Goal: Check status: Check status

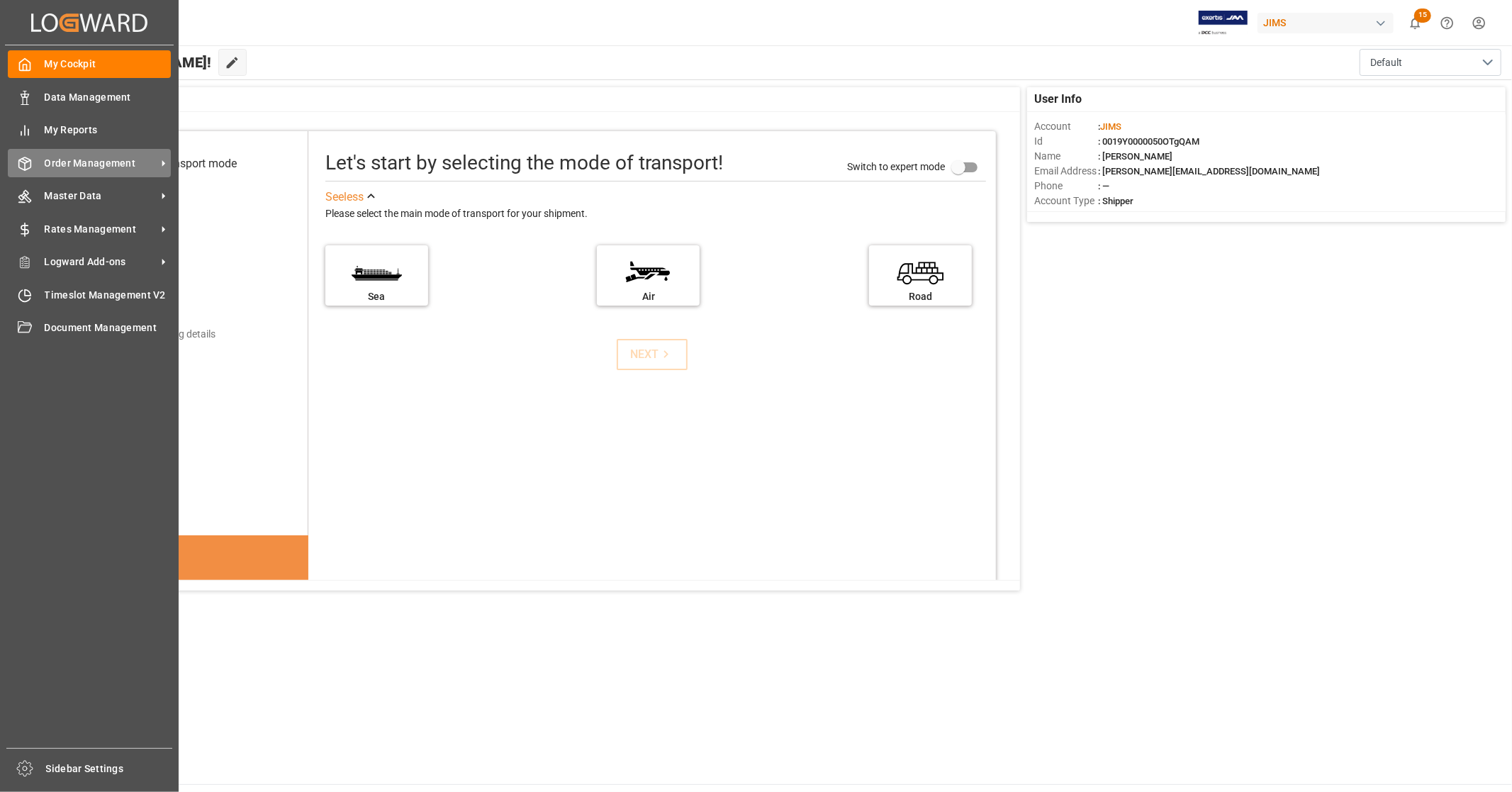
click at [96, 165] on span "Order Management" at bounding box center [101, 163] width 112 height 15
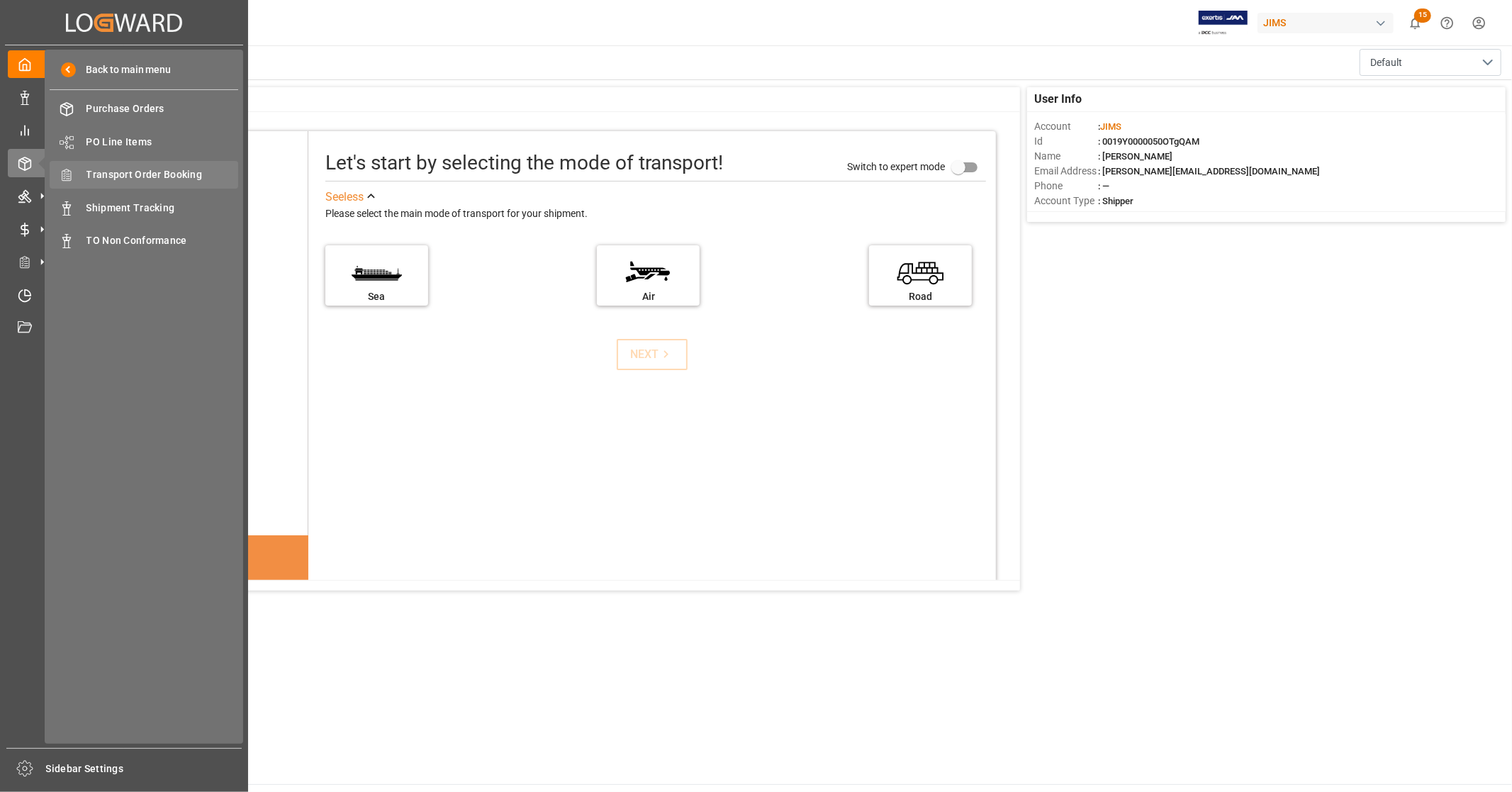
click at [179, 177] on span "Transport Order Booking" at bounding box center [163, 174] width 153 height 15
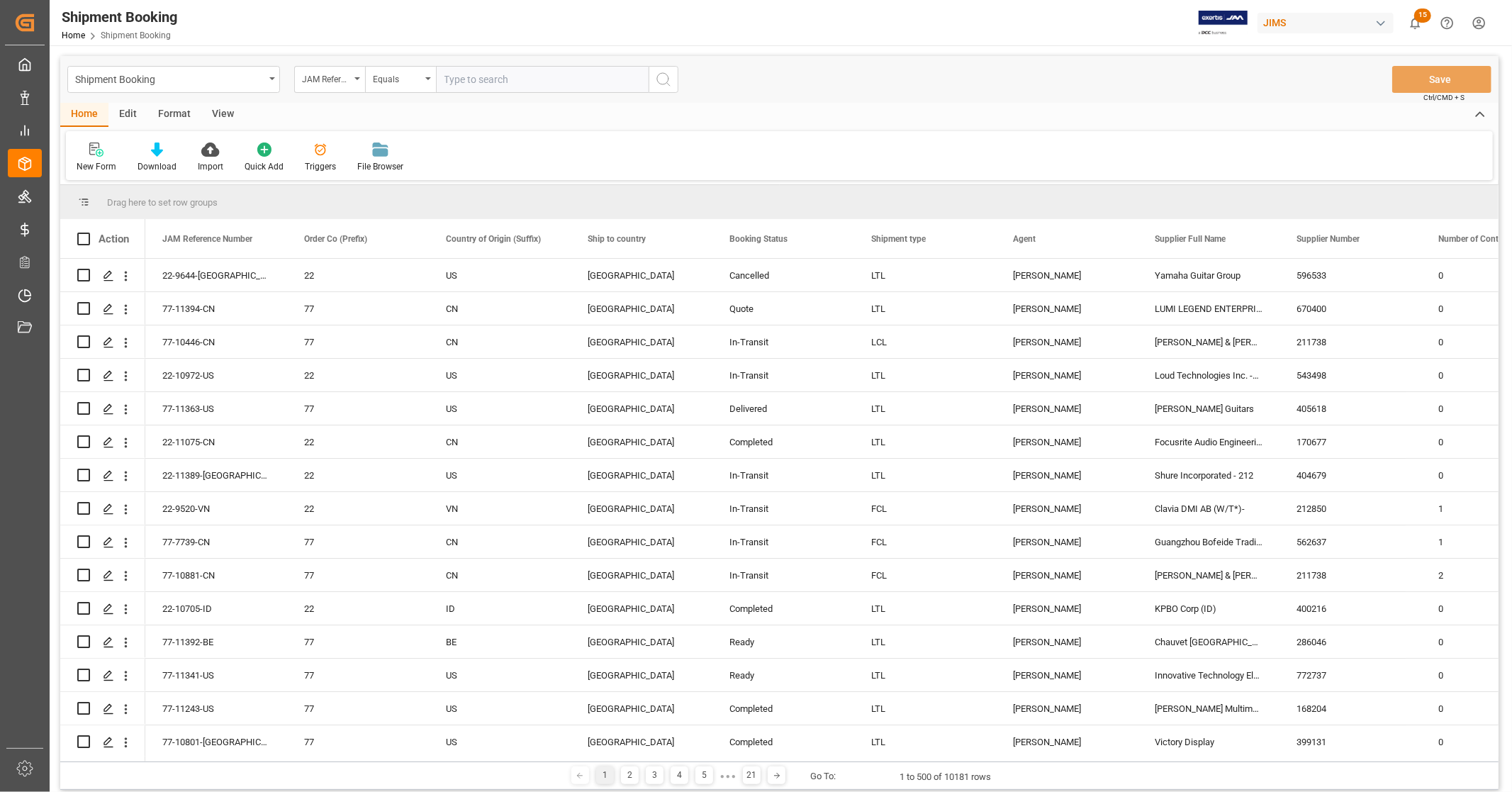
click at [491, 73] on input "text" at bounding box center [542, 79] width 212 height 27
type input "77-11202-us"
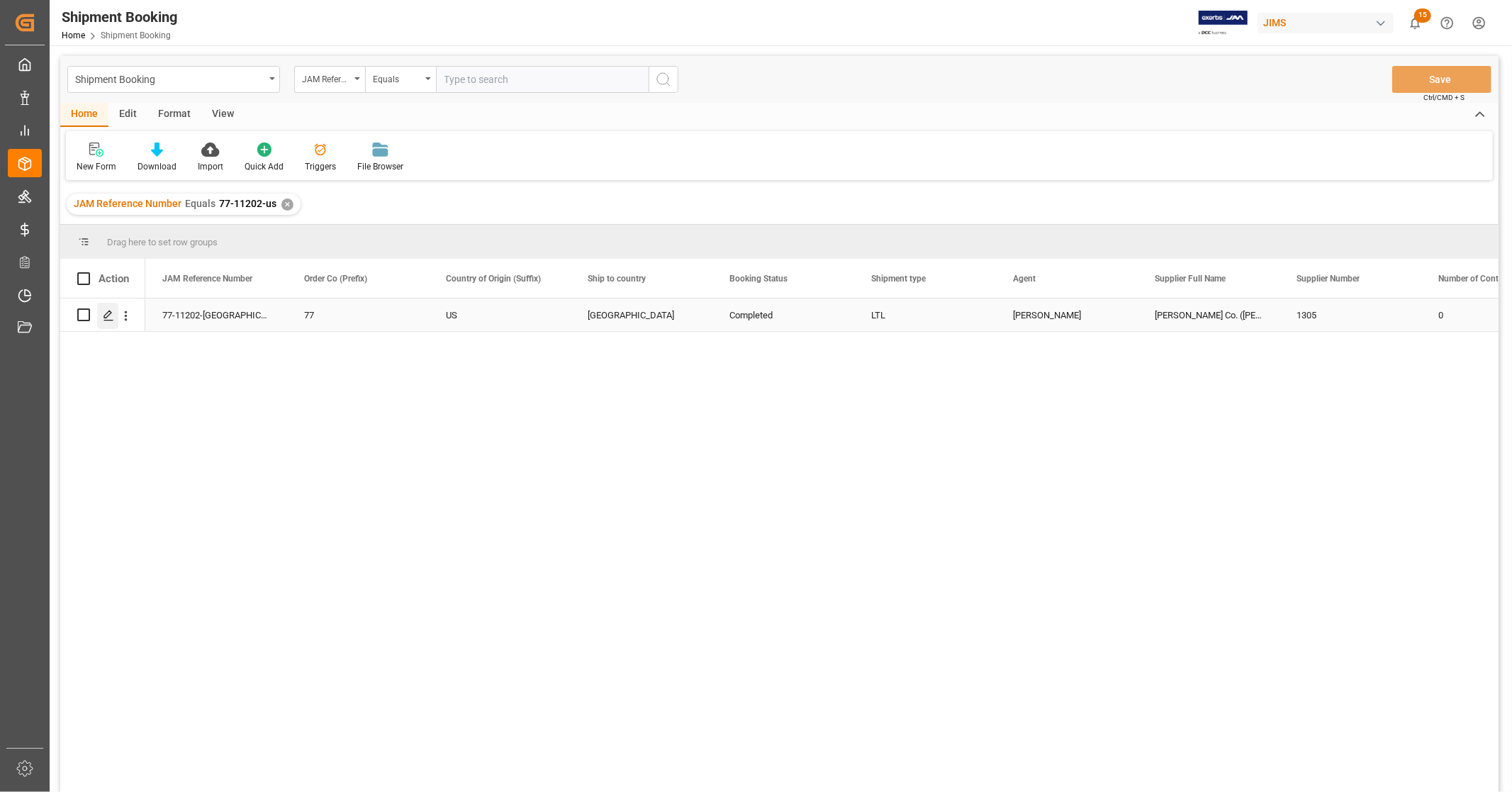
click at [106, 319] on icon "Press SPACE to select this row." at bounding box center [108, 315] width 12 height 12
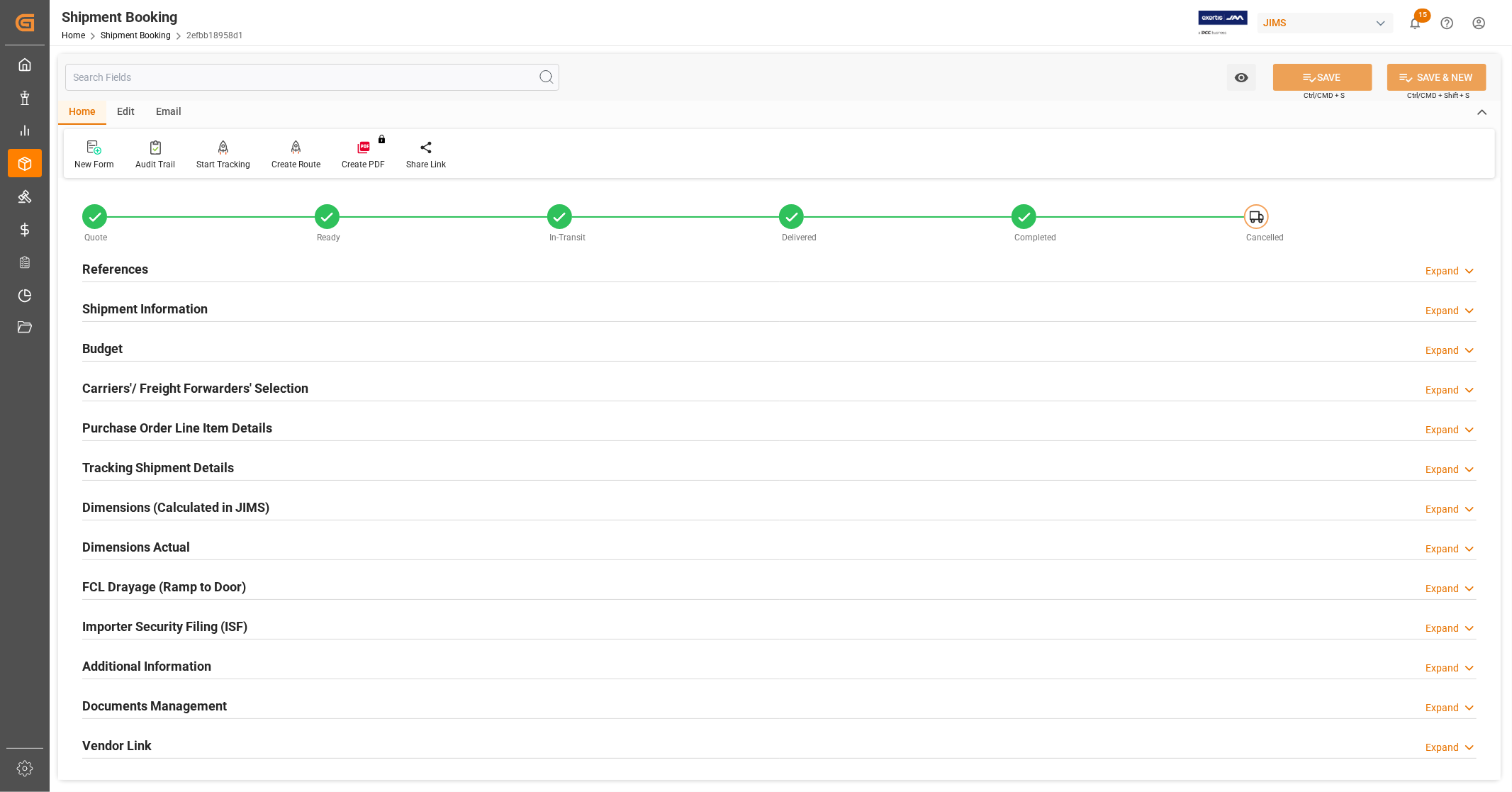
click at [129, 263] on h2 "References" at bounding box center [115, 269] width 66 height 19
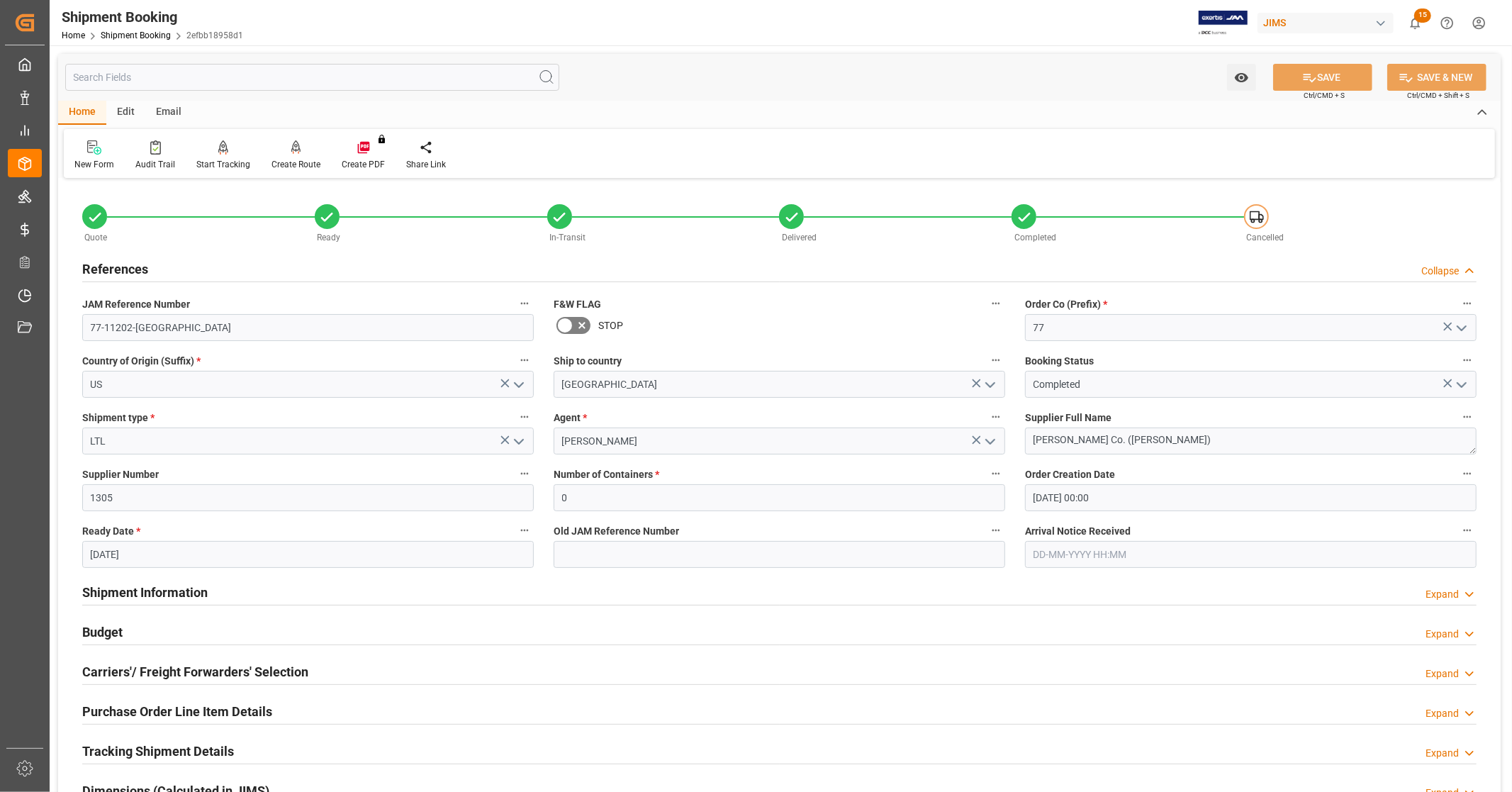
click at [129, 263] on h2 "References" at bounding box center [115, 269] width 66 height 19
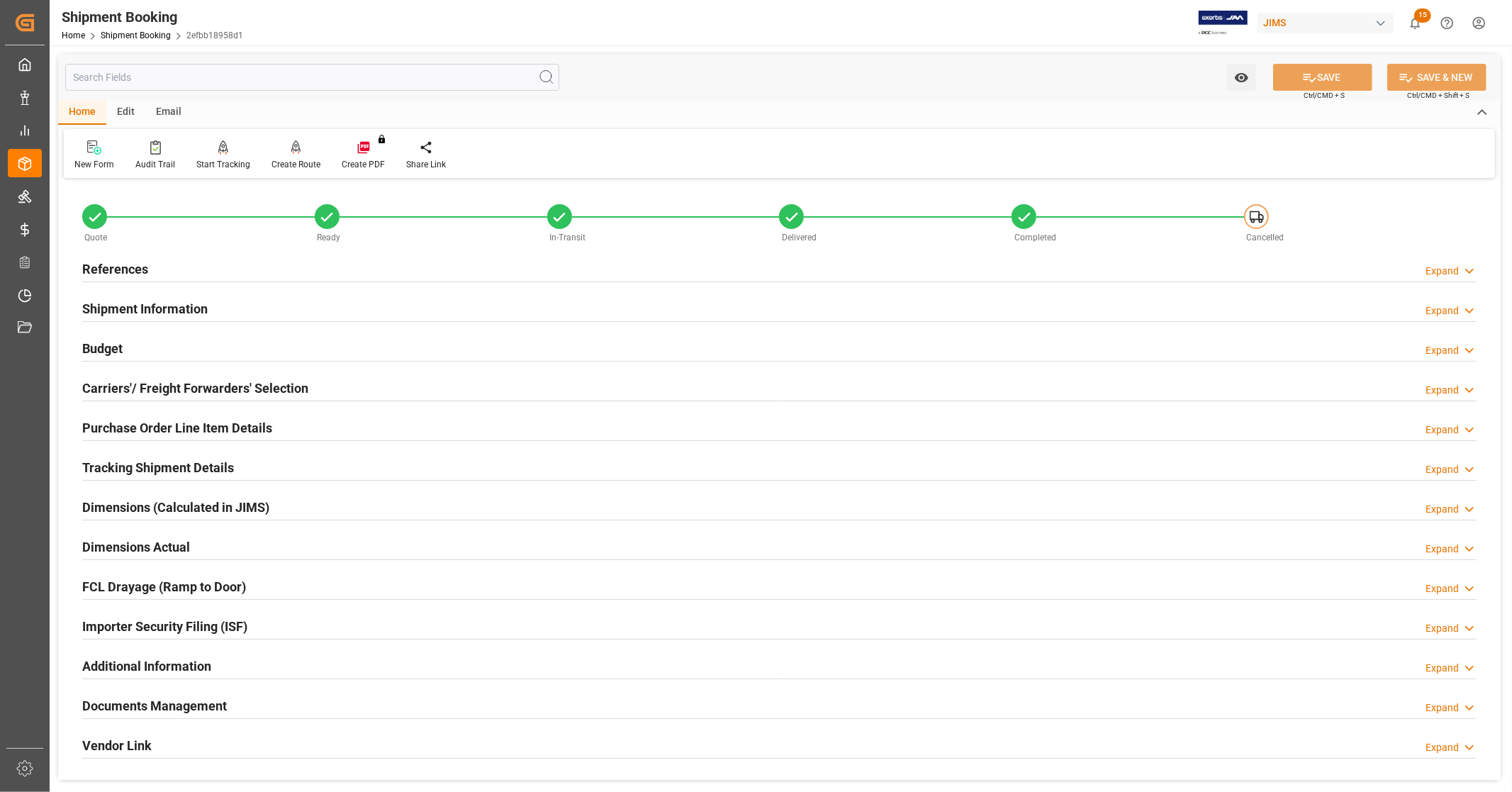
click at [132, 296] on div "Shipment Information" at bounding box center [145, 308] width 126 height 27
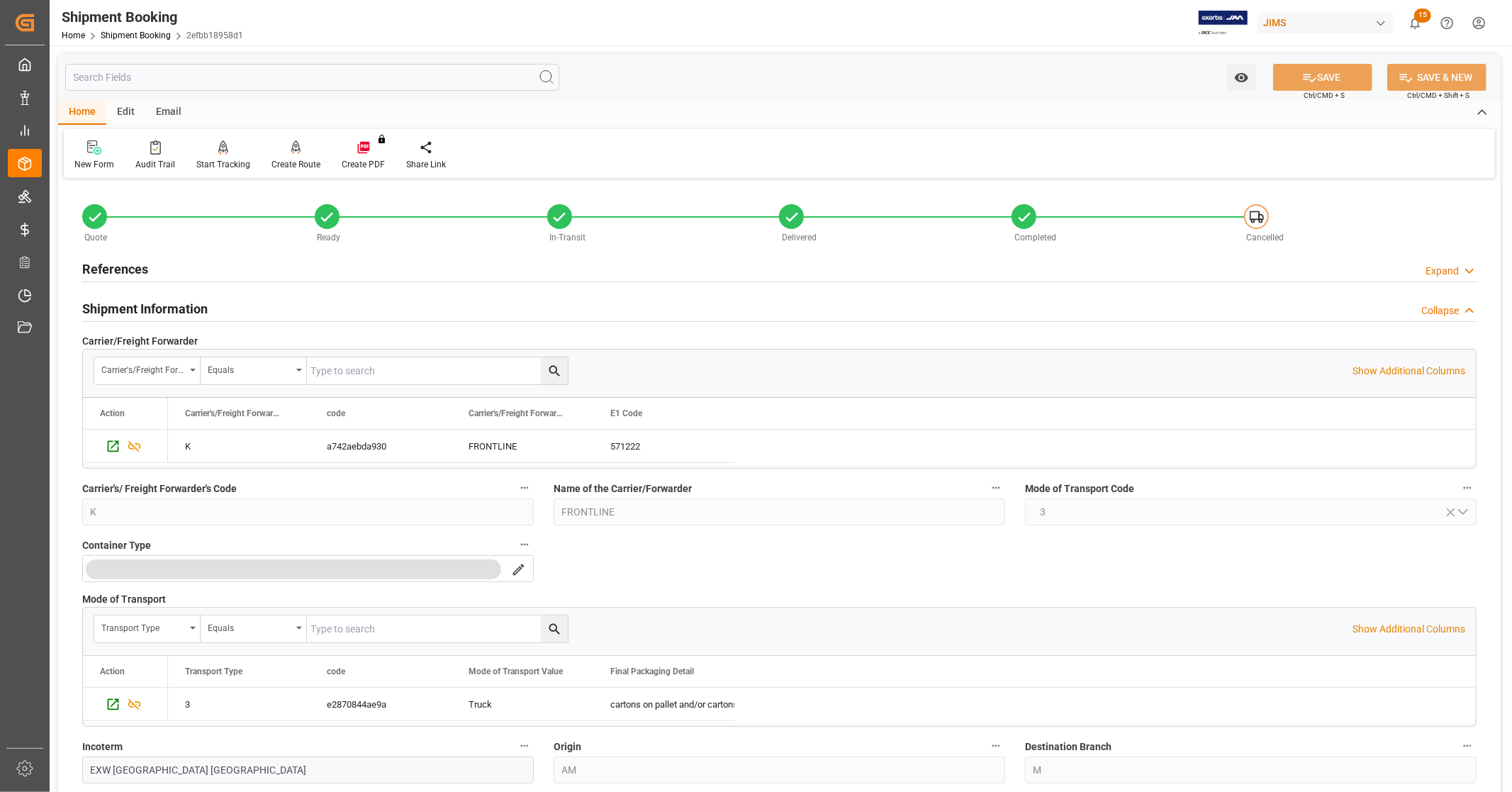
click at [132, 296] on div "Shipment Information" at bounding box center [145, 308] width 126 height 27
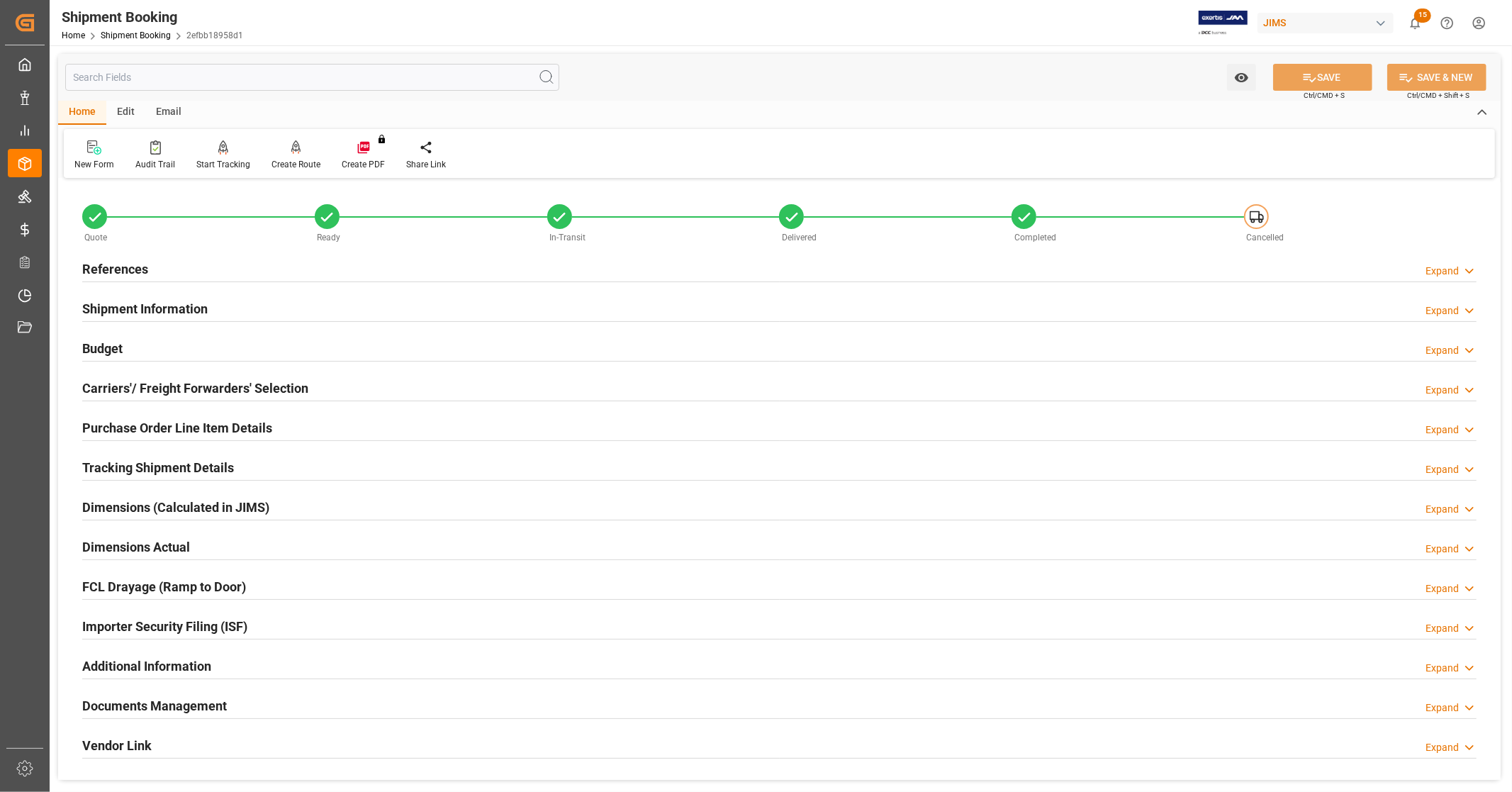
click at [123, 346] on div "Budget Expand" at bounding box center [780, 347] width 1395 height 27
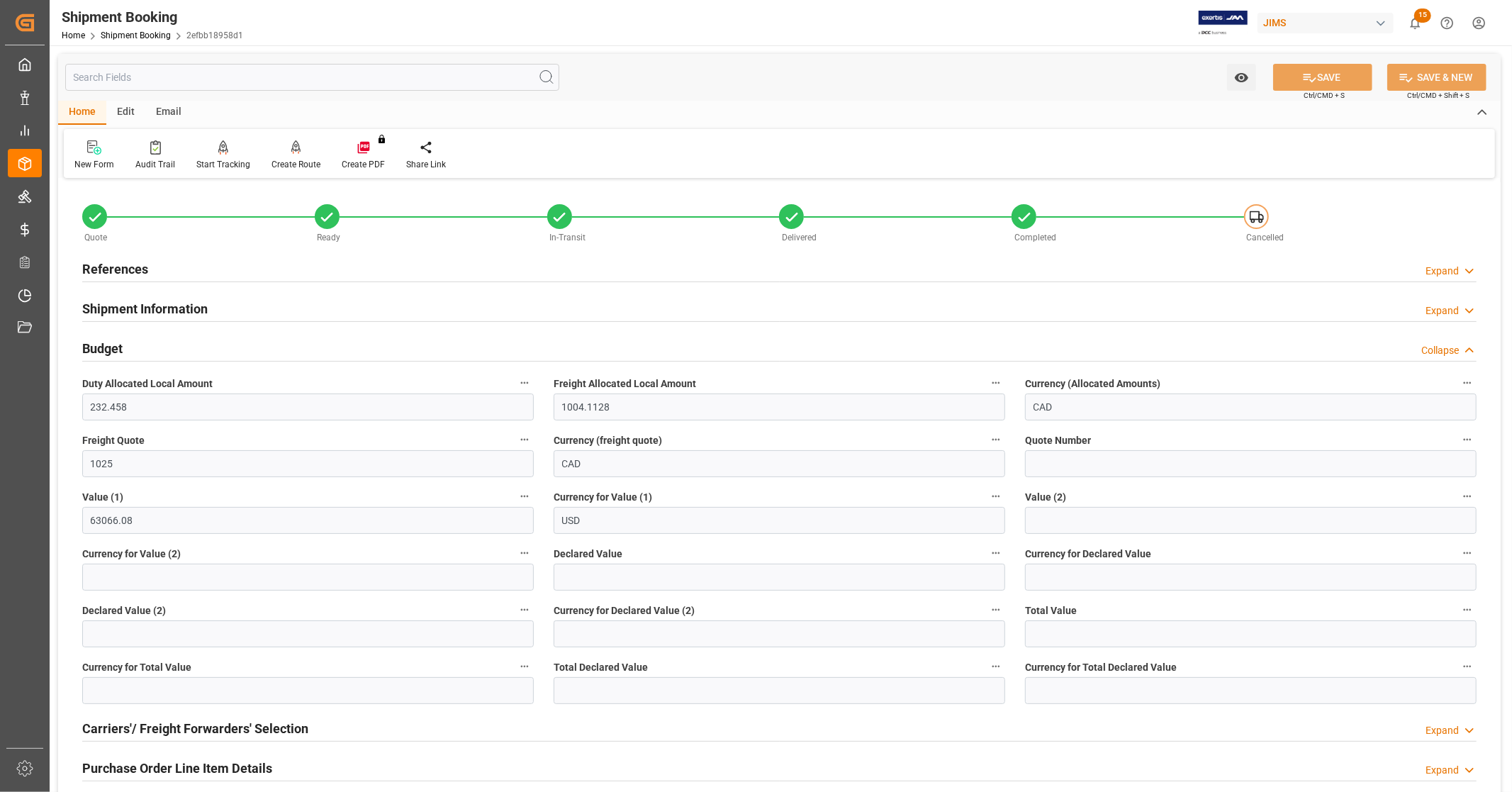
click at [129, 354] on div "Budget Collapse" at bounding box center [780, 347] width 1395 height 27
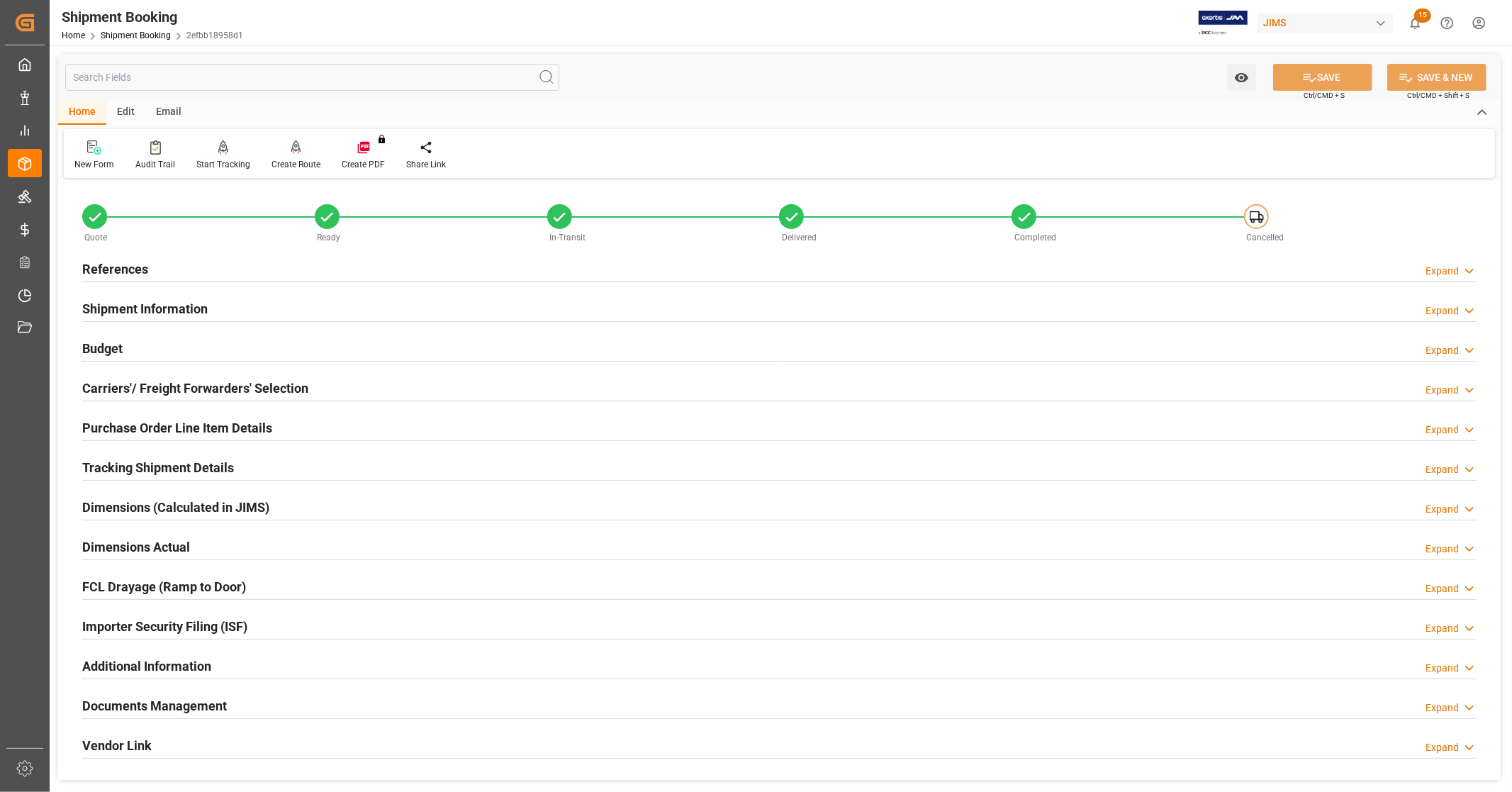
click at [158, 387] on h2 "Carriers'/ Freight Forwarders' Selection" at bounding box center [195, 388] width 226 height 19
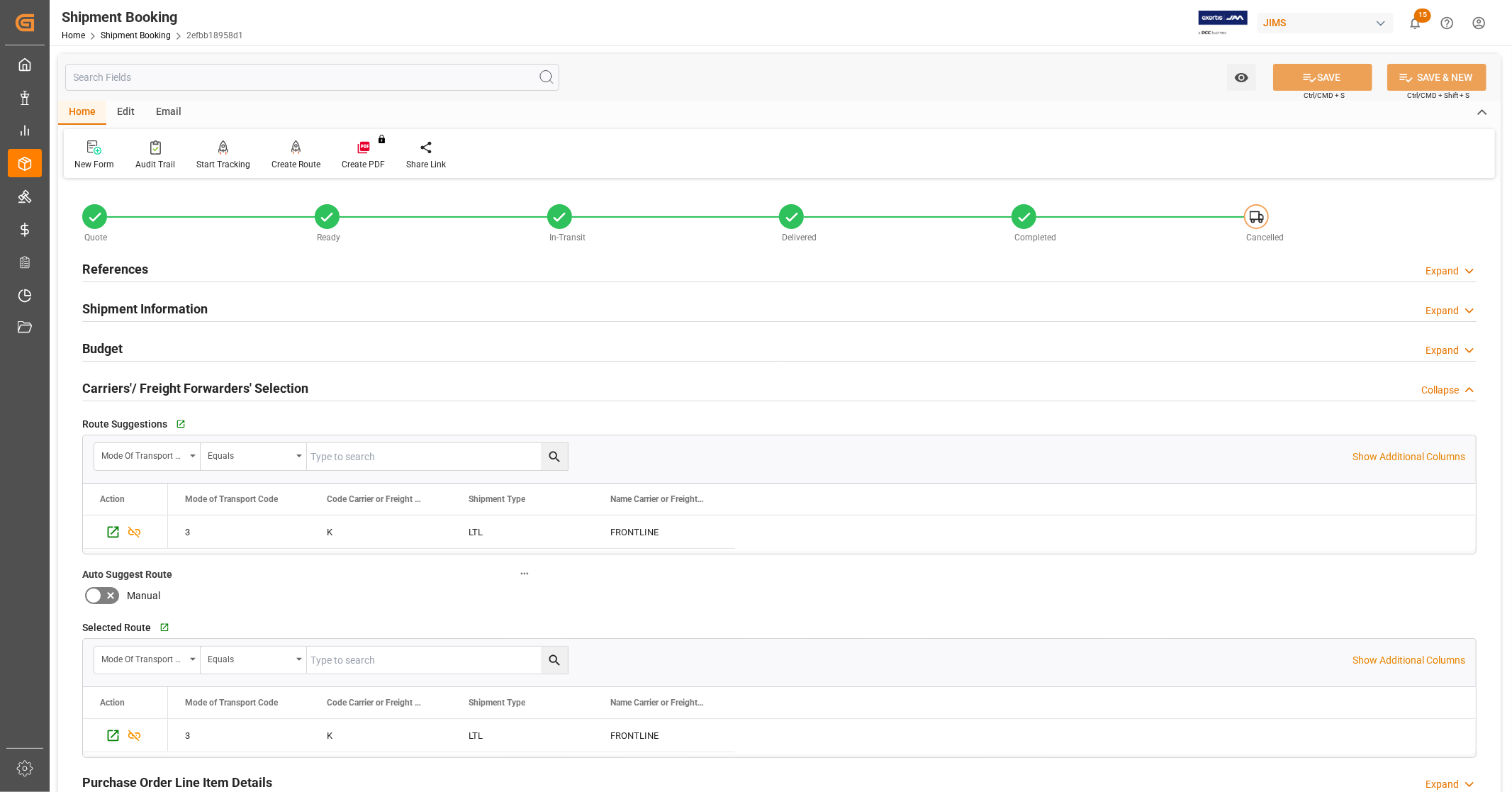
click at [163, 385] on h2 "Carriers'/ Freight Forwarders' Selection" at bounding box center [195, 388] width 226 height 19
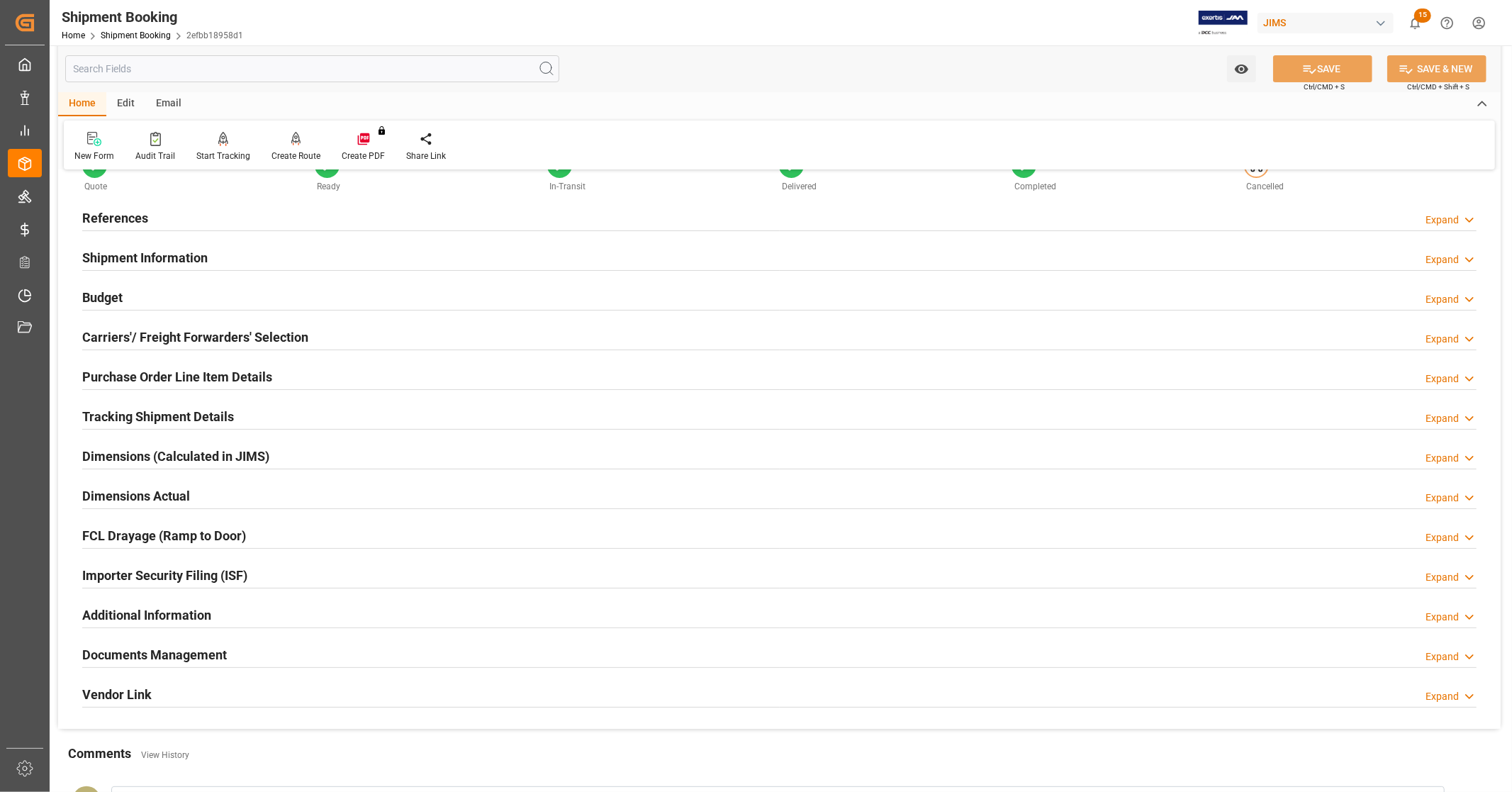
scroll to position [79, 0]
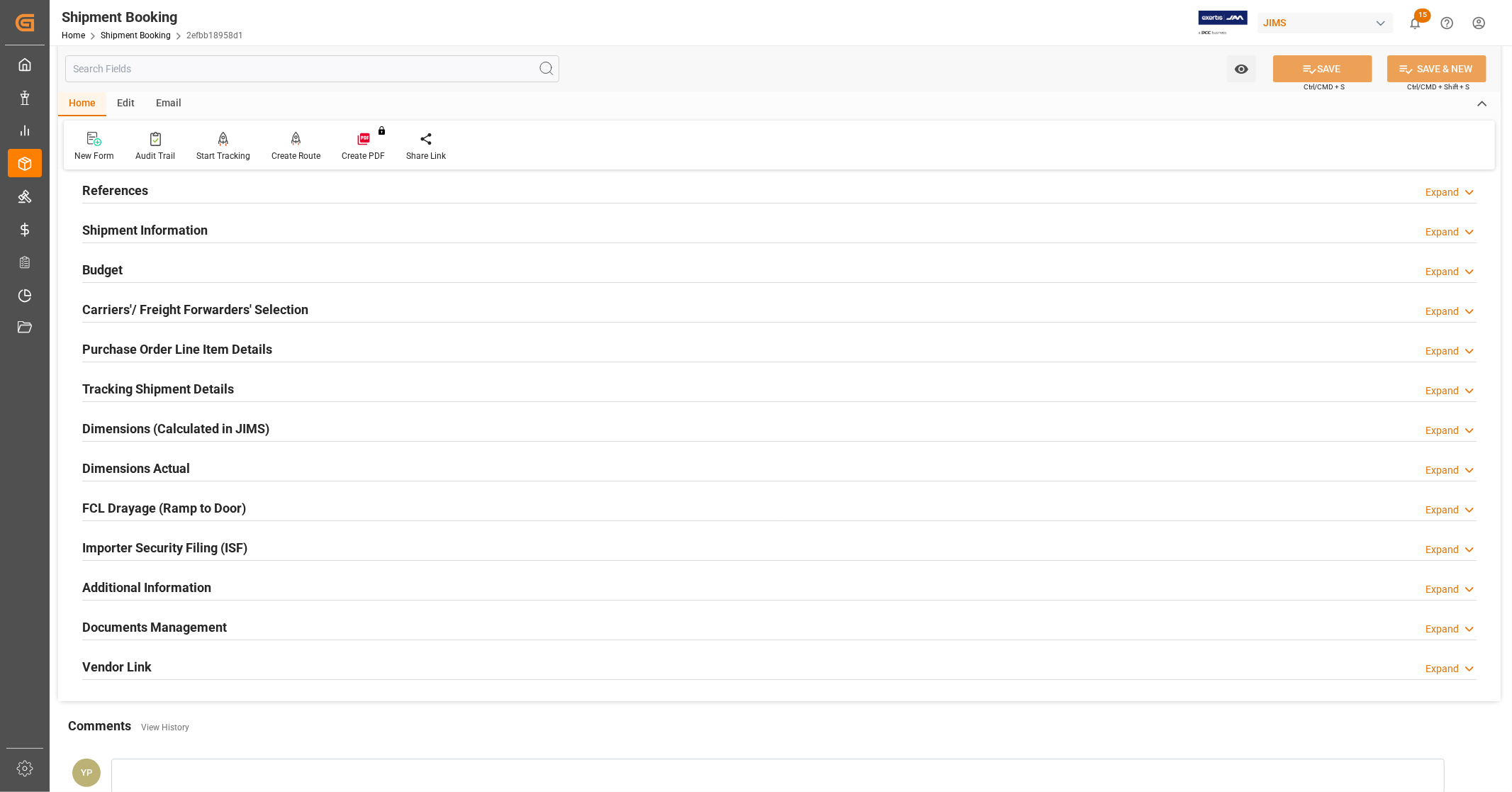
click at [188, 379] on h2 "Tracking Shipment Details" at bounding box center [158, 388] width 152 height 19
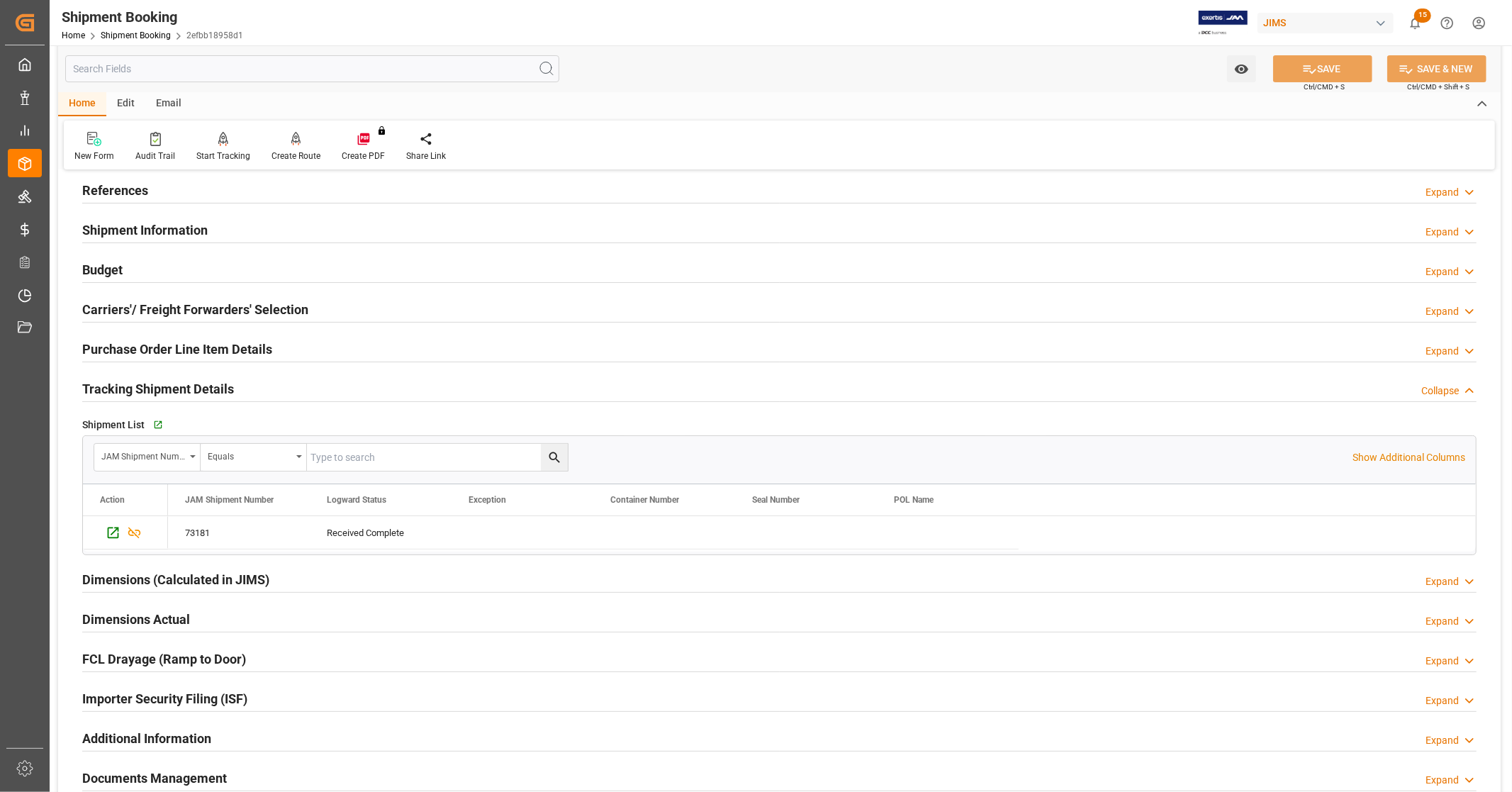
click at [179, 385] on h2 "Tracking Shipment Details" at bounding box center [158, 388] width 152 height 19
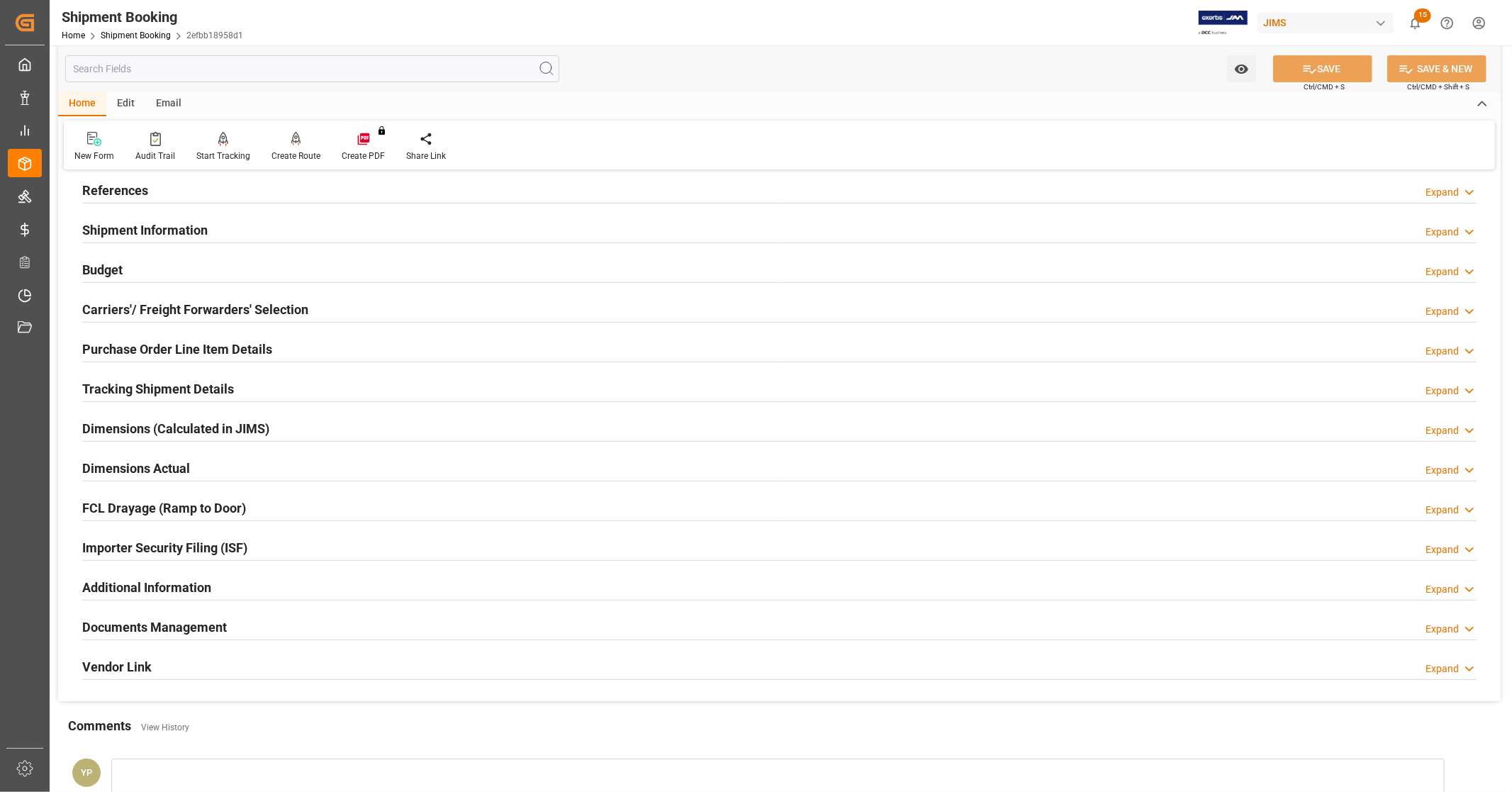
click at [160, 467] on h2 "Dimensions Actual" at bounding box center [136, 468] width 108 height 19
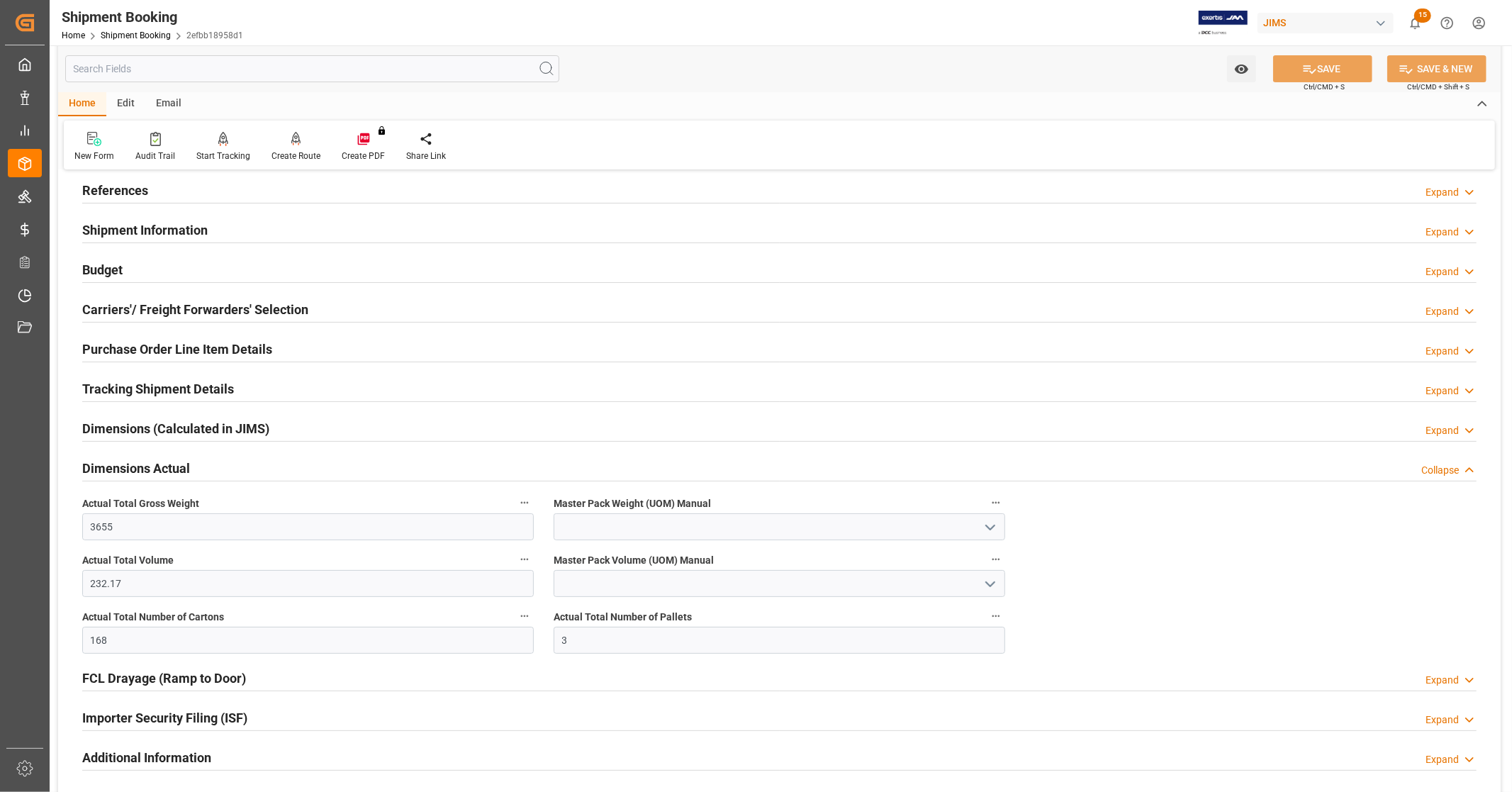
click at [185, 431] on h2 "Dimensions (Calculated in JIMS)" at bounding box center [176, 429] width 188 height 19
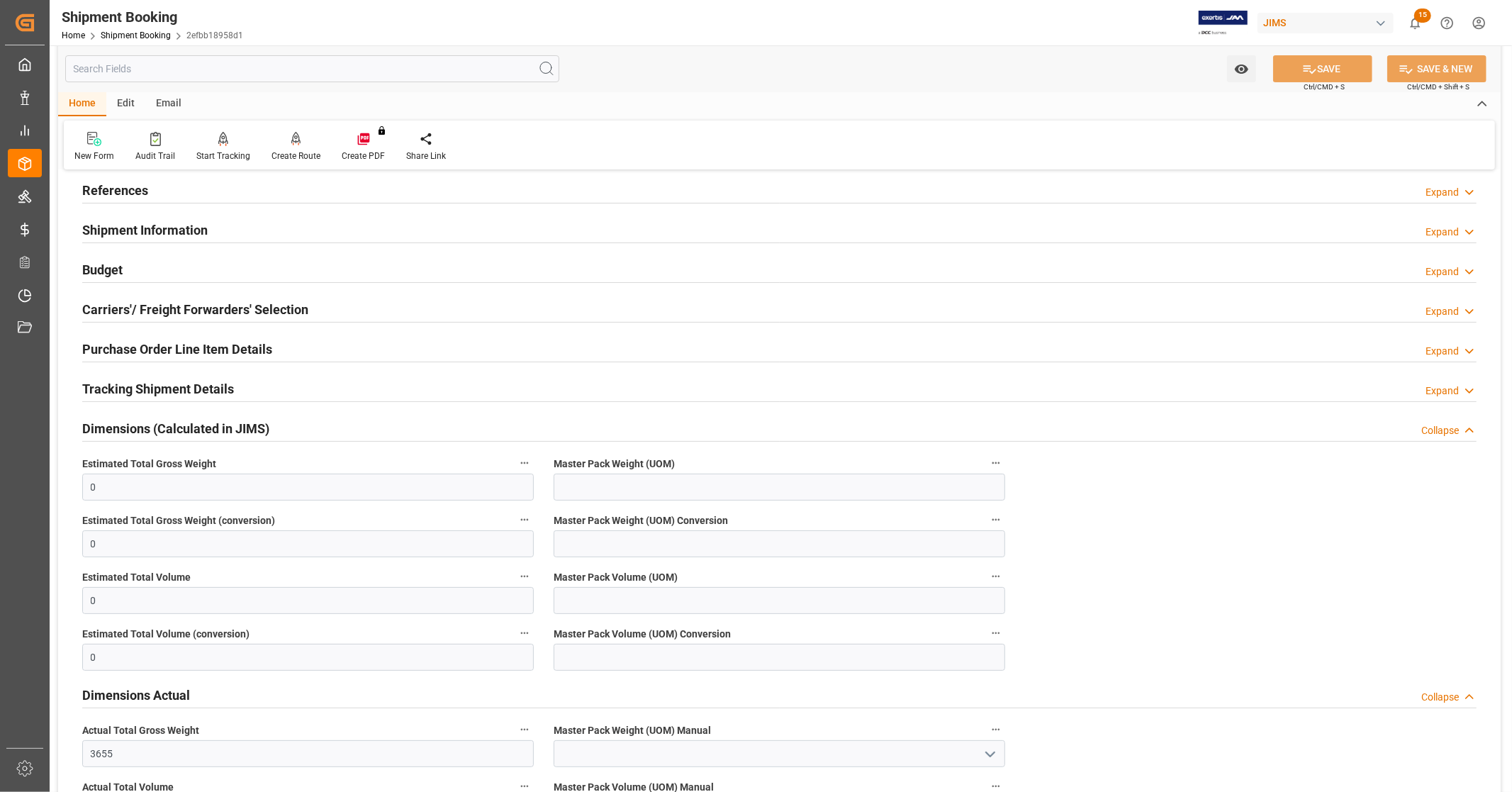
click at [185, 430] on h2 "Dimensions (Calculated in JIMS)" at bounding box center [176, 429] width 188 height 19
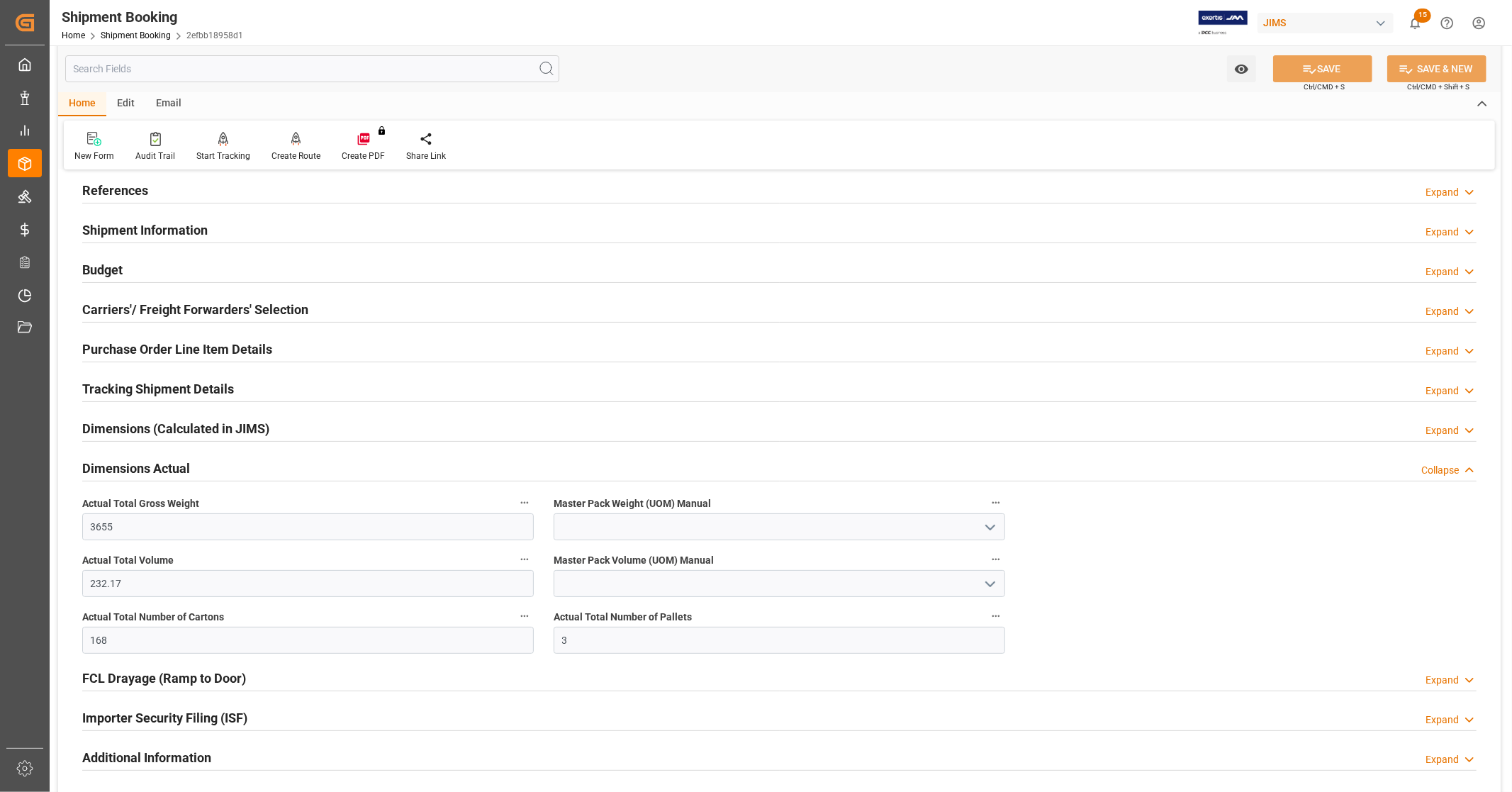
click at [165, 468] on h2 "Dimensions Actual" at bounding box center [136, 468] width 108 height 19
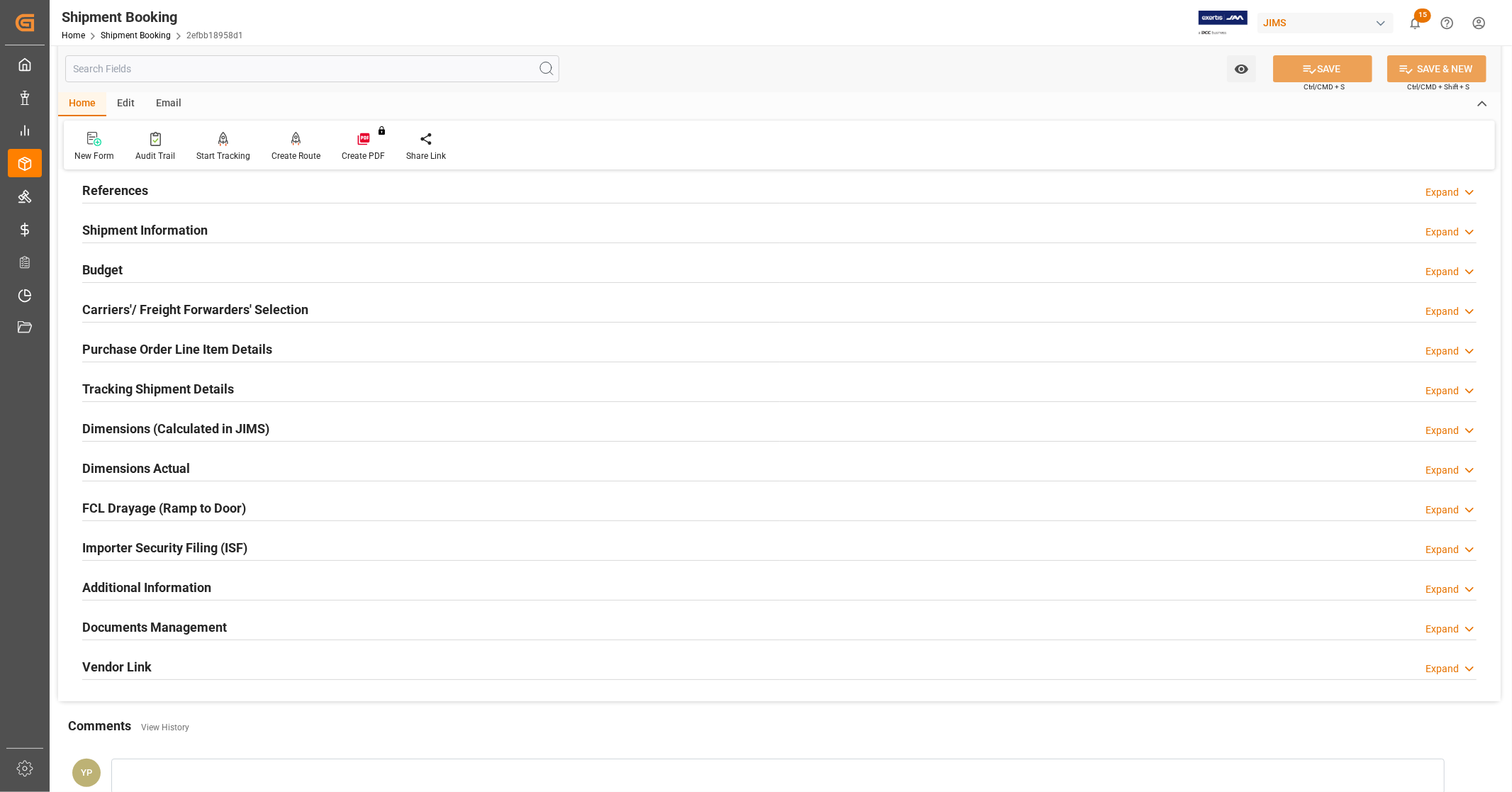
click at [160, 625] on h2 "Documents Management" at bounding box center [154, 627] width 145 height 19
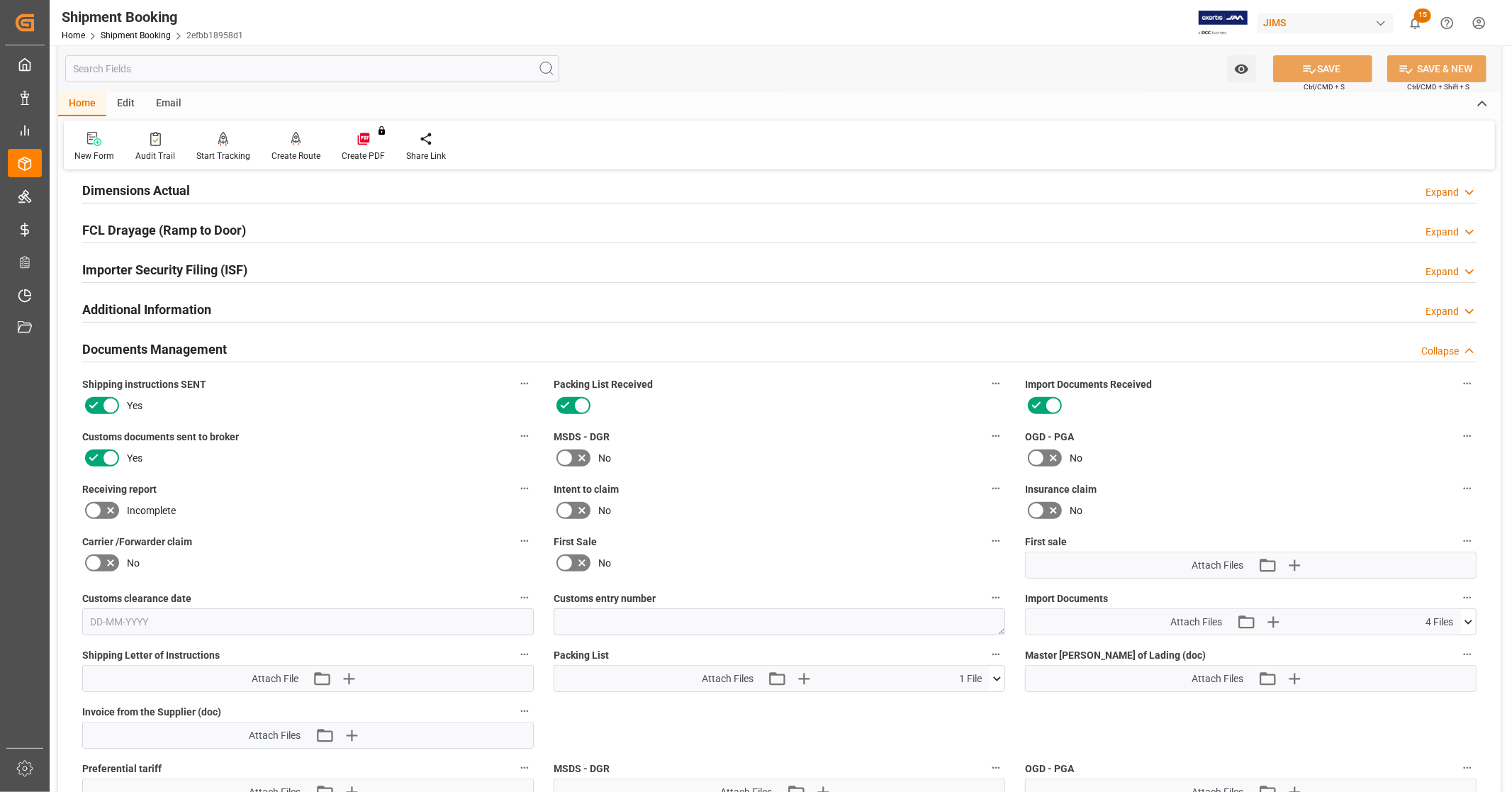
scroll to position [394, 0]
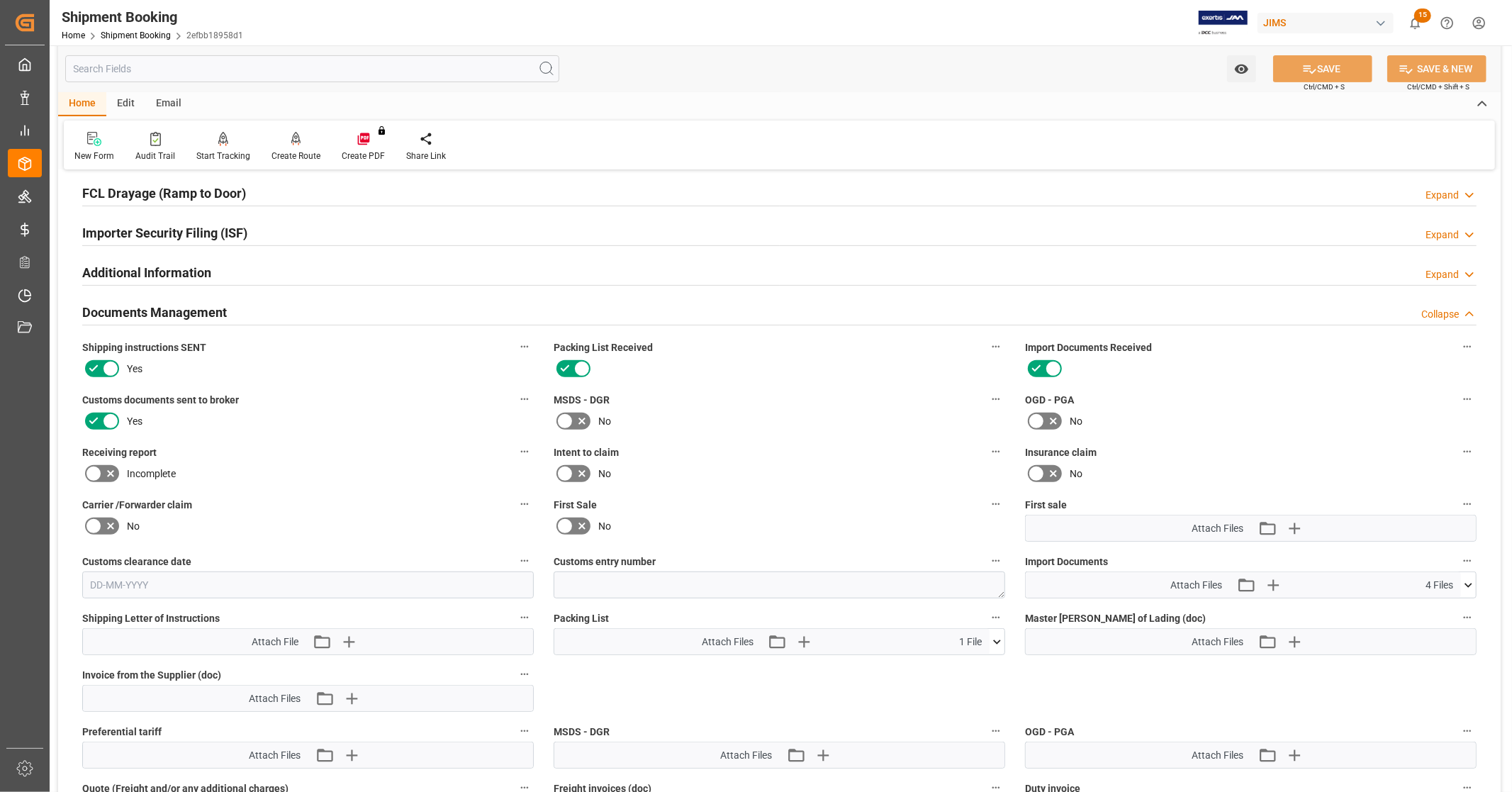
click at [220, 312] on h2 "Documents Management" at bounding box center [154, 312] width 145 height 19
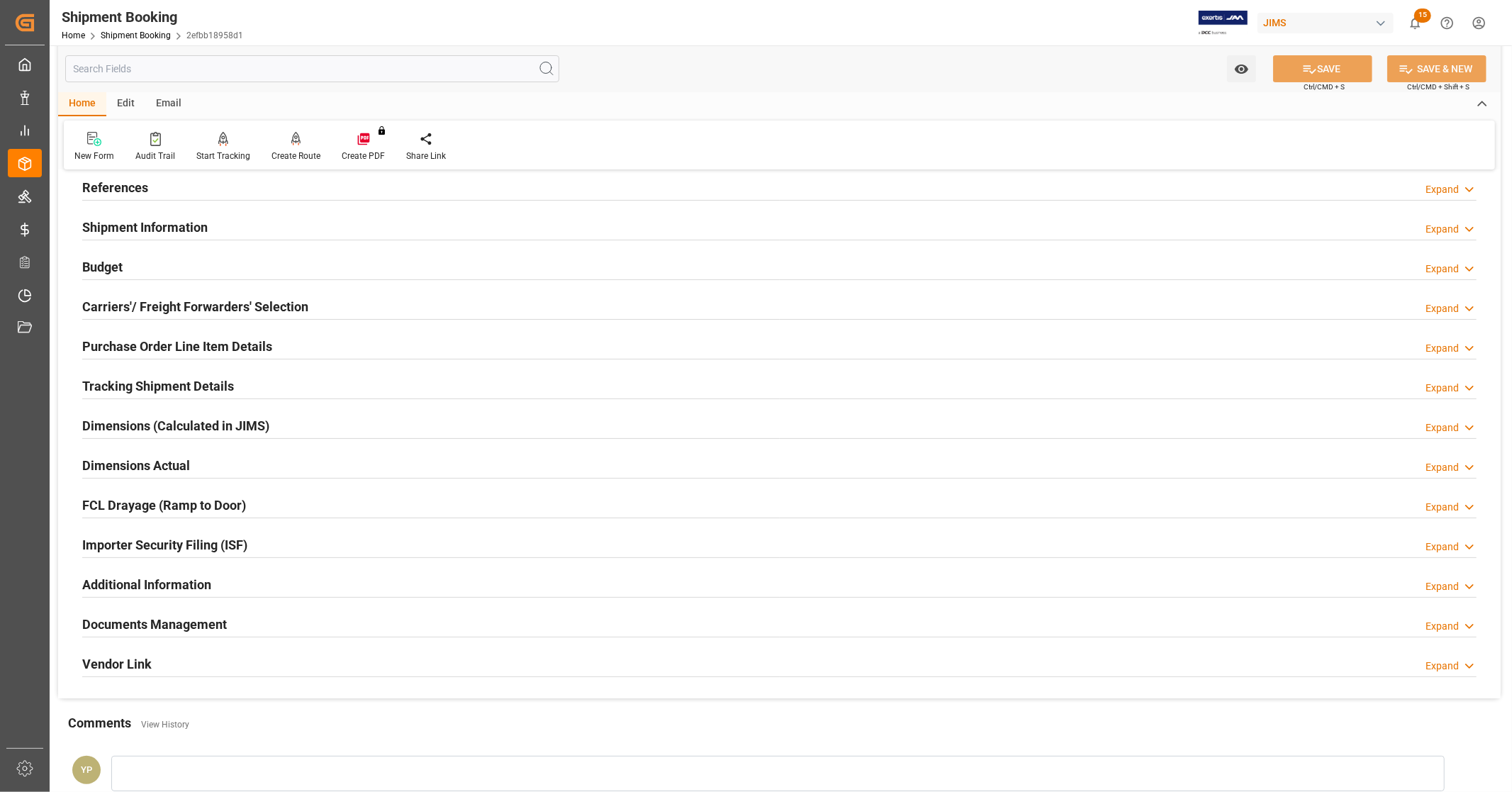
scroll to position [0, 0]
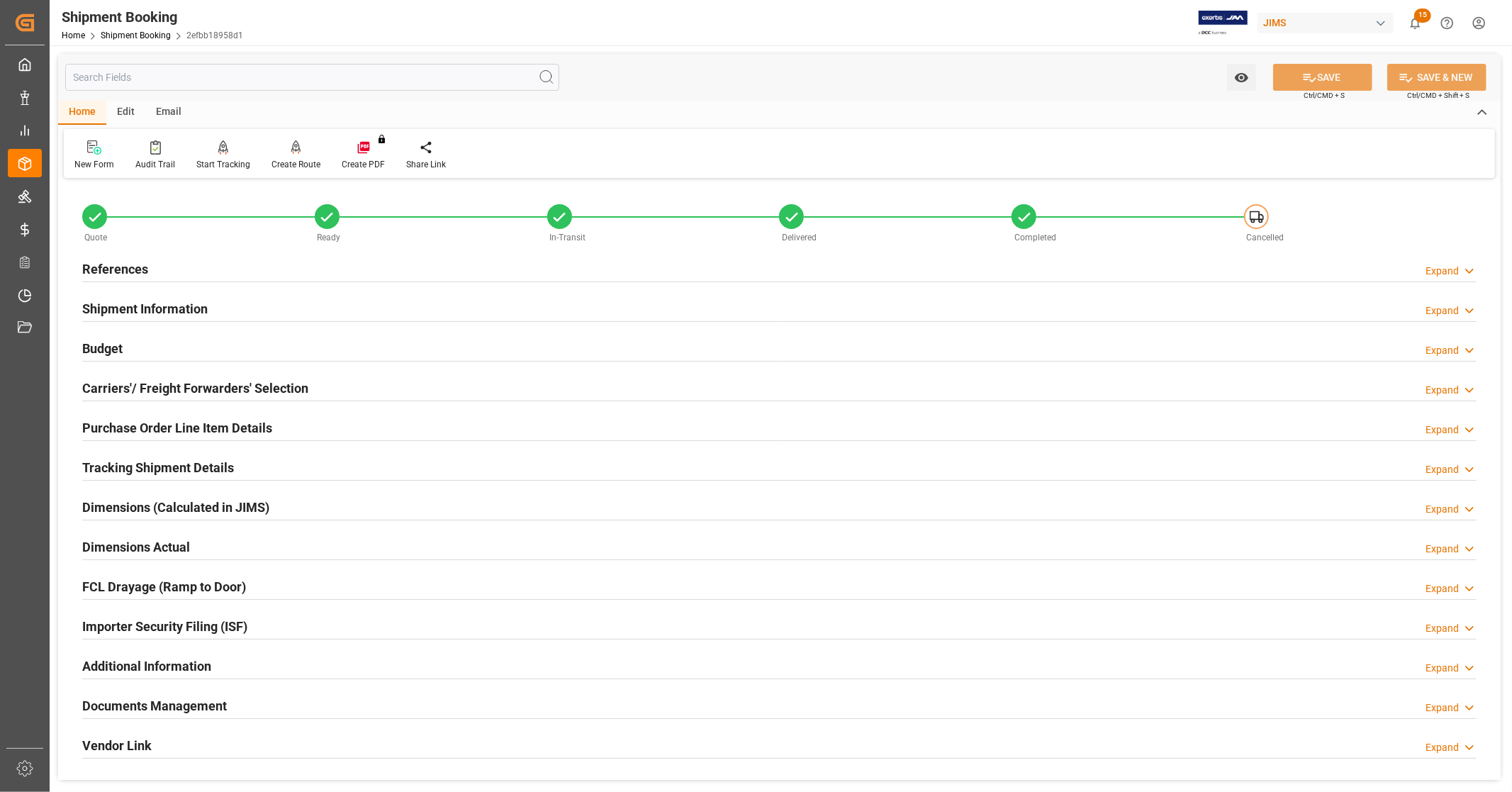
click at [780, 150] on div "New Form Audit Trail Start Tracking Create Empty Shipment Tracking Create Route…" at bounding box center [779, 153] width 1431 height 49
click at [209, 263] on div "References Expand" at bounding box center [780, 267] width 1395 height 27
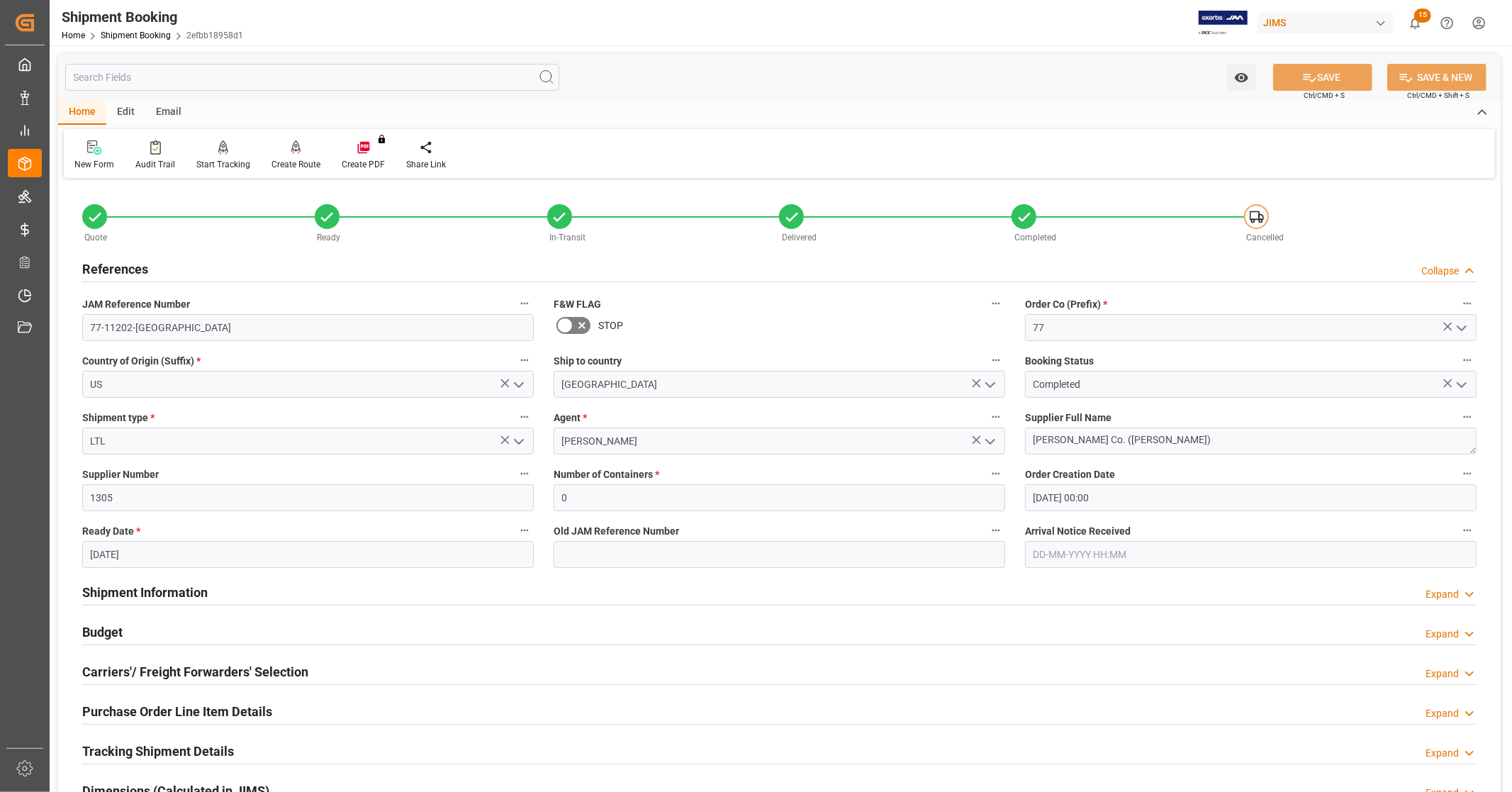
click at [208, 267] on div "References Collapse" at bounding box center [780, 267] width 1395 height 27
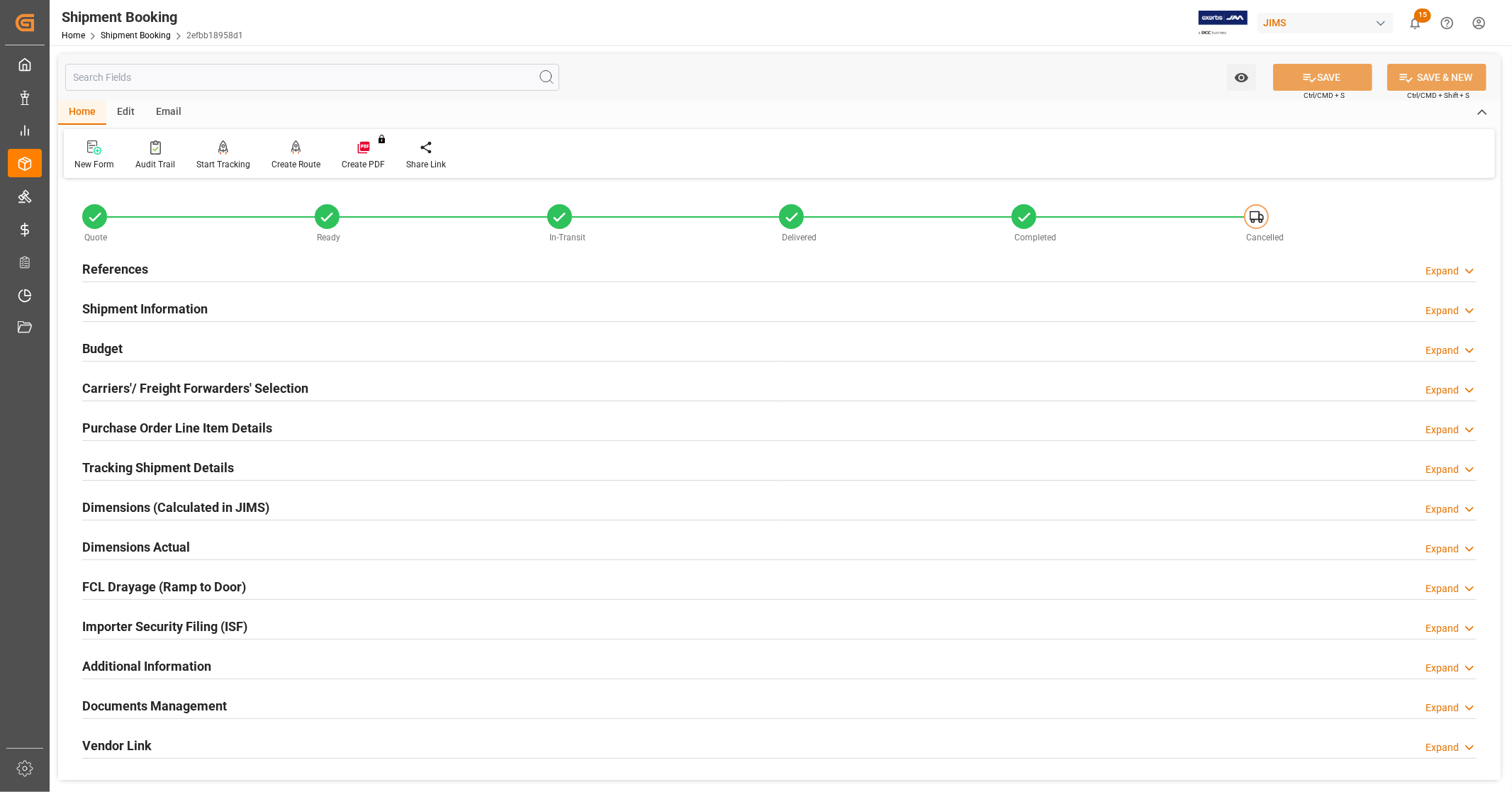
click at [138, 267] on h2 "References" at bounding box center [115, 269] width 66 height 19
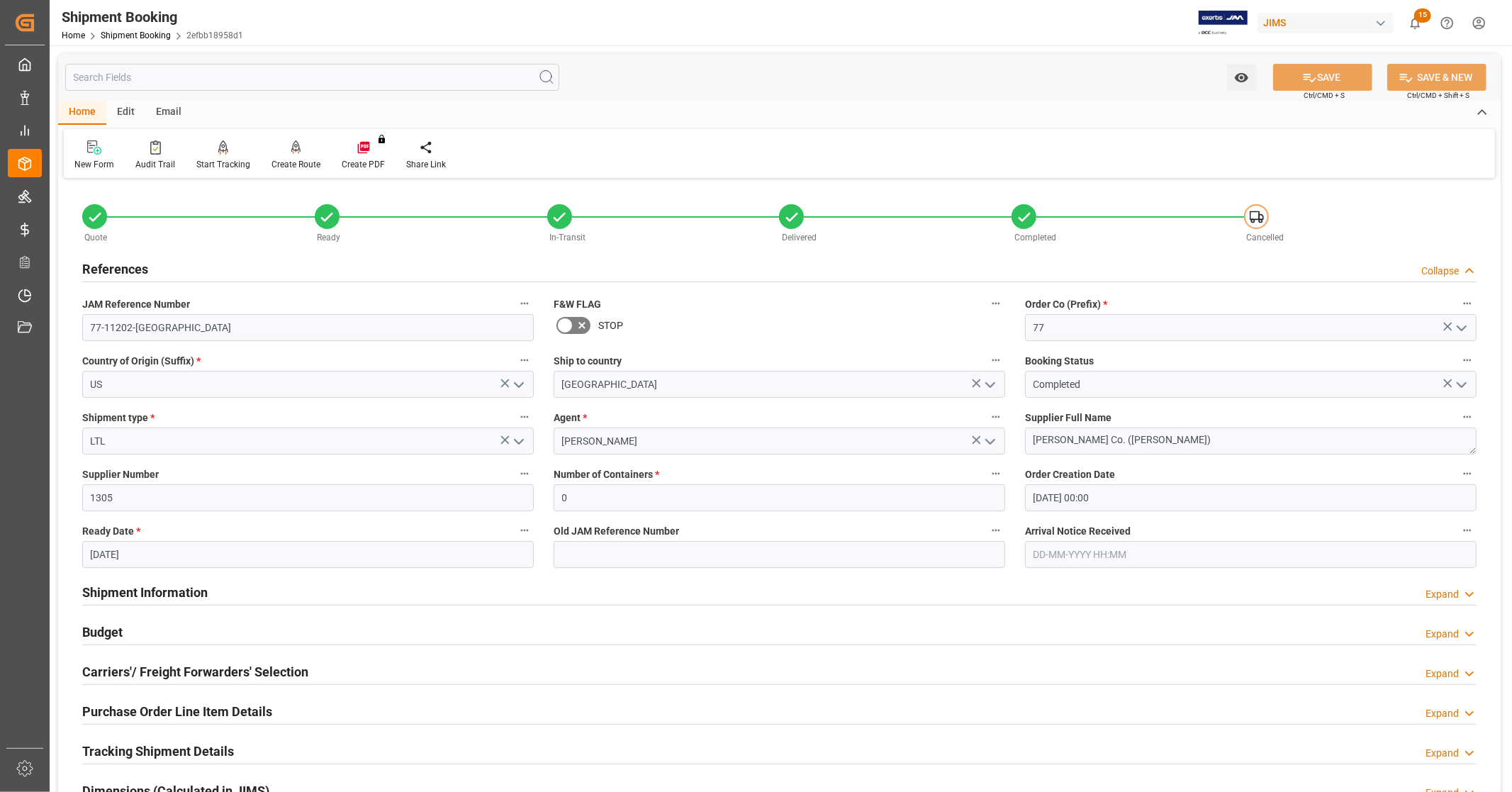
click at [202, 267] on div "References Collapse" at bounding box center [780, 267] width 1395 height 27
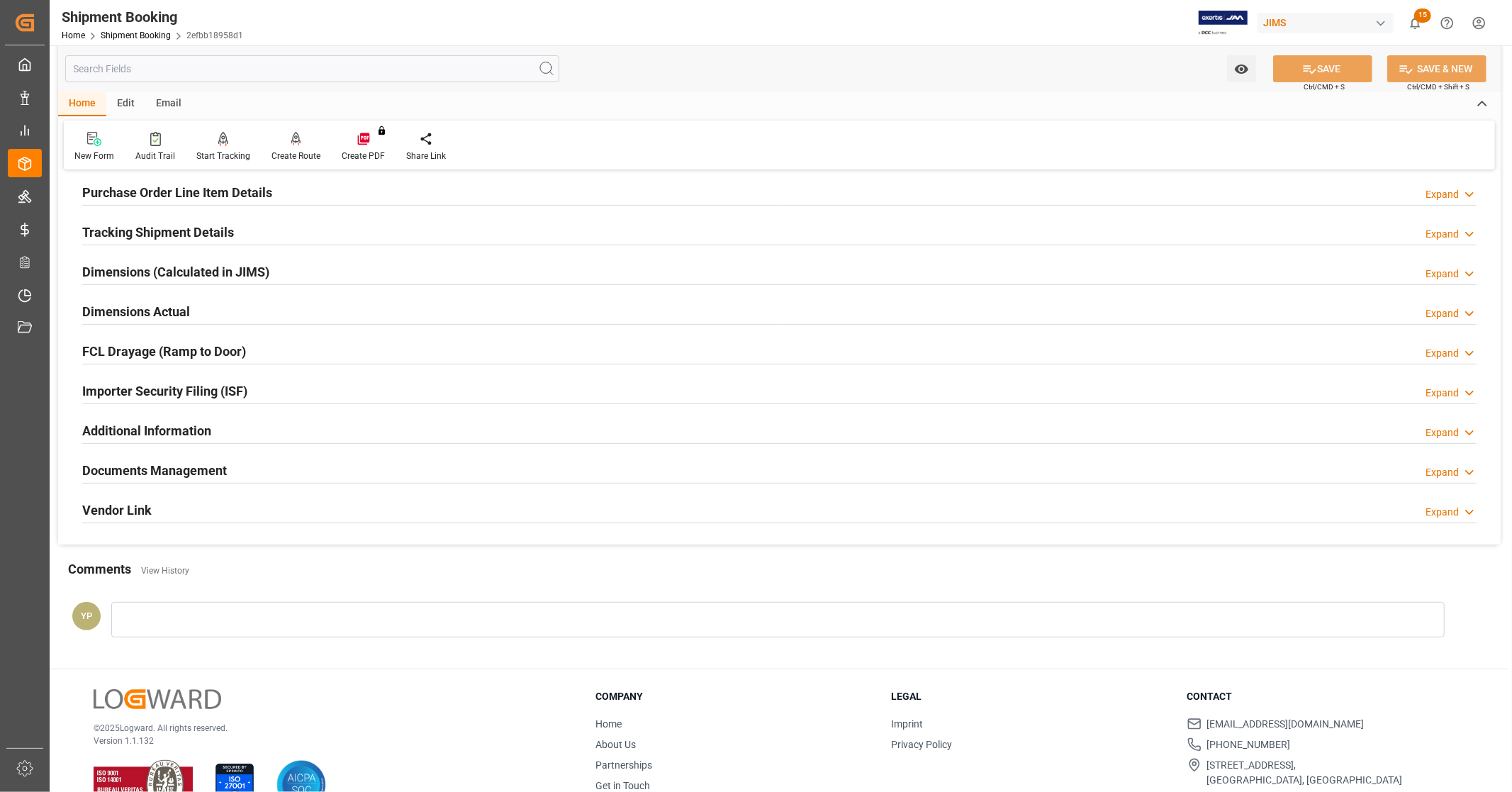
scroll to position [236, 0]
click at [166, 470] on h2 "Documents Management" at bounding box center [154, 470] width 145 height 19
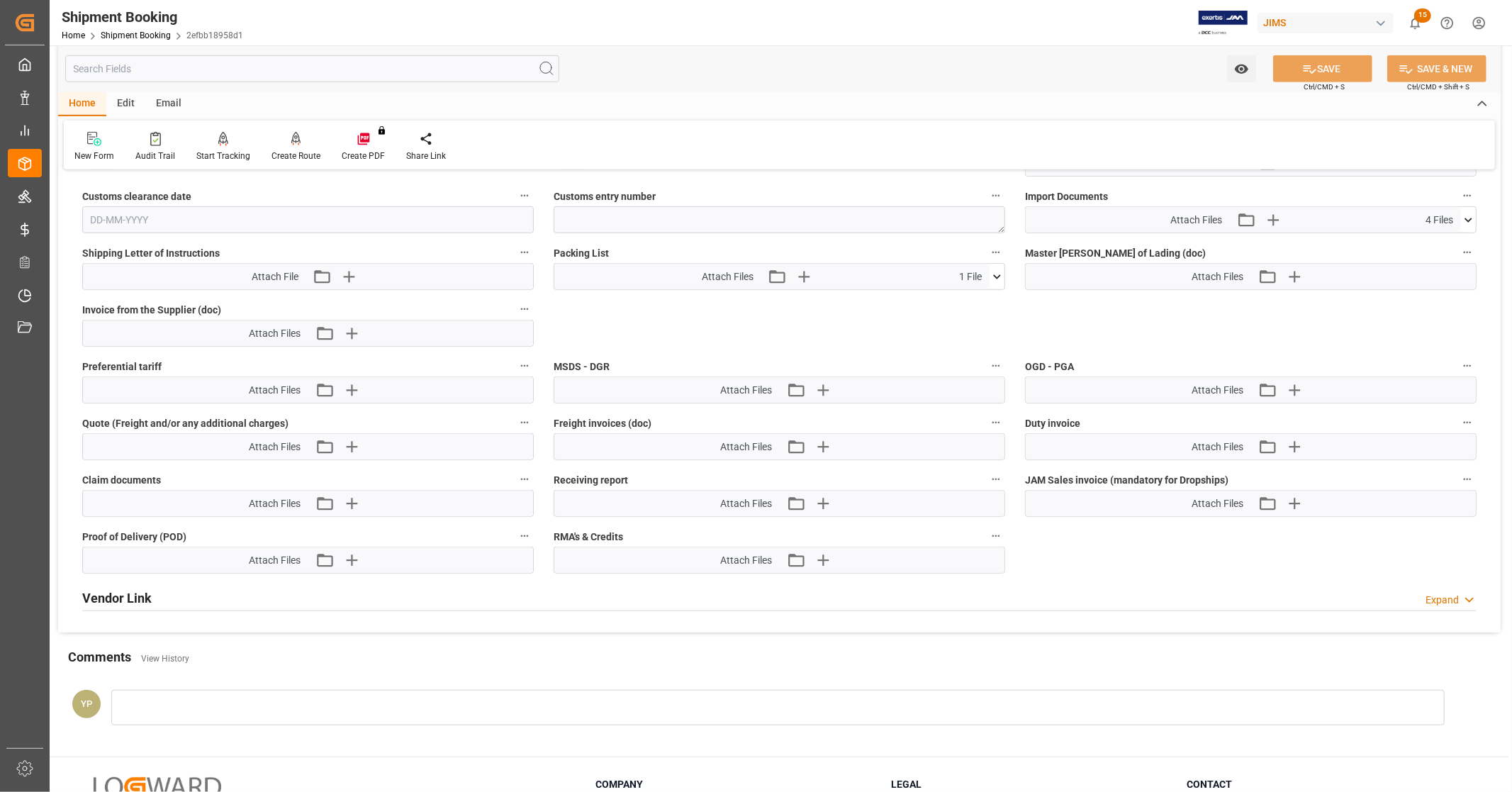
scroll to position [787, 0]
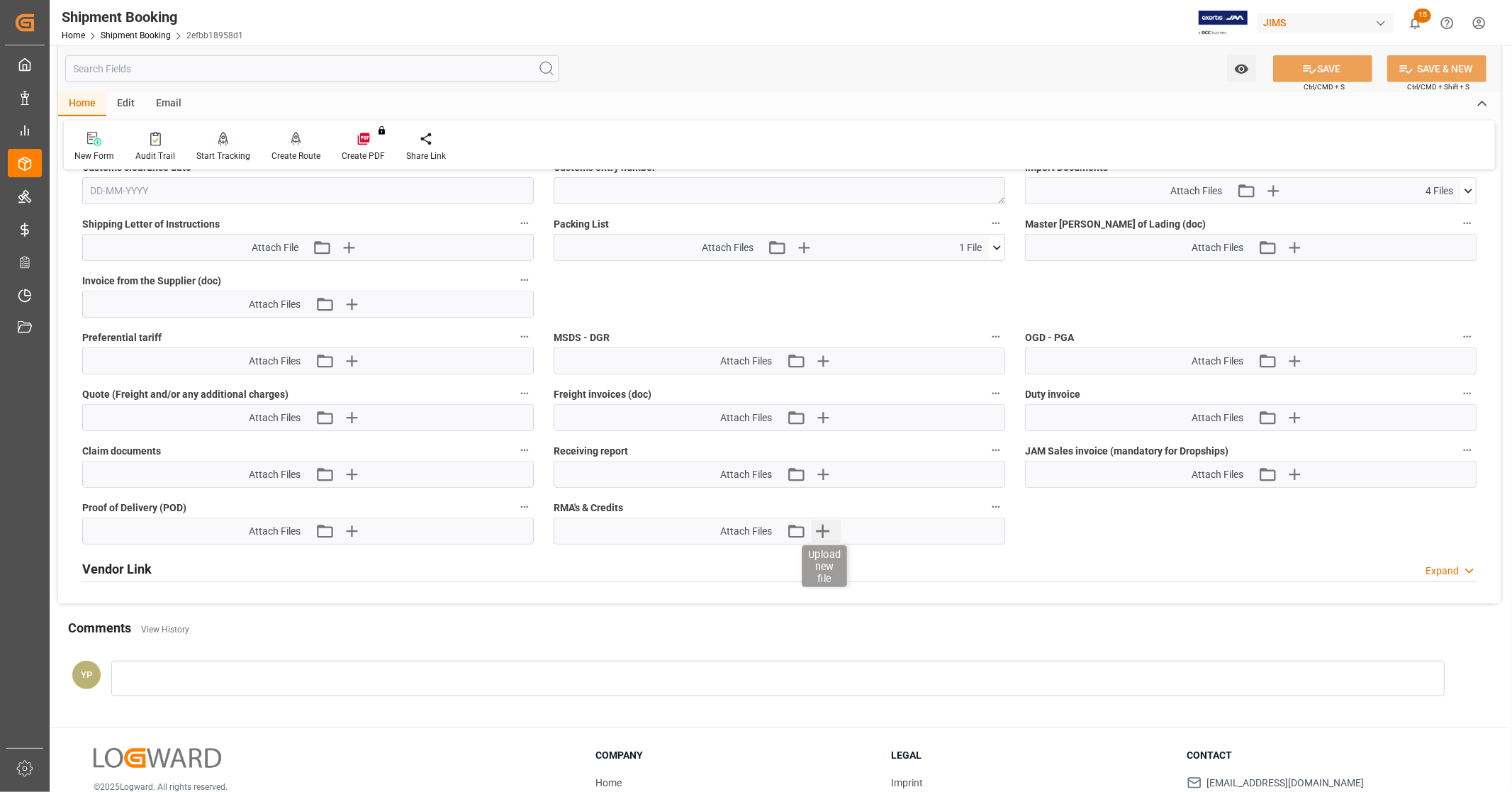
click at [819, 529] on icon "button" at bounding box center [822, 531] width 13 height 13
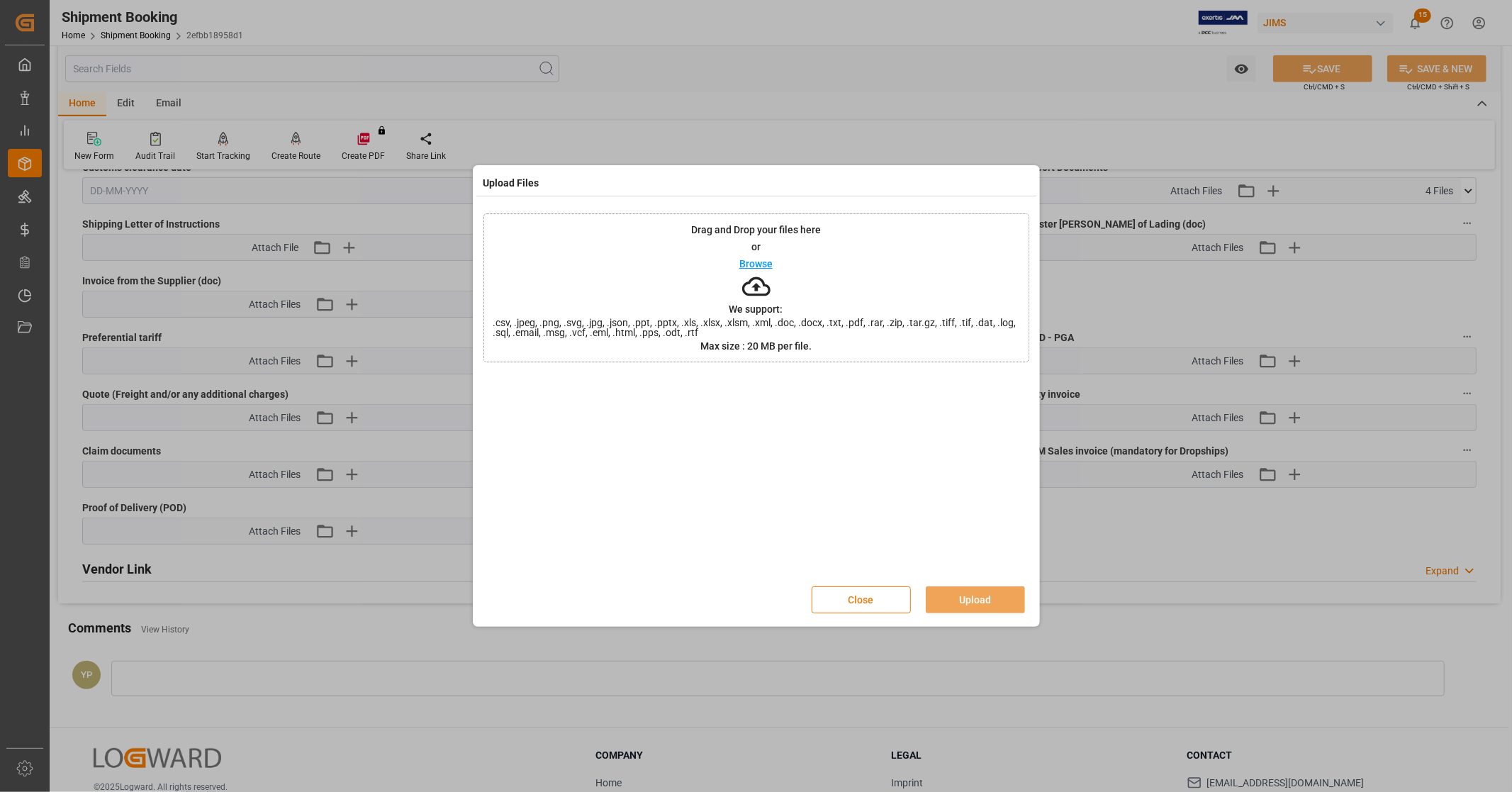
click at [829, 599] on button "Close" at bounding box center [862, 600] width 99 height 27
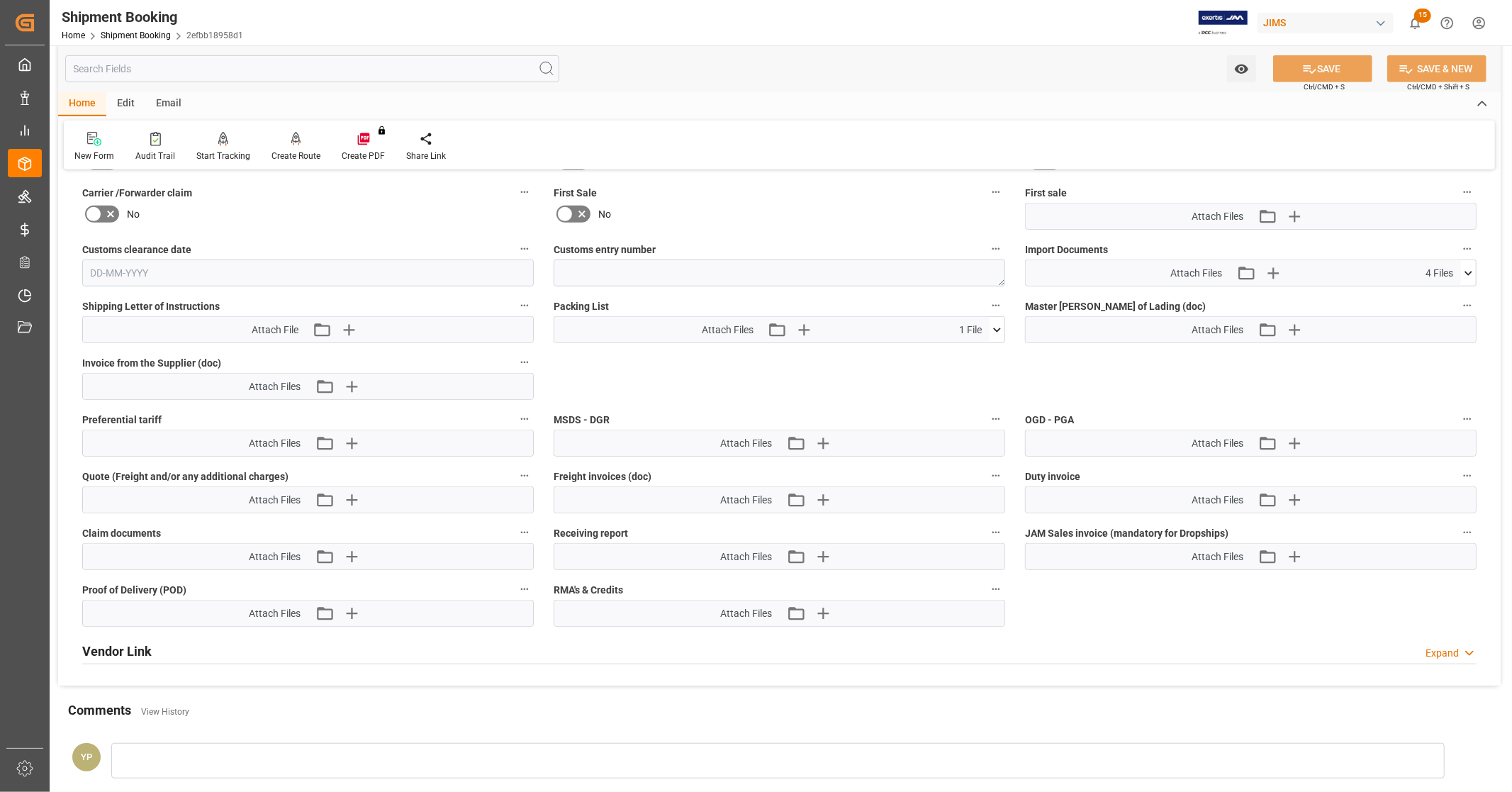
scroll to position [629, 0]
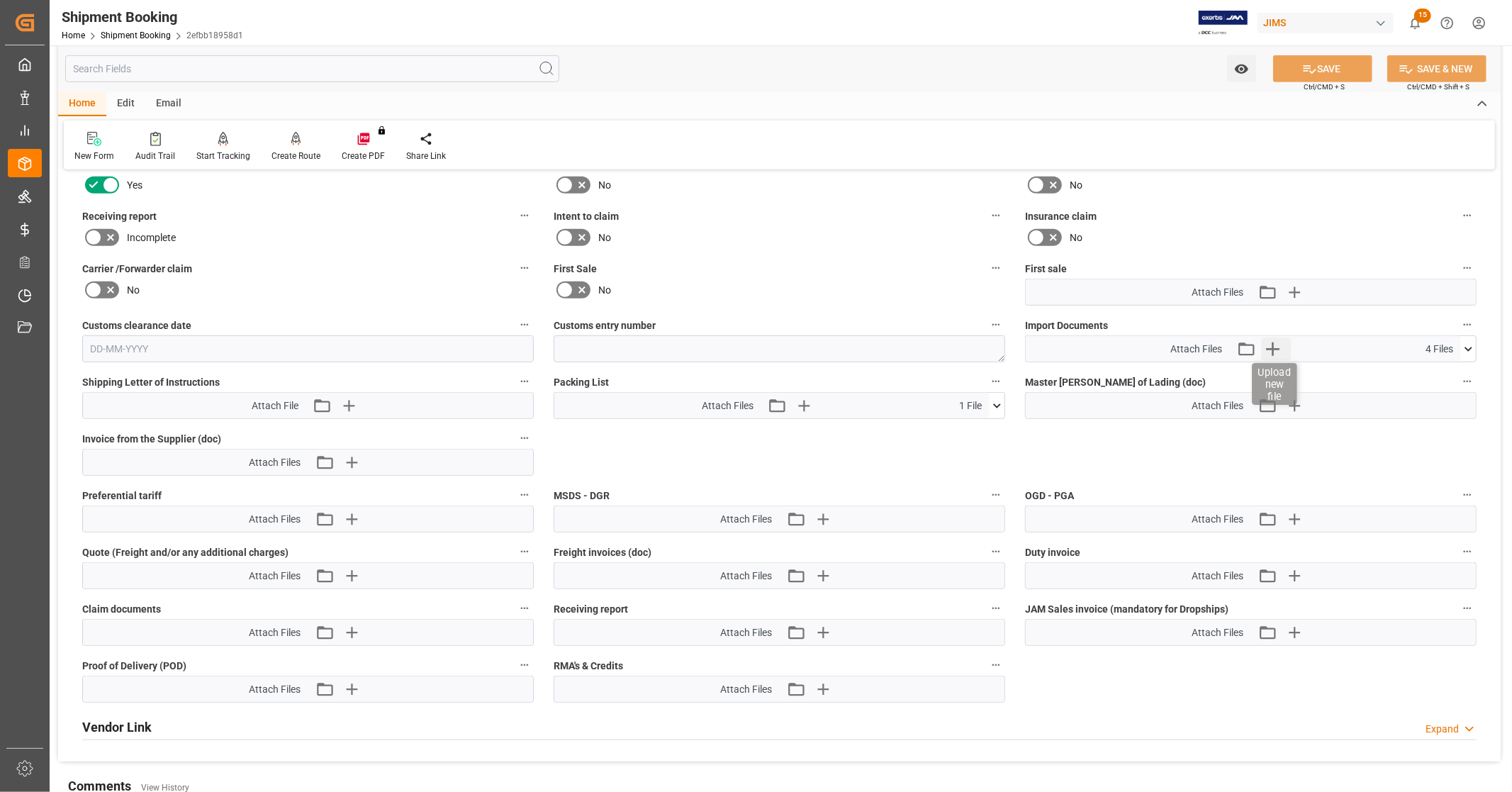
click at [1279, 343] on icon "button" at bounding box center [1273, 348] width 22 height 22
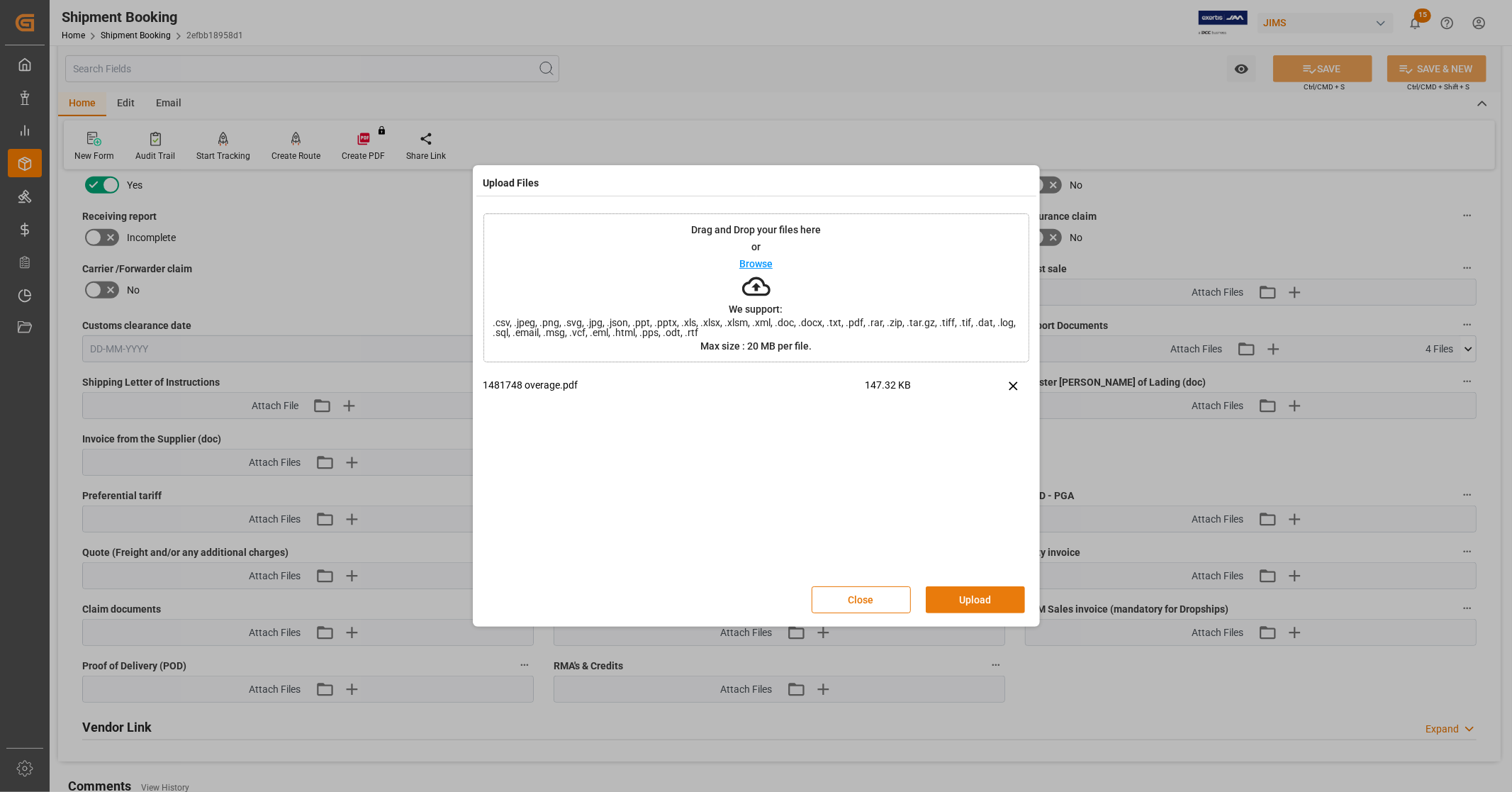
click at [967, 604] on button "Upload" at bounding box center [976, 600] width 99 height 27
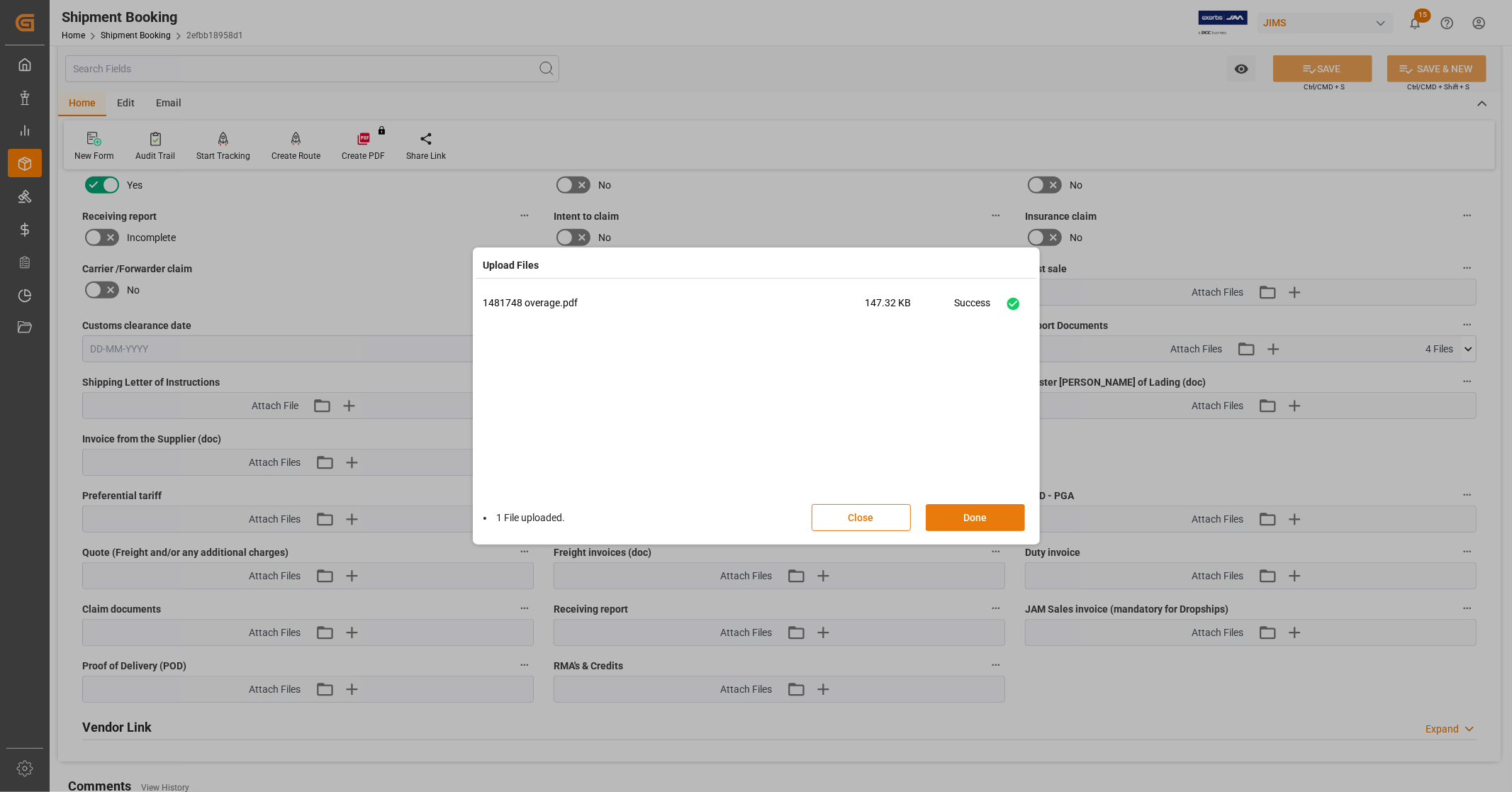
click at [965, 522] on button "Done" at bounding box center [976, 517] width 99 height 27
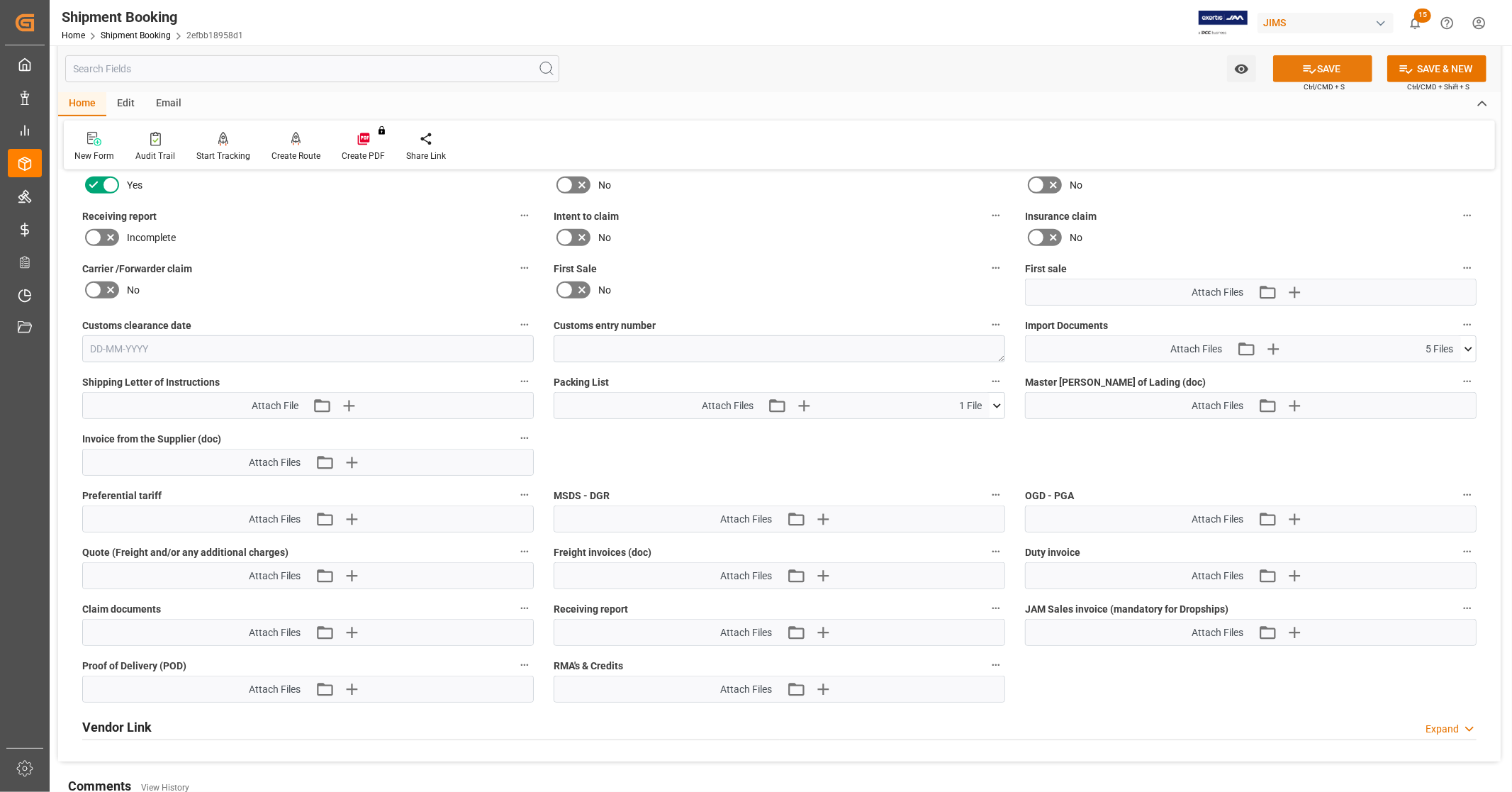
click at [1329, 69] on button "SAVE" at bounding box center [1323, 68] width 99 height 27
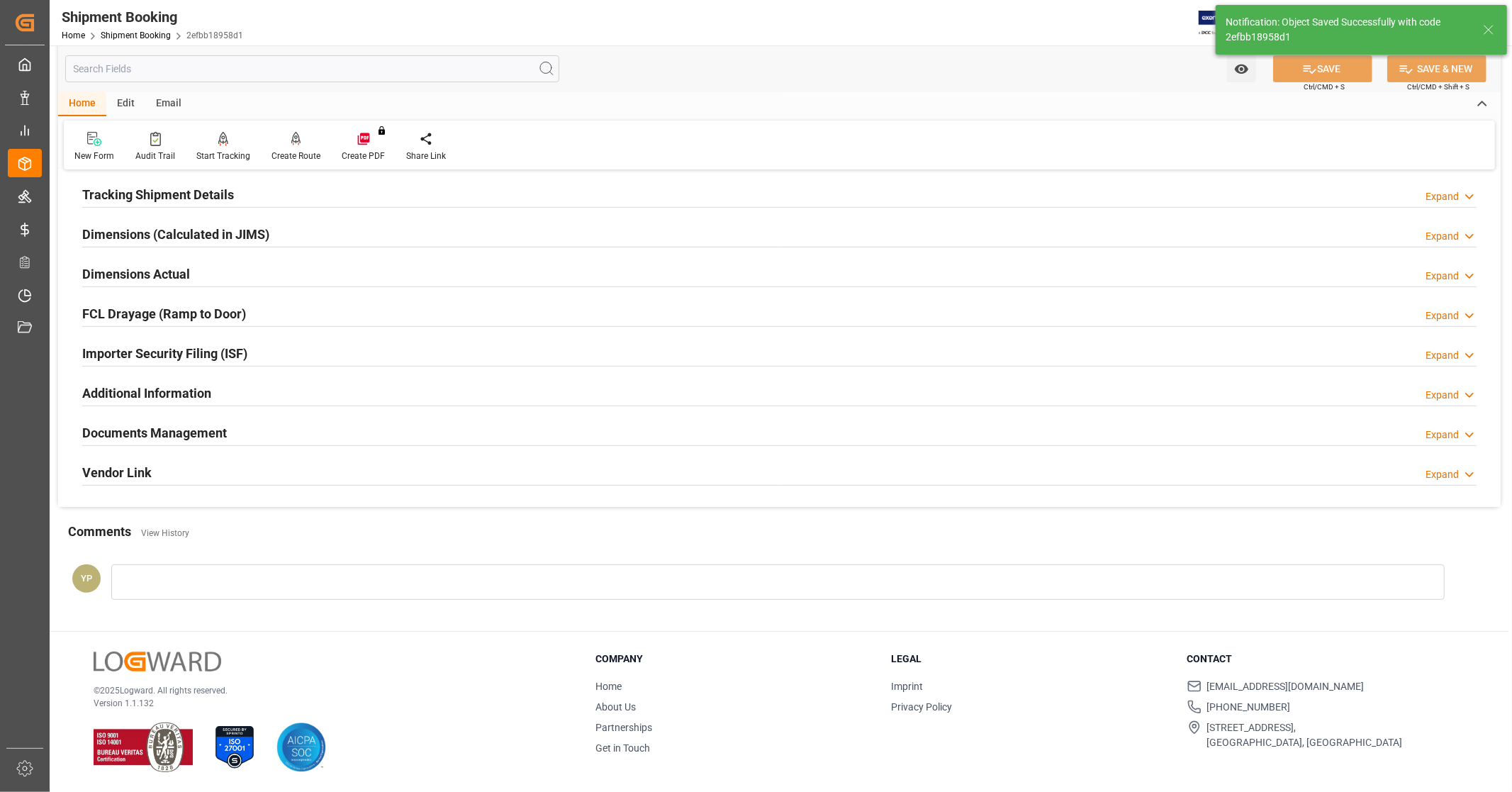
scroll to position [267, 0]
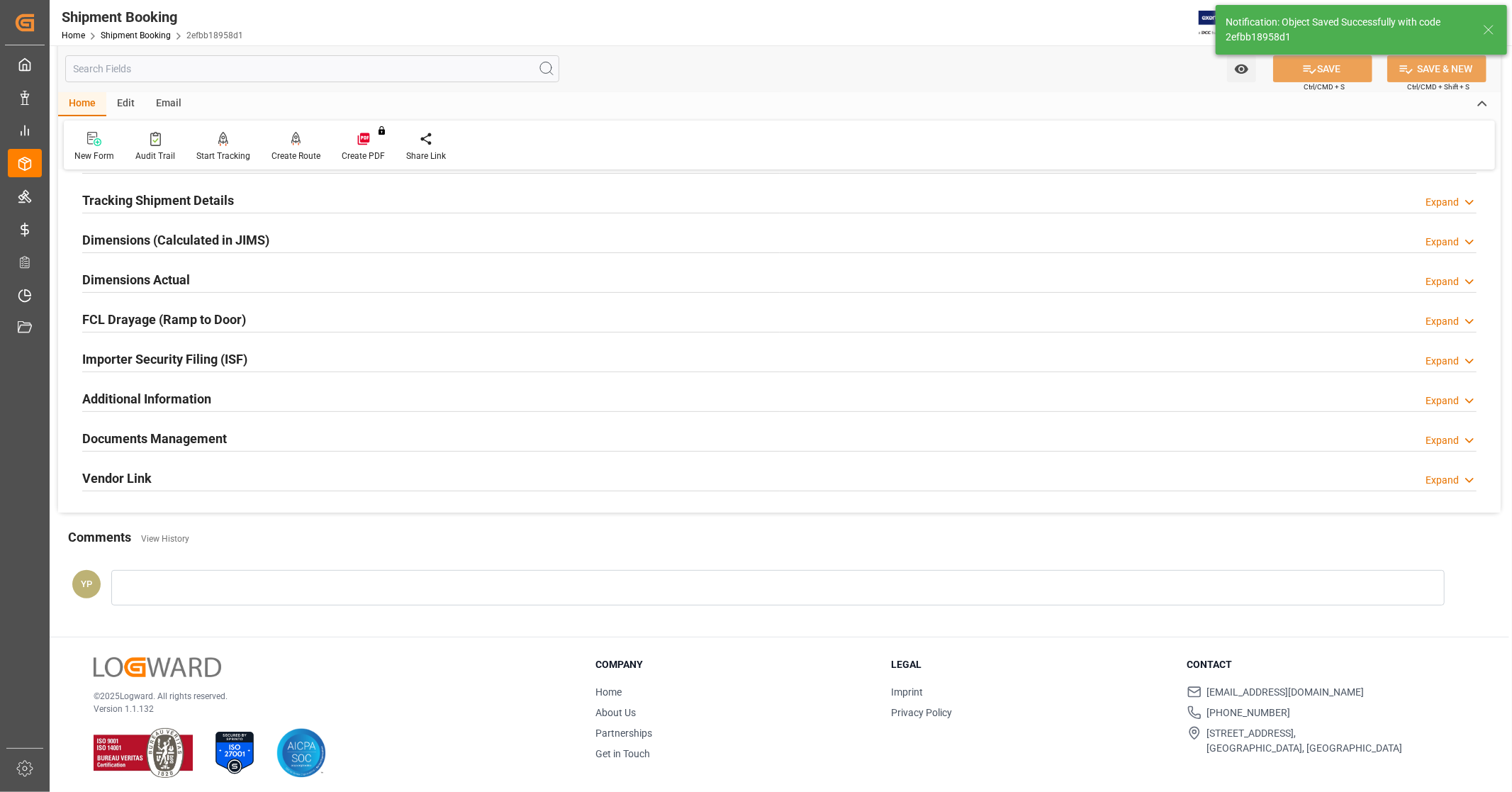
click at [212, 440] on h2 "Documents Management" at bounding box center [154, 439] width 145 height 19
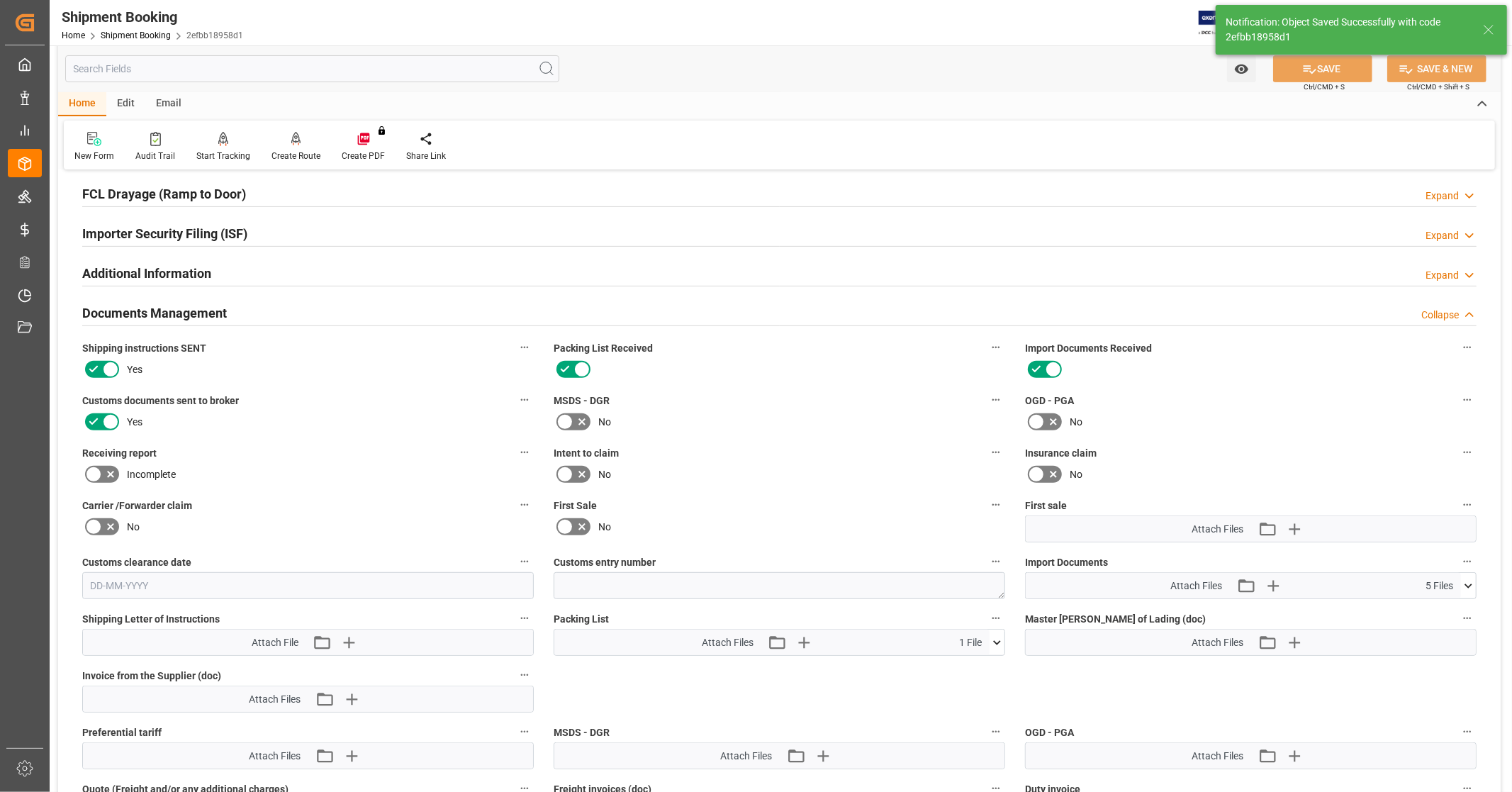
scroll to position [504, 0]
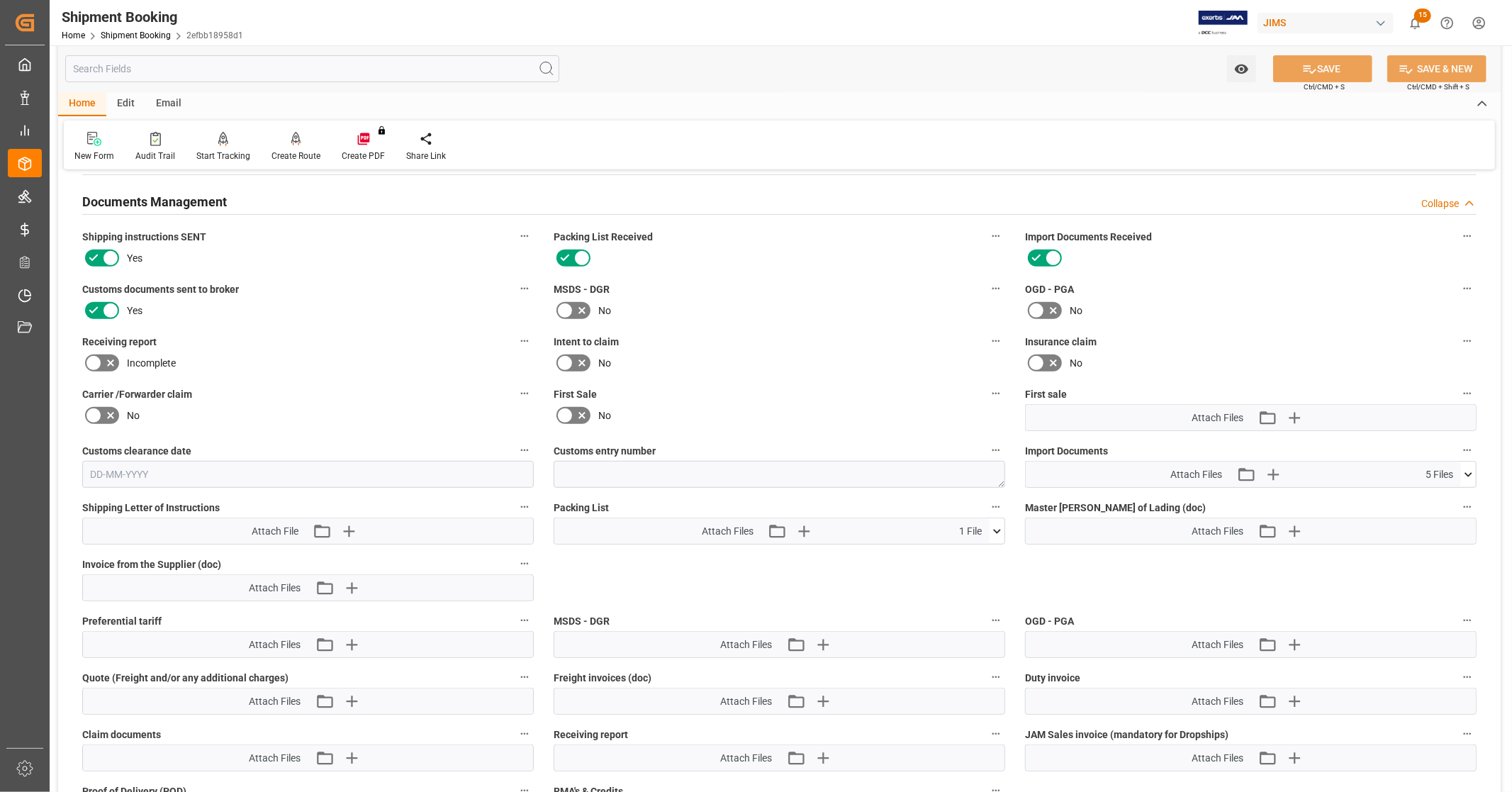
click at [1471, 473] on icon at bounding box center [1469, 474] width 15 height 15
click at [188, 204] on h2 "Documents Management" at bounding box center [154, 201] width 145 height 19
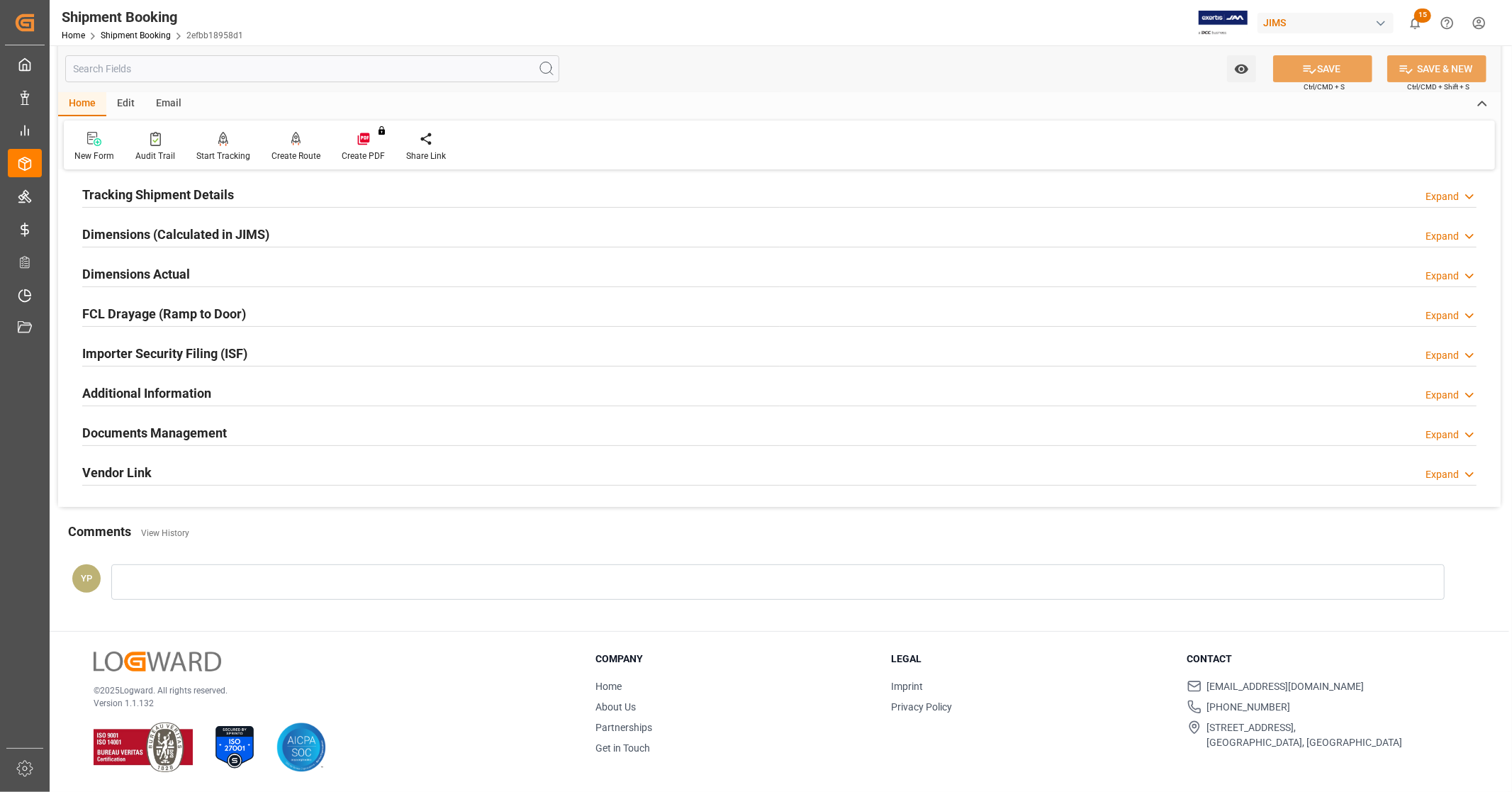
scroll to position [0, 0]
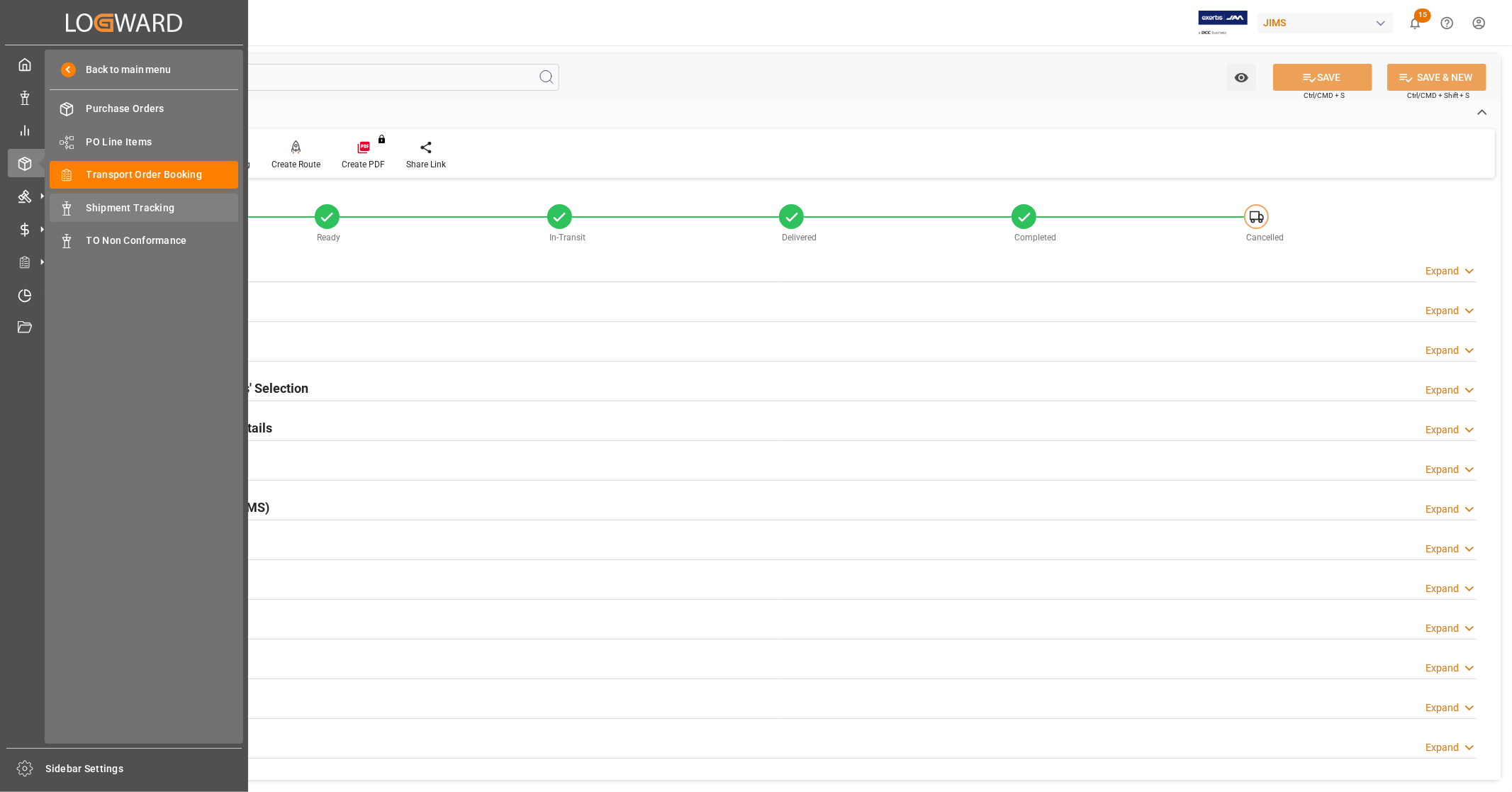
click at [154, 205] on span "Shipment Tracking" at bounding box center [163, 208] width 153 height 15
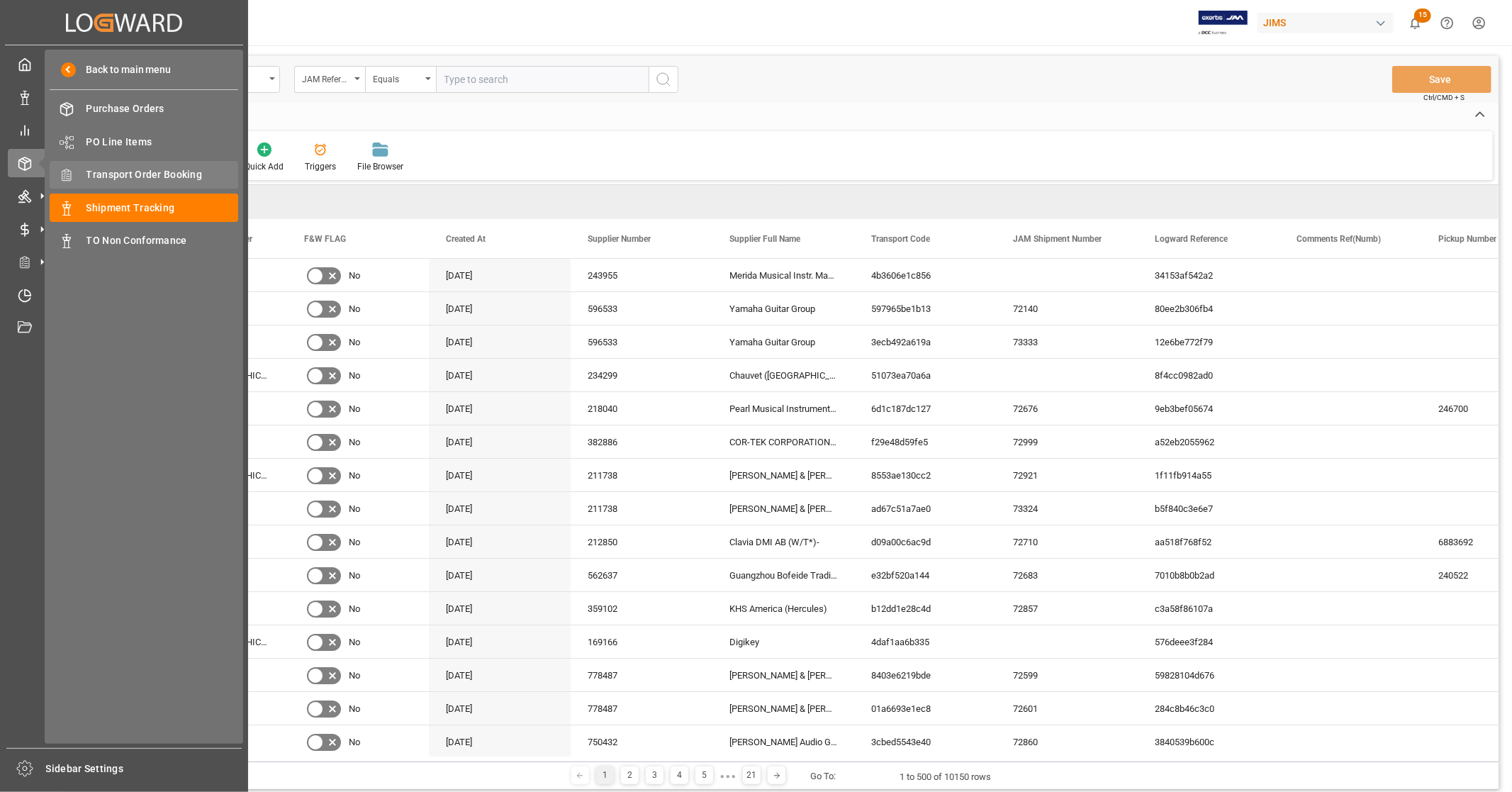
click at [172, 170] on span "Transport Order Booking" at bounding box center [163, 174] width 153 height 15
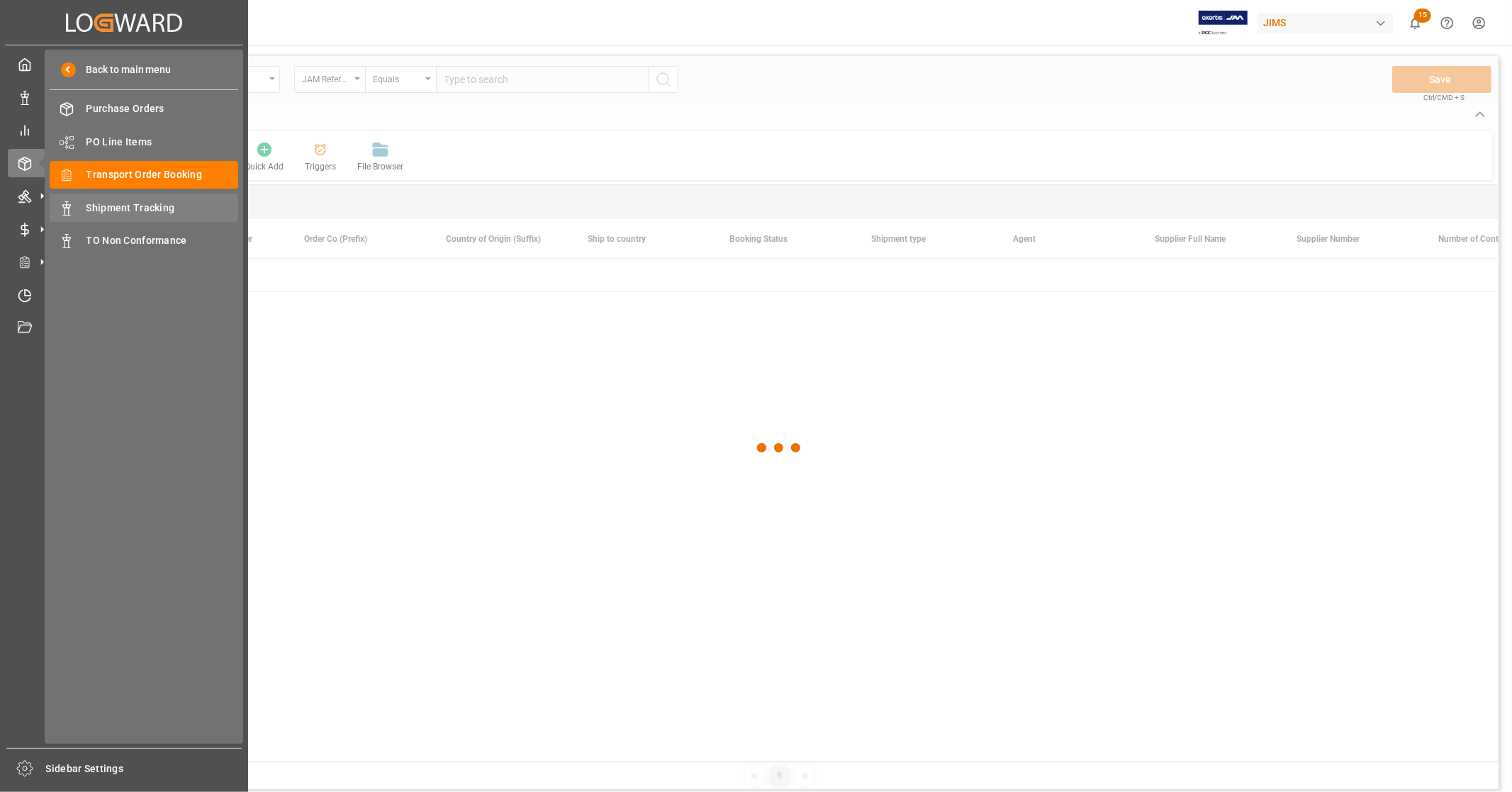
click at [139, 213] on span "Shipment Tracking" at bounding box center [163, 208] width 153 height 15
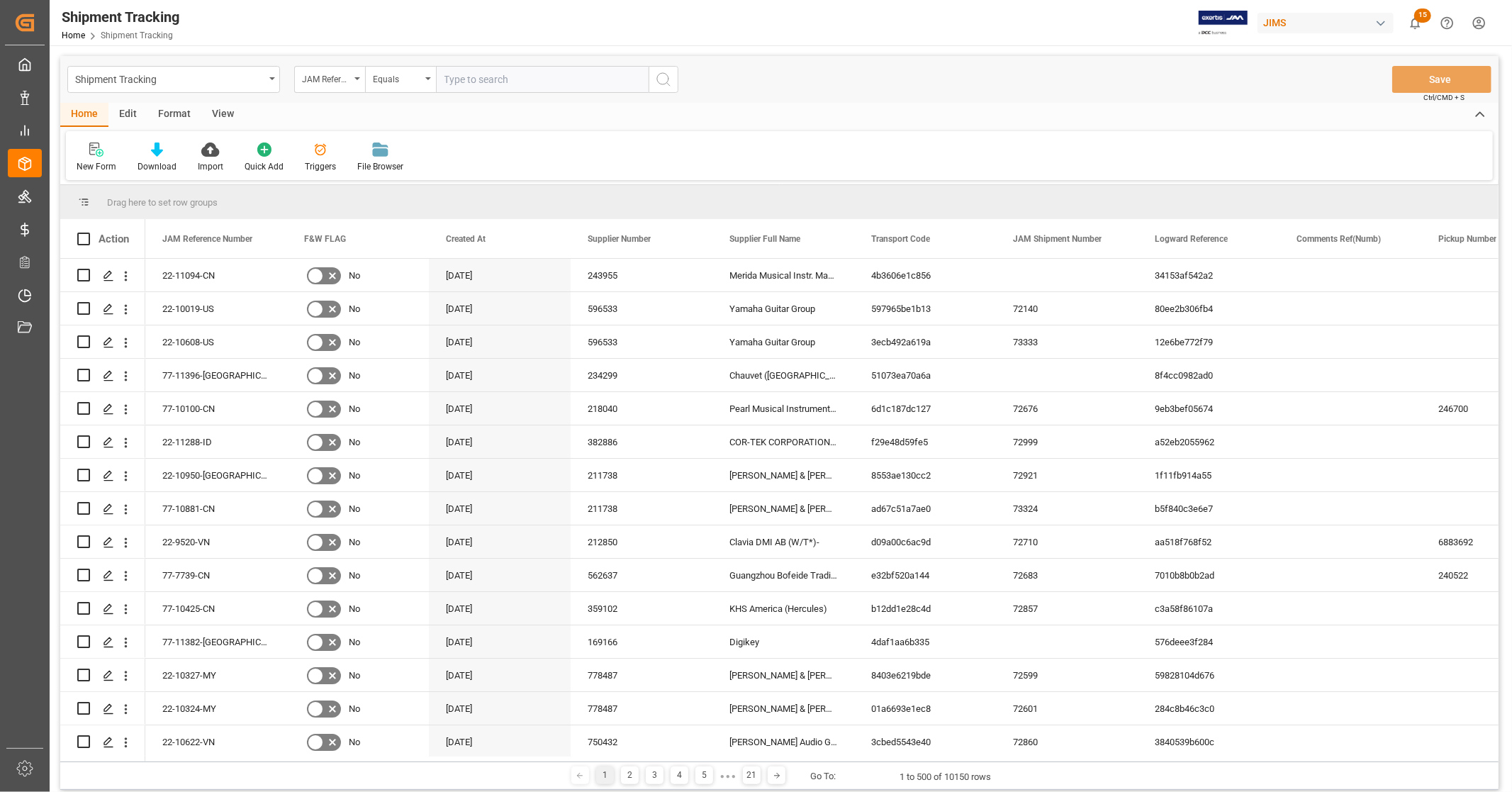
click at [484, 70] on input "text" at bounding box center [542, 79] width 212 height 27
click at [291, 75] on div "Shipment Tracking JAM Reference Number Equals" at bounding box center [373, 79] width 611 height 27
click at [331, 78] on div "JAM Reference Number" at bounding box center [326, 77] width 48 height 16
type input "track"
click at [358, 156] on div "Tracking Number" at bounding box center [401, 144] width 212 height 29
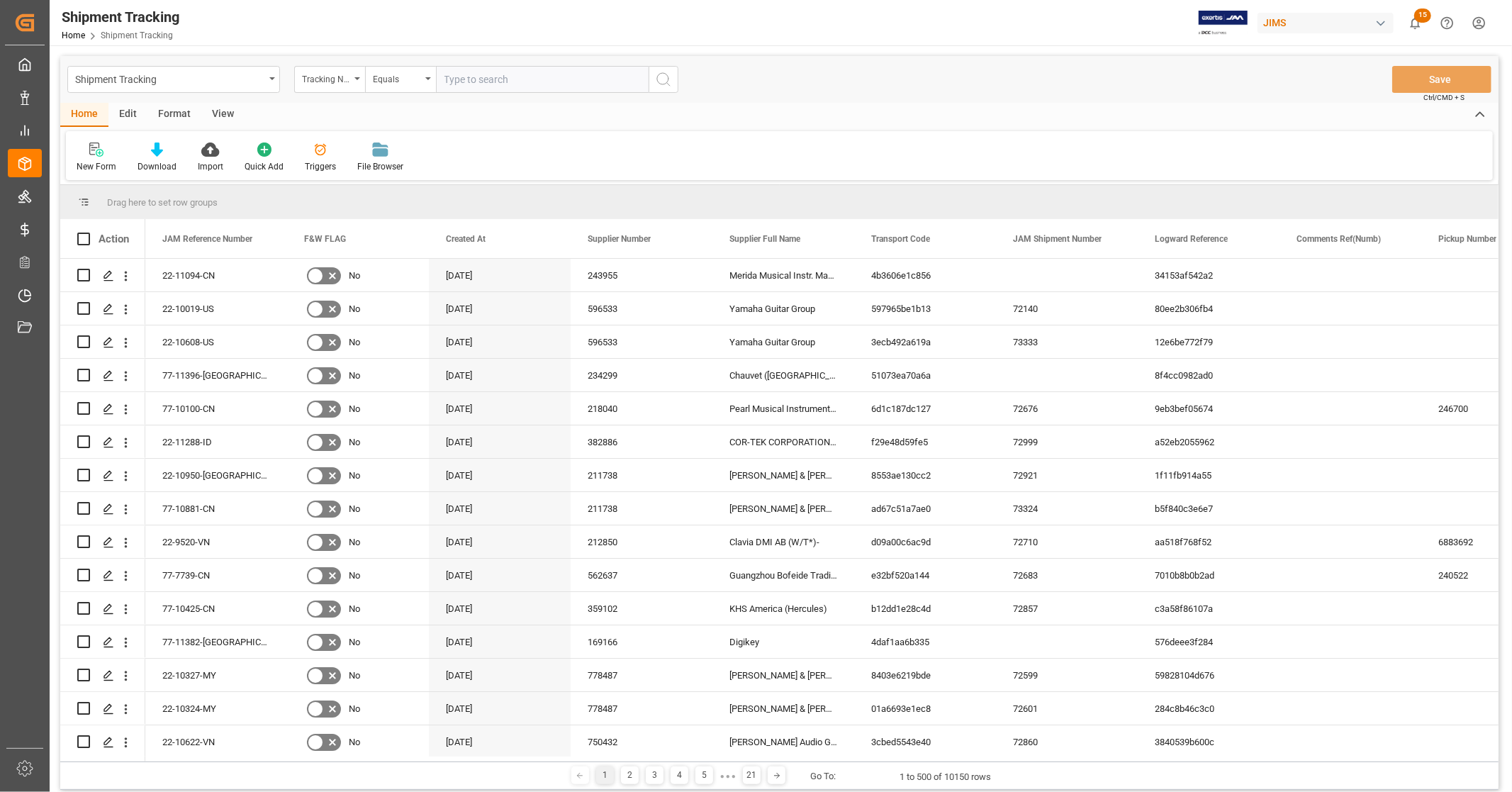
click at [511, 83] on input "text" at bounding box center [542, 79] width 212 height 27
paste input "310116511438_T"
type input "3"
paste input "884332767567"
type input "884332767567"
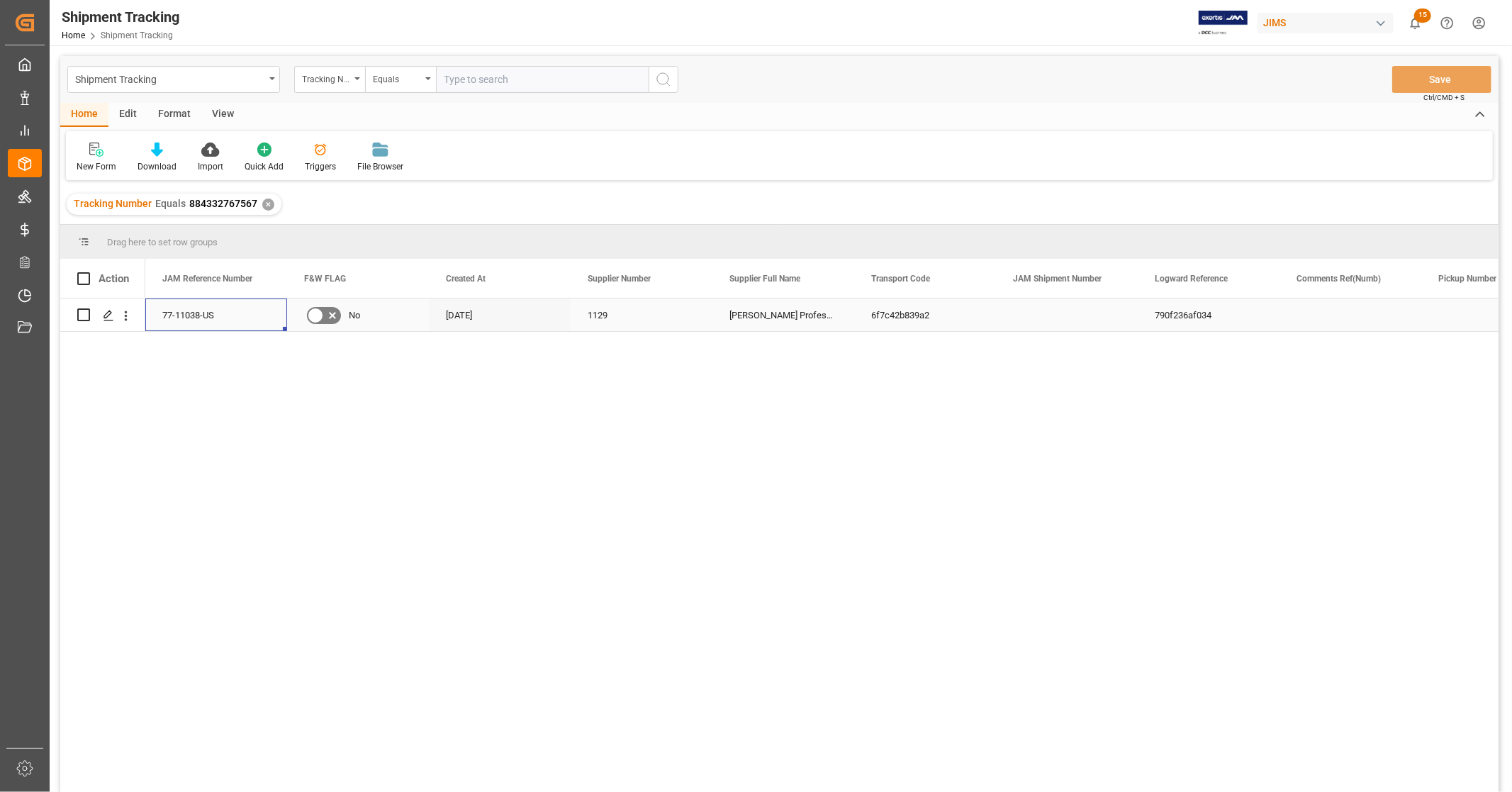
click at [225, 314] on div "77-11038-US" at bounding box center [216, 315] width 142 height 33
click at [537, 83] on input "text" at bounding box center [542, 79] width 212 height 27
paste input "818119734826"
type input "818119734826"
click at [270, 201] on div "✕" at bounding box center [269, 205] width 12 height 12
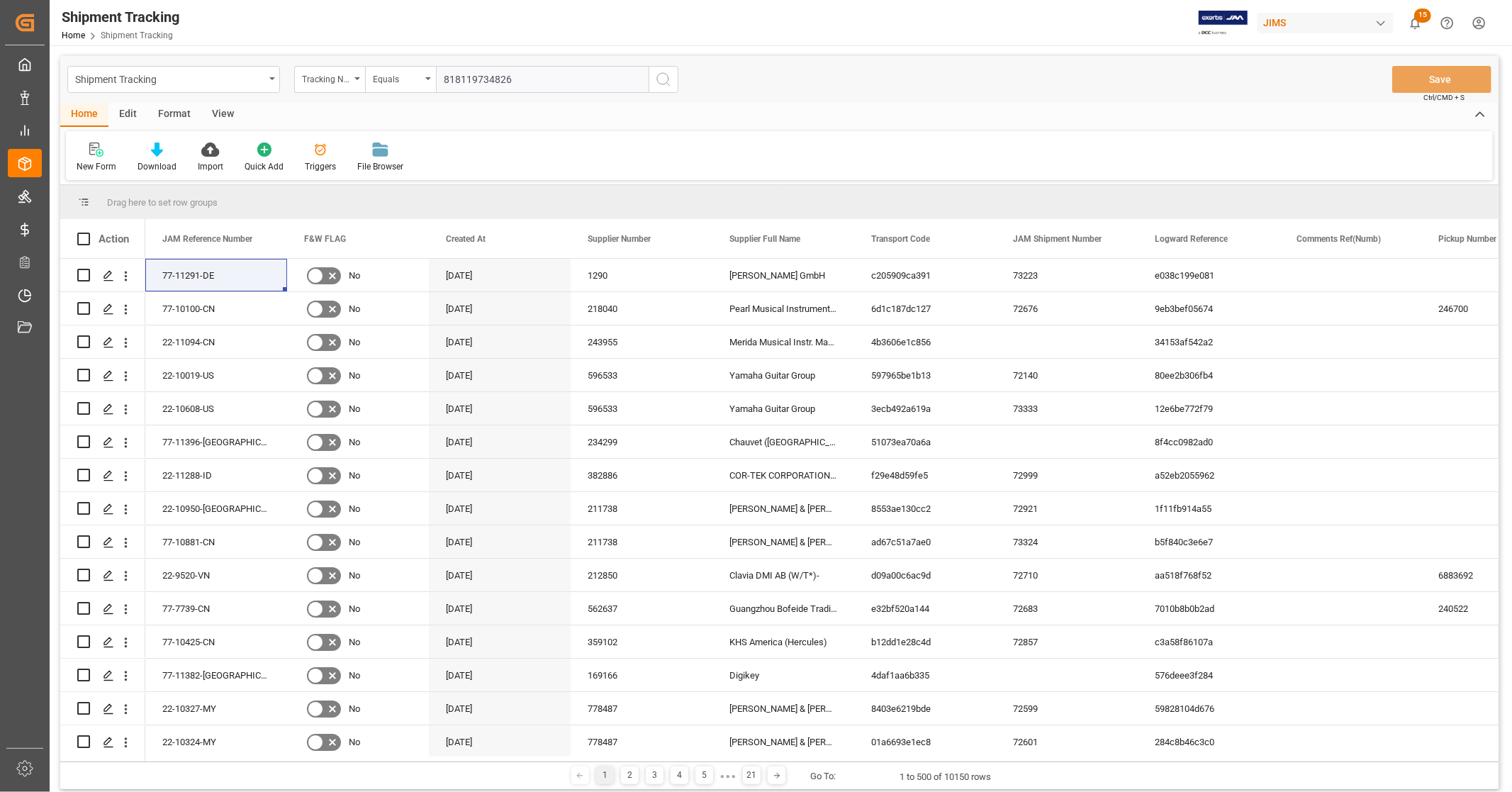
click at [663, 81] on icon "search button" at bounding box center [663, 79] width 17 height 17
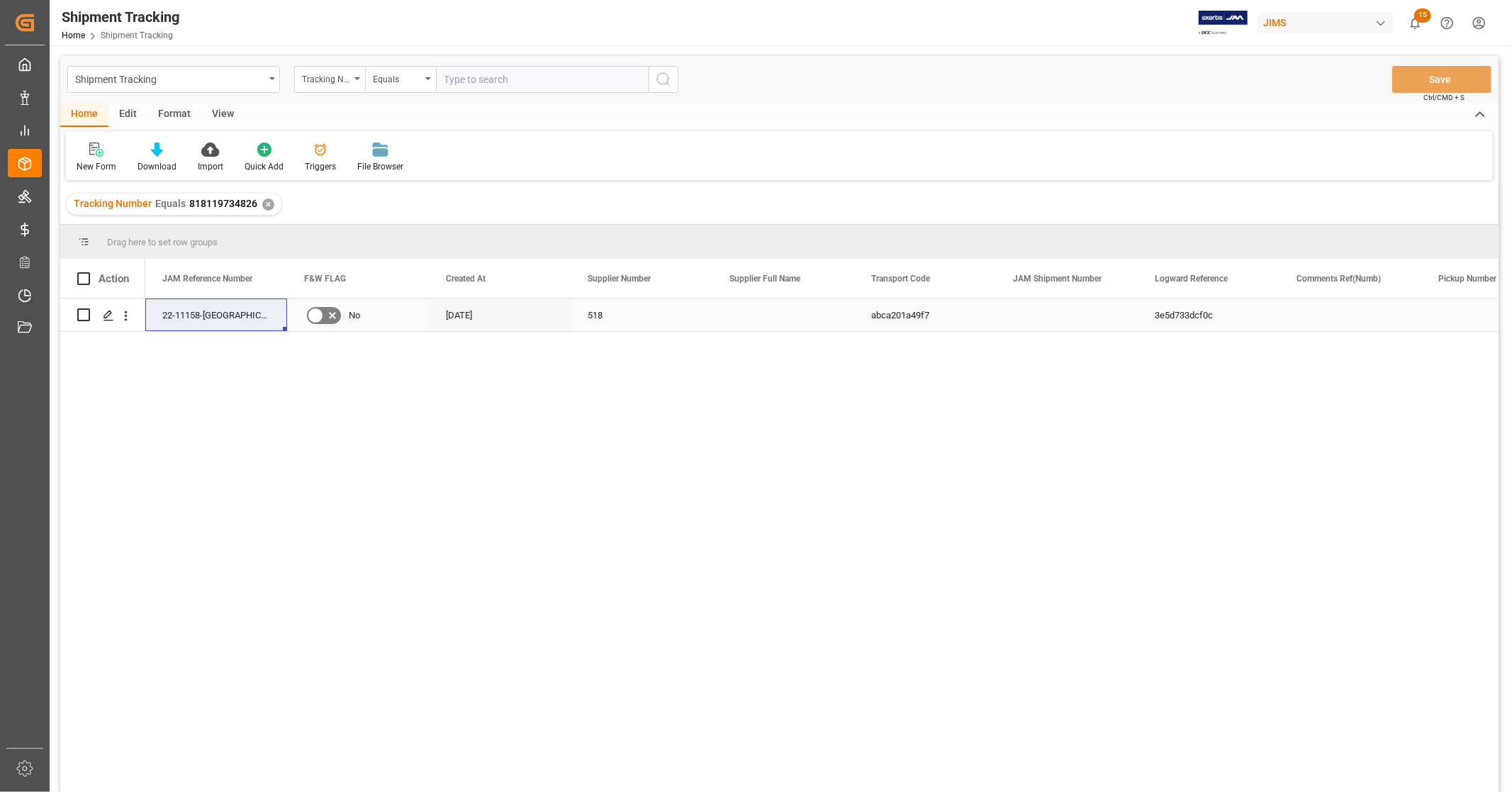
click at [260, 314] on div "22-11158-[GEOGRAPHIC_DATA]" at bounding box center [216, 315] width 142 height 33
click at [525, 79] on input "text" at bounding box center [542, 79] width 212 height 27
click at [258, 203] on div "Tracking Number Equals 818119734826 ✕" at bounding box center [174, 204] width 215 height 21
click at [267, 206] on div "✕" at bounding box center [269, 205] width 12 height 12
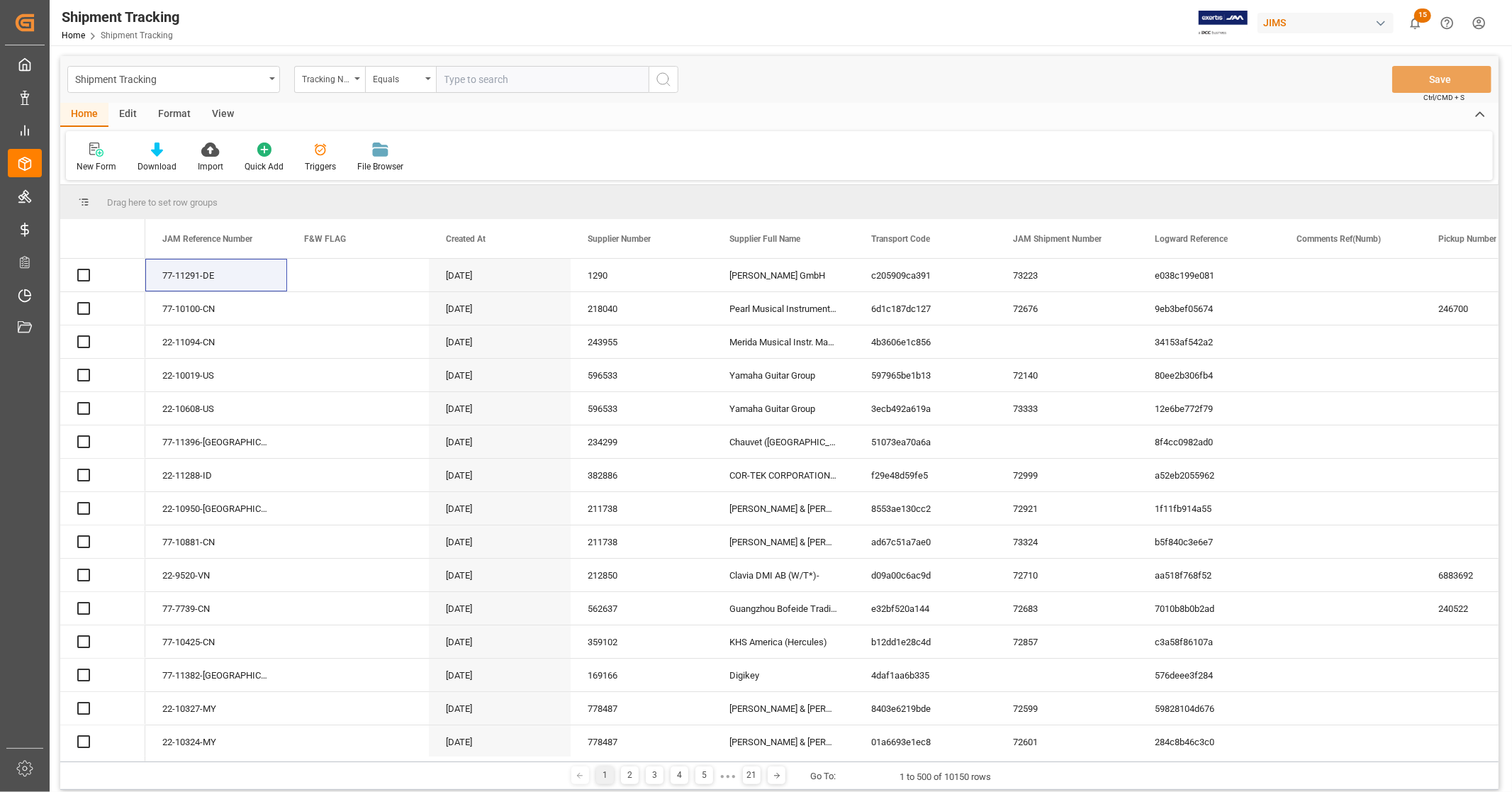
click at [512, 78] on input "text" at bounding box center [542, 79] width 212 height 27
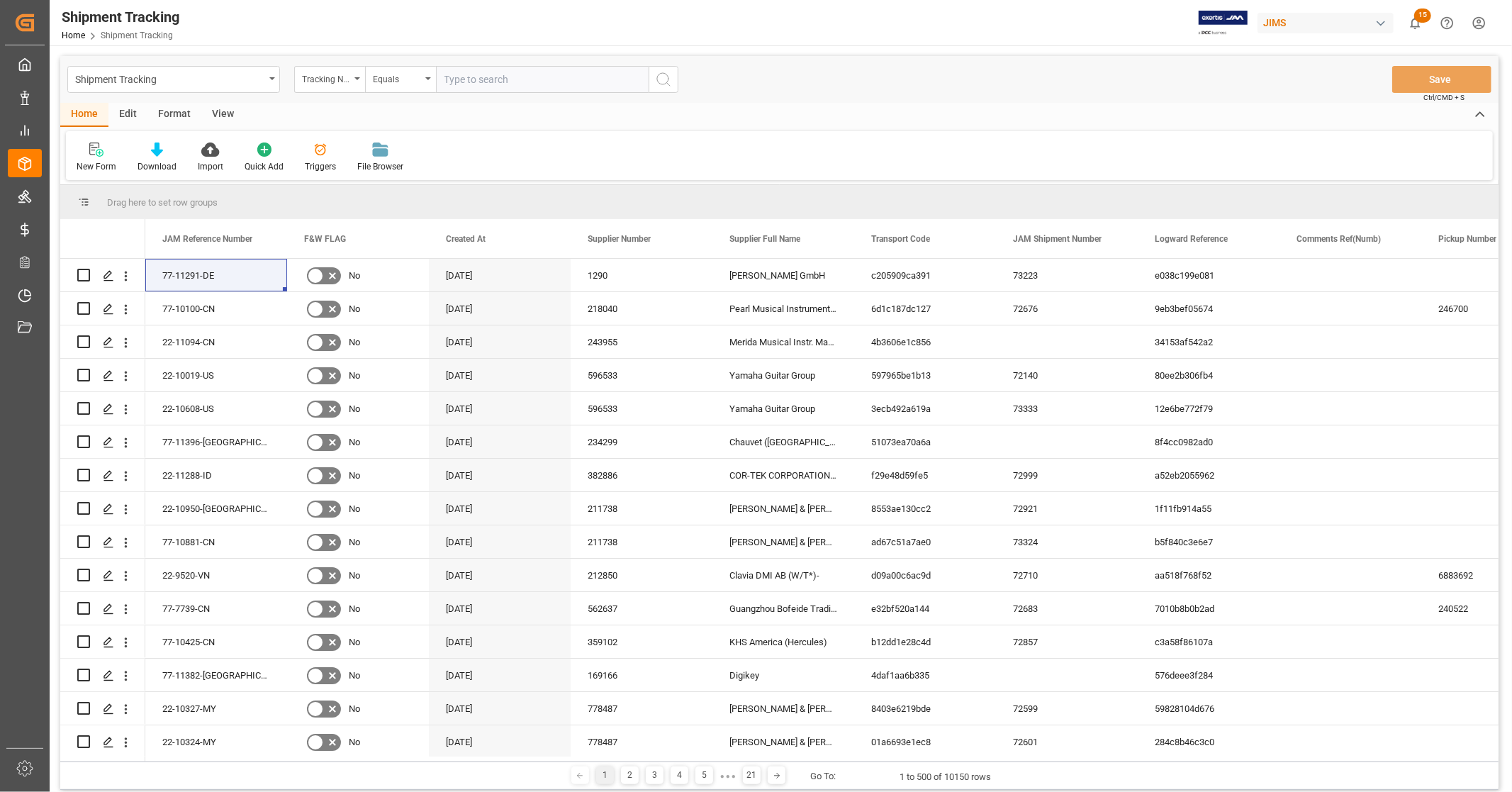
paste input "24195792201"
type input "24195792201"
click at [661, 77] on icon "search button" at bounding box center [663, 79] width 17 height 17
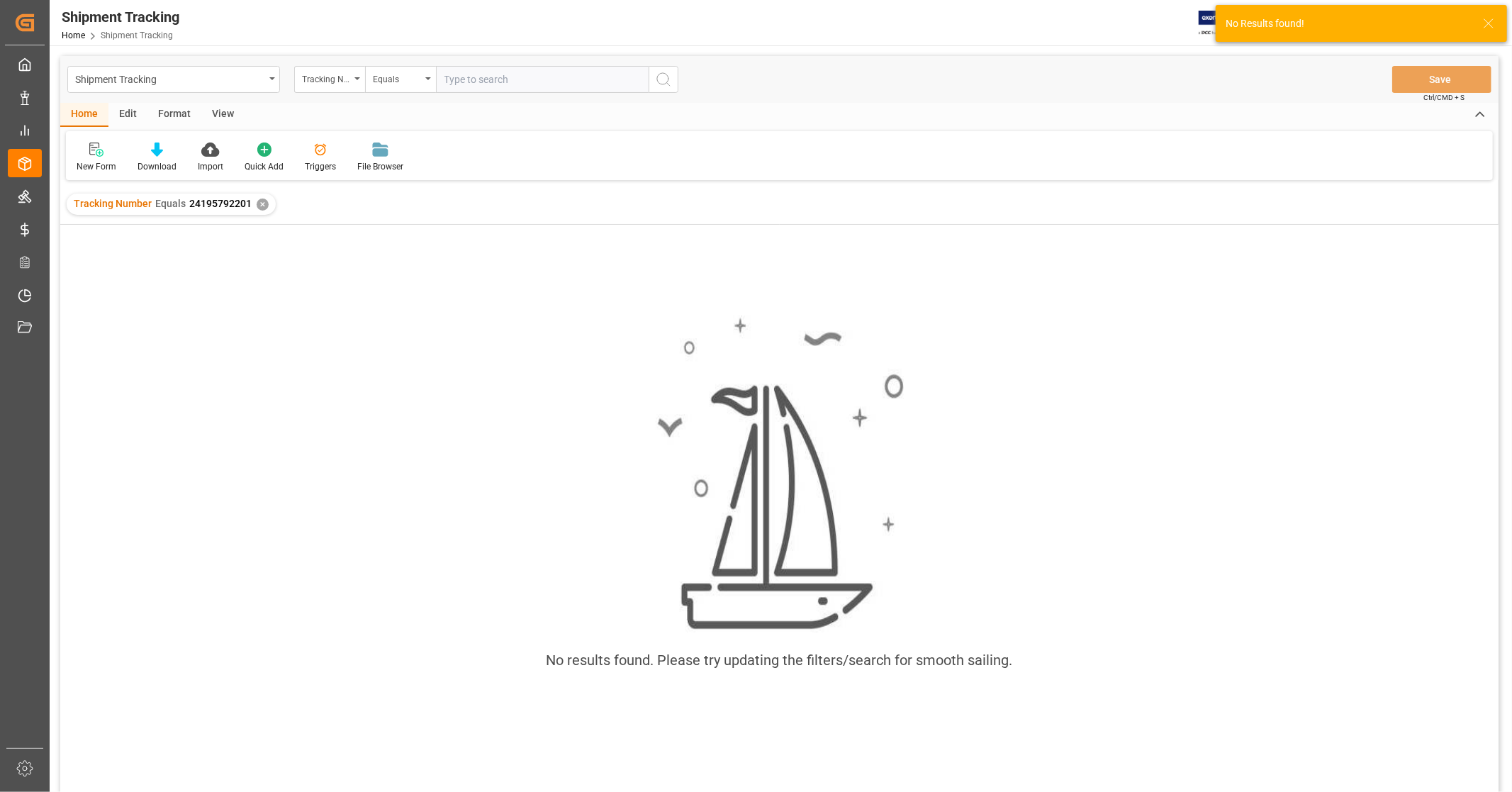
click at [257, 201] on div "✕" at bounding box center [263, 205] width 12 height 12
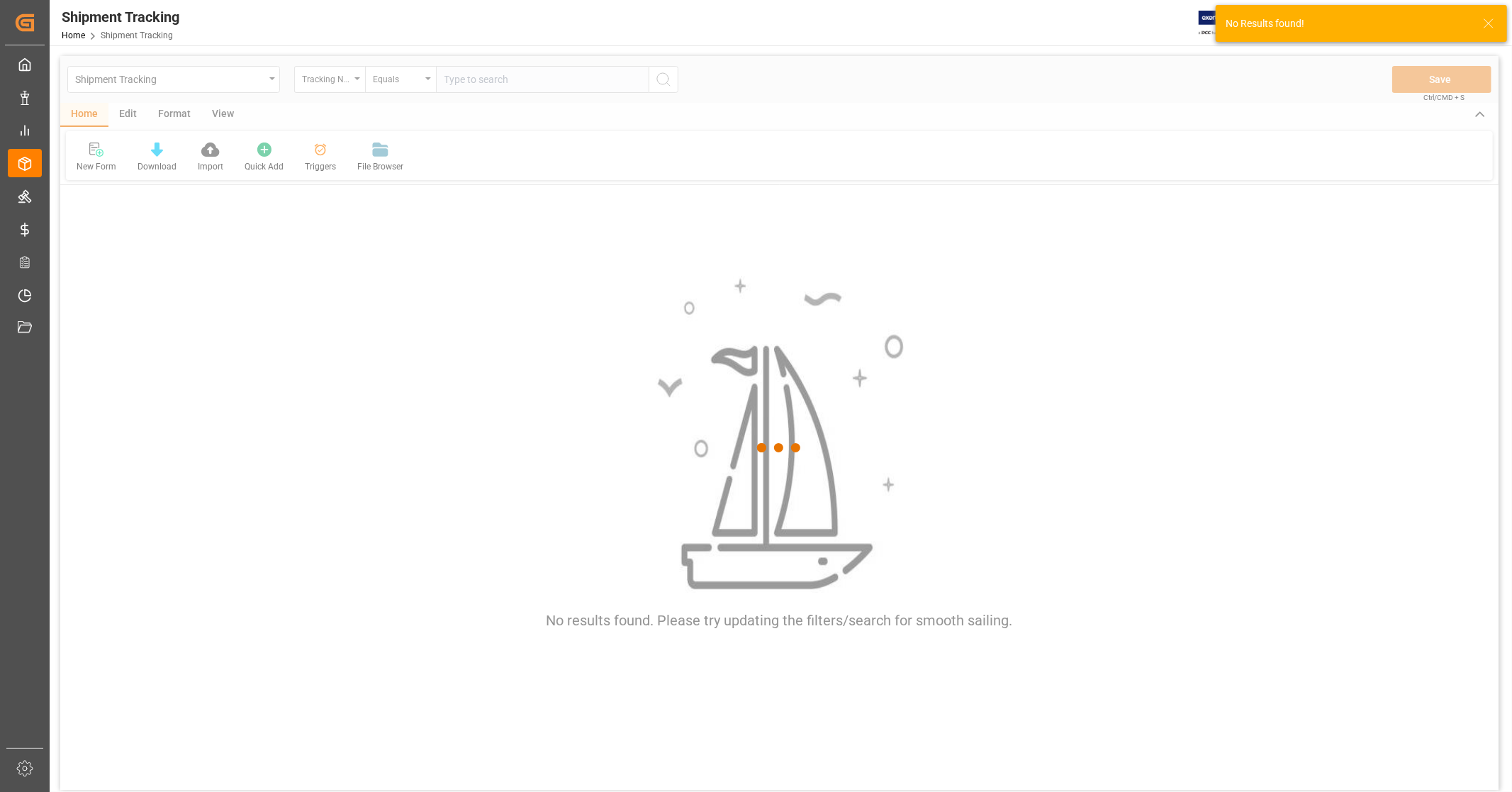
click at [508, 78] on div at bounding box center [780, 447] width 1438 height 783
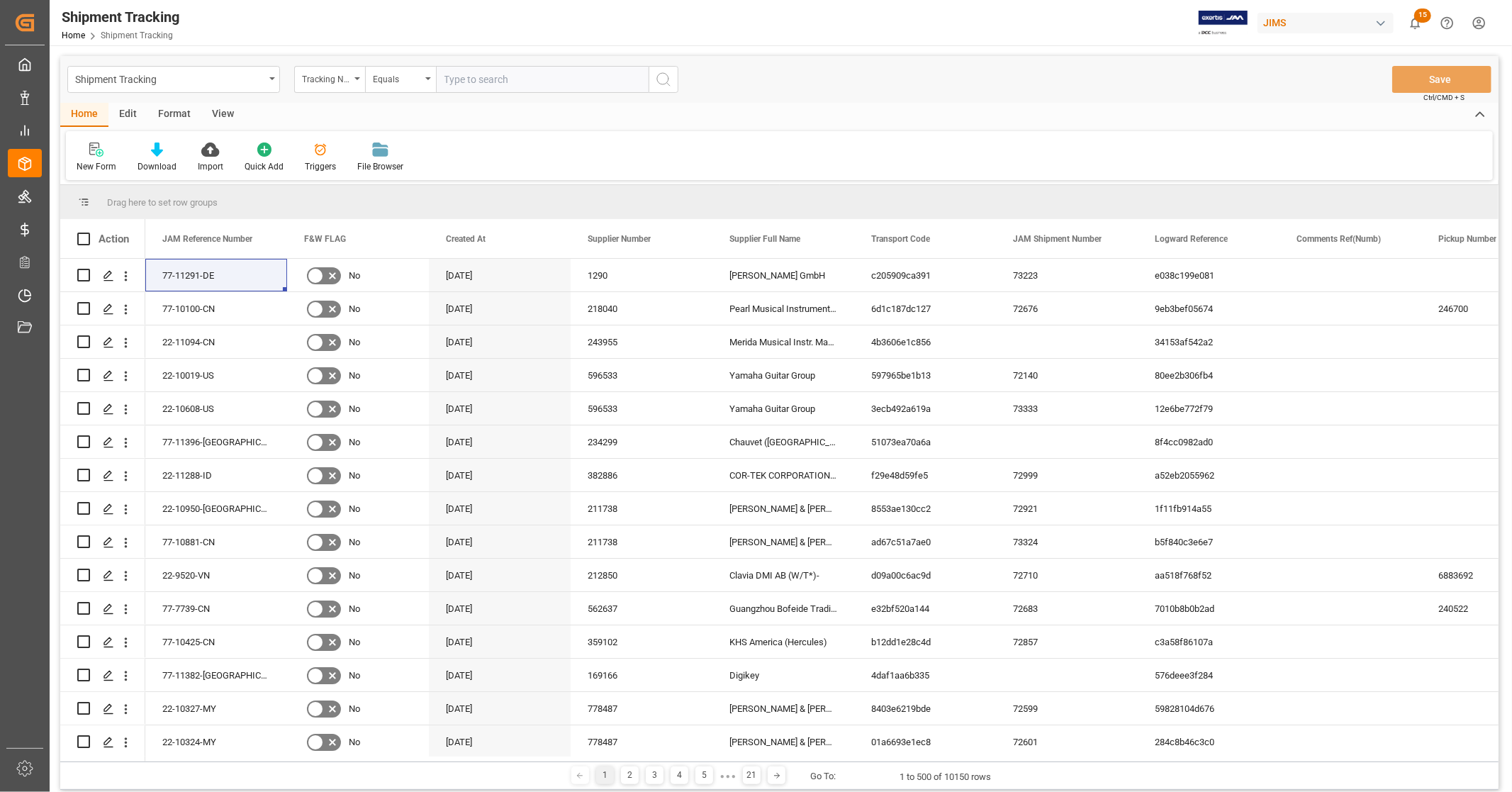
click at [526, 79] on input "text" at bounding box center [542, 79] width 212 height 27
paste input "24195792201"
type input "241957922"
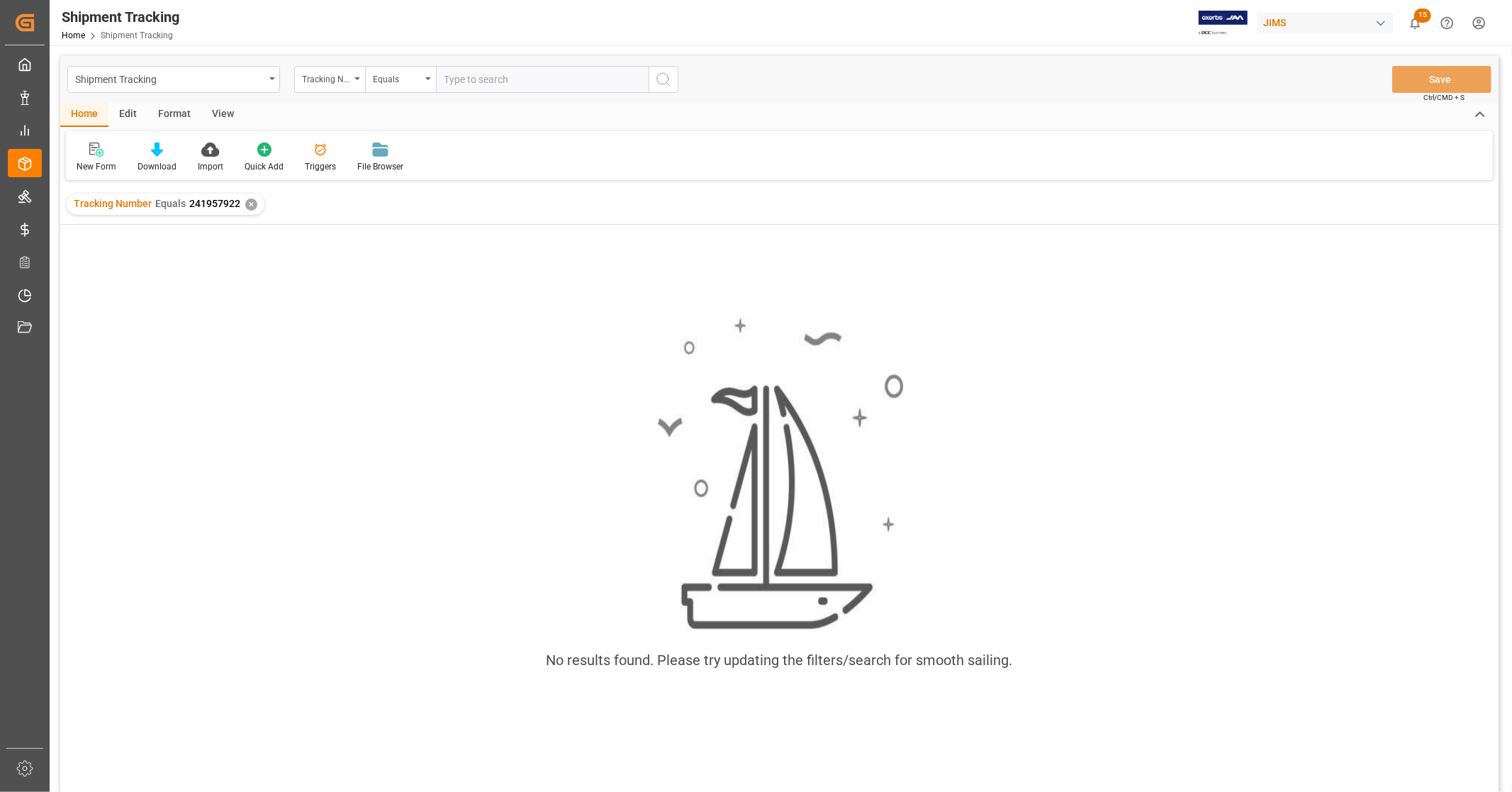
click at [250, 205] on div "✕" at bounding box center [252, 205] width 12 height 12
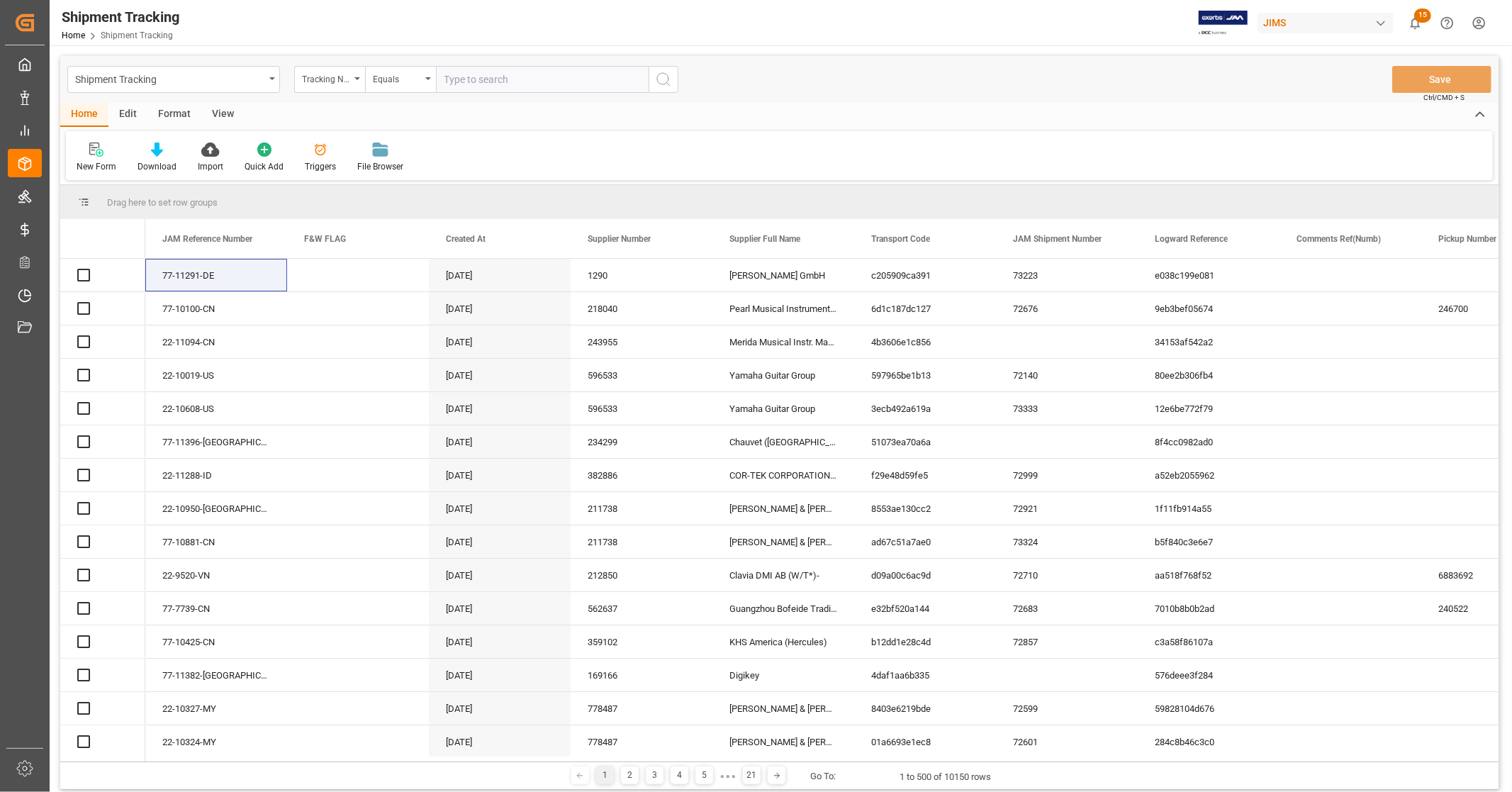
click at [526, 79] on input "text" at bounding box center [542, 79] width 212 height 27
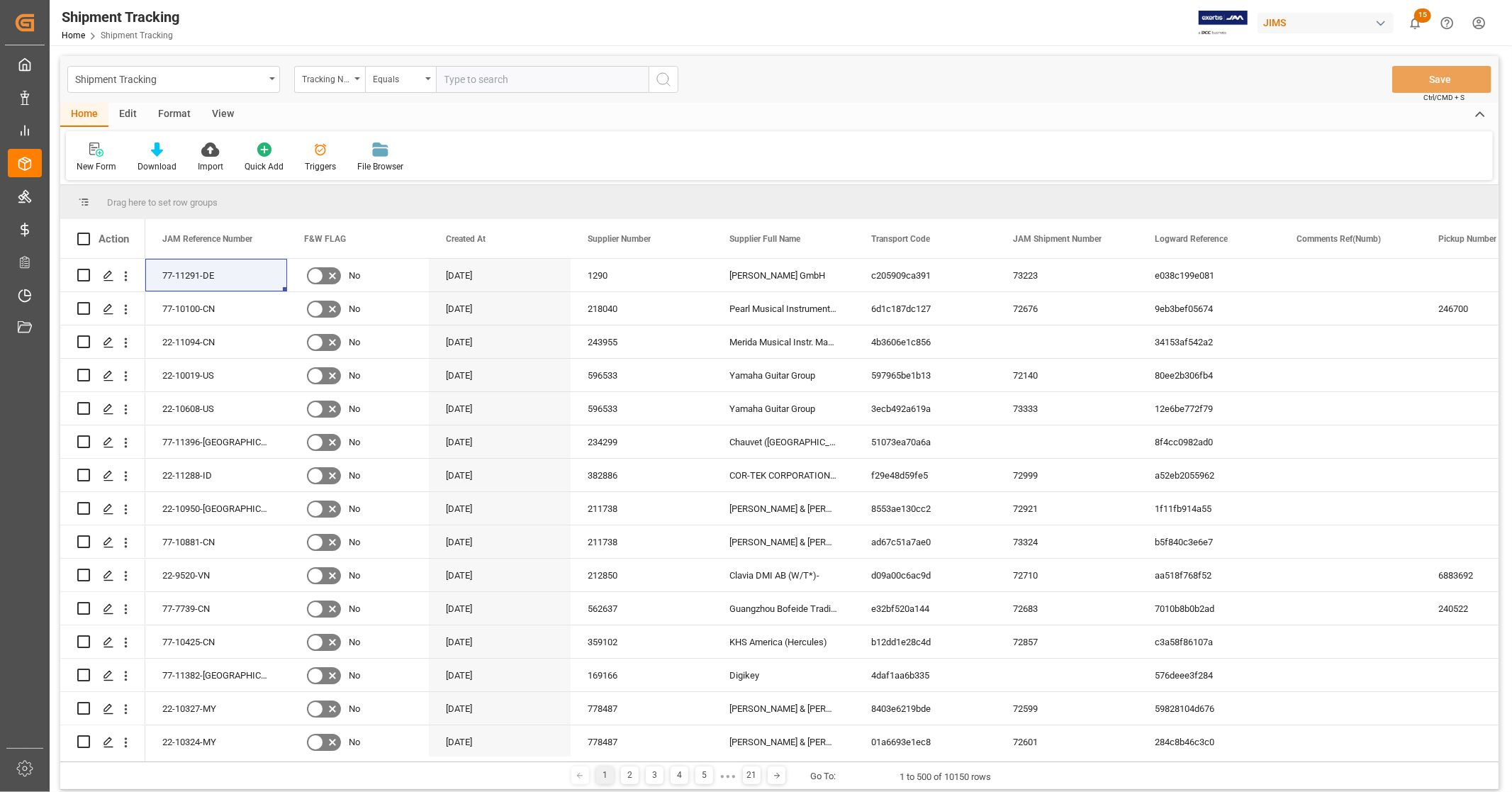
paste input "883103673090"
type input "883103673090"
click at [666, 83] on circle "search button" at bounding box center [663, 78] width 12 height 12
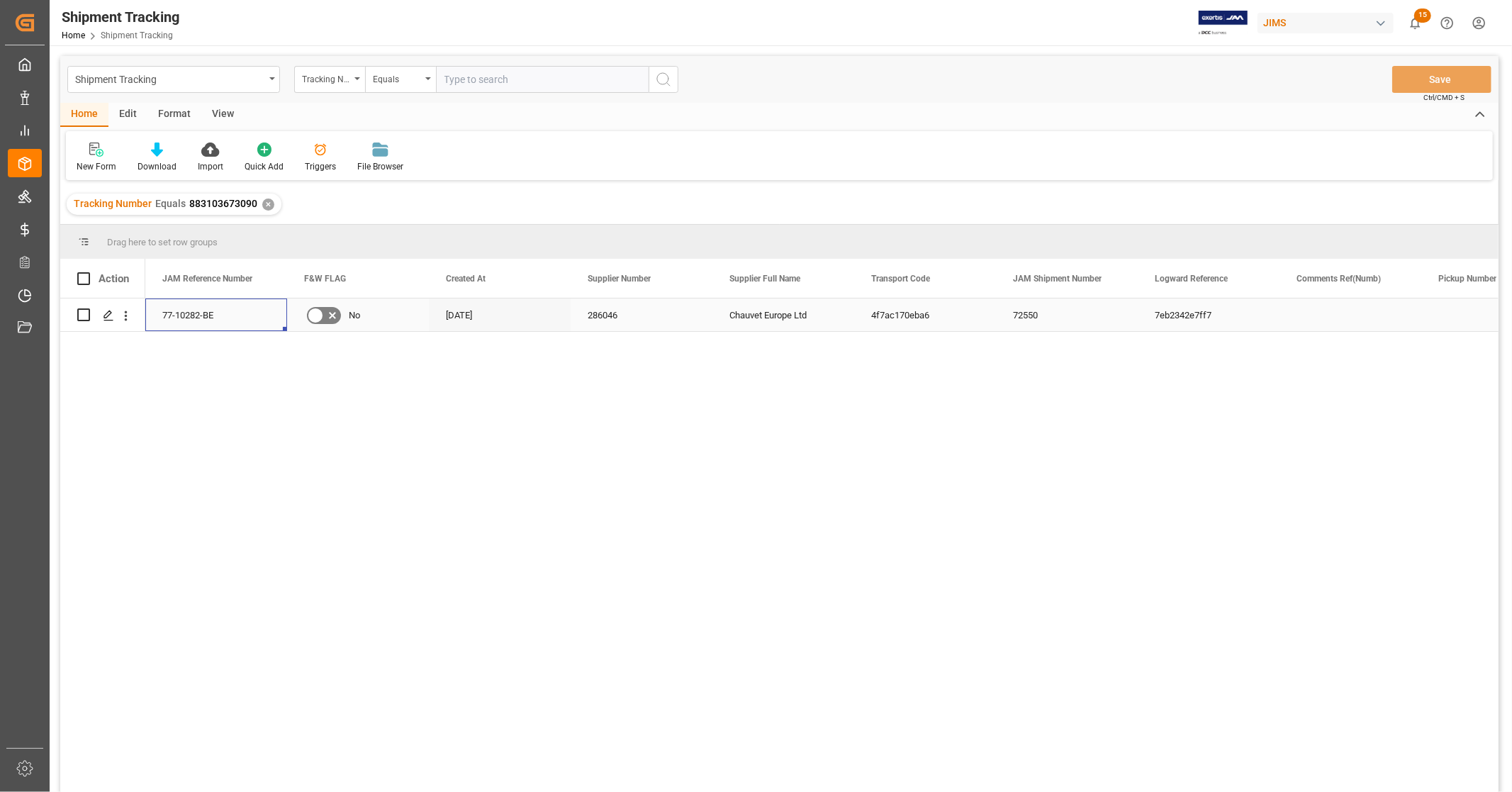
click at [243, 317] on div "77-10282-BE" at bounding box center [216, 315] width 142 height 33
click at [270, 203] on div "✕" at bounding box center [269, 205] width 12 height 12
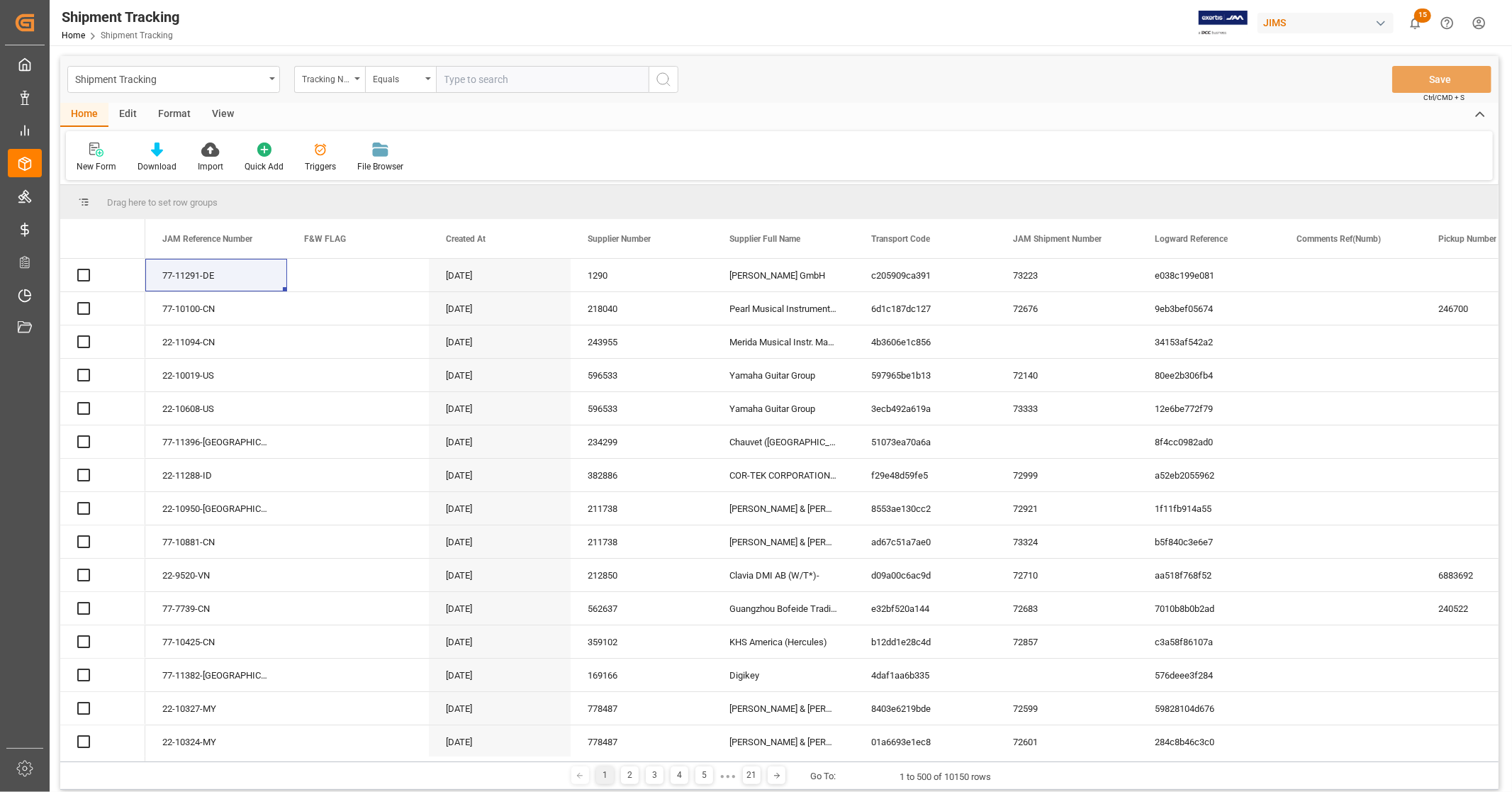
click at [530, 79] on input "text" at bounding box center [542, 79] width 212 height 27
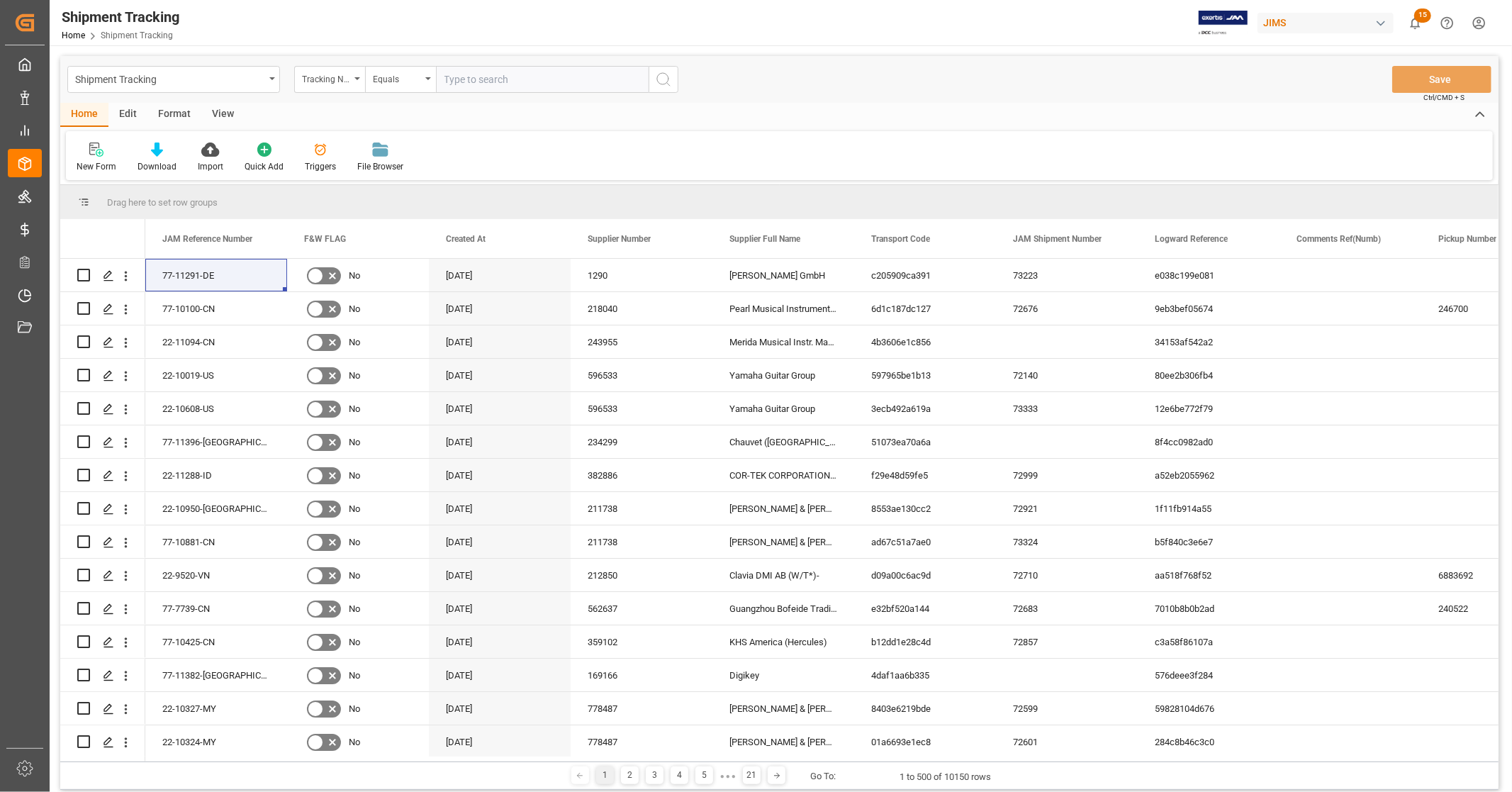
paste input "310116511438_T"
type input "310116511438"
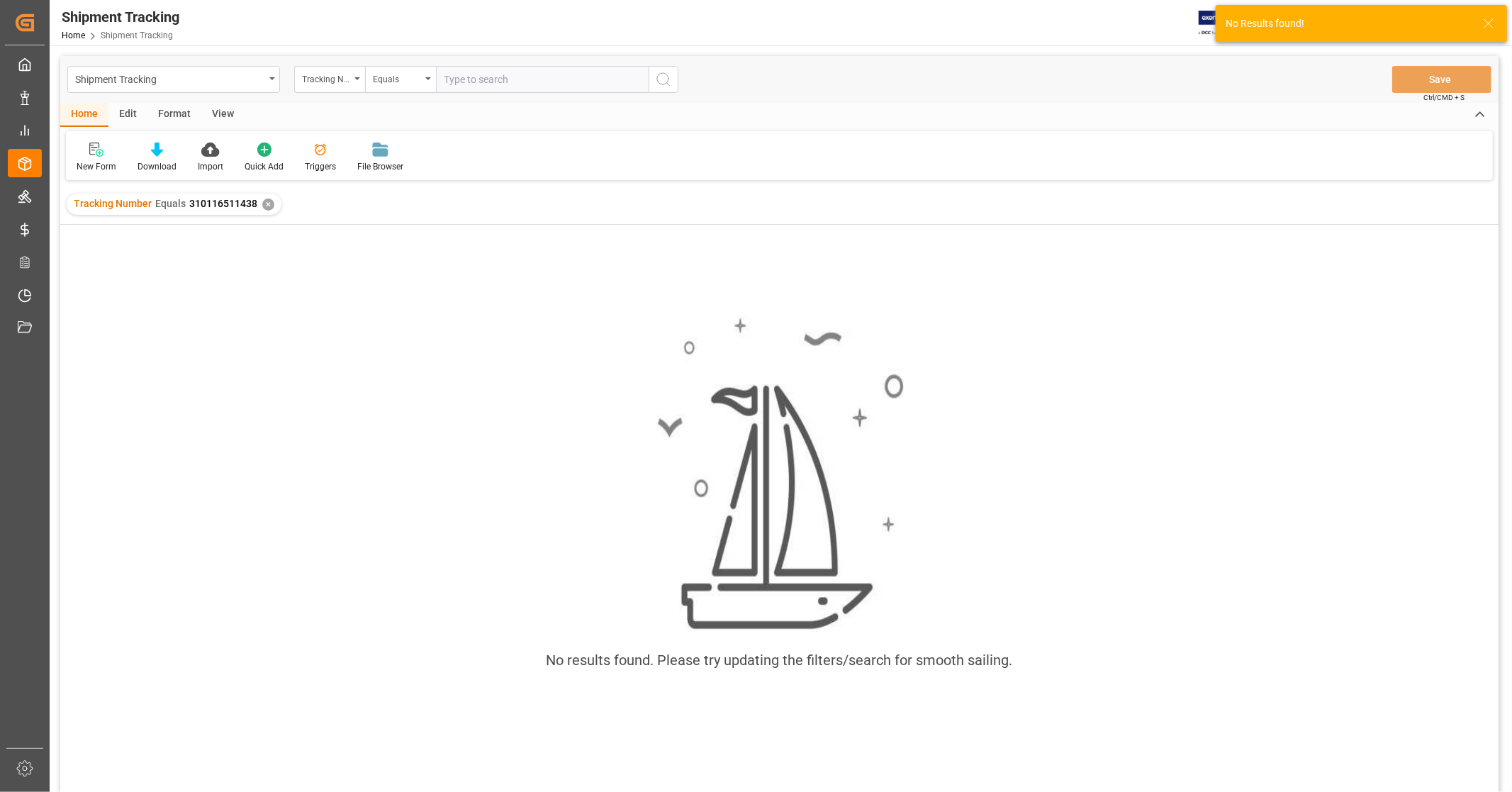
click at [267, 208] on div "✕" at bounding box center [269, 205] width 12 height 12
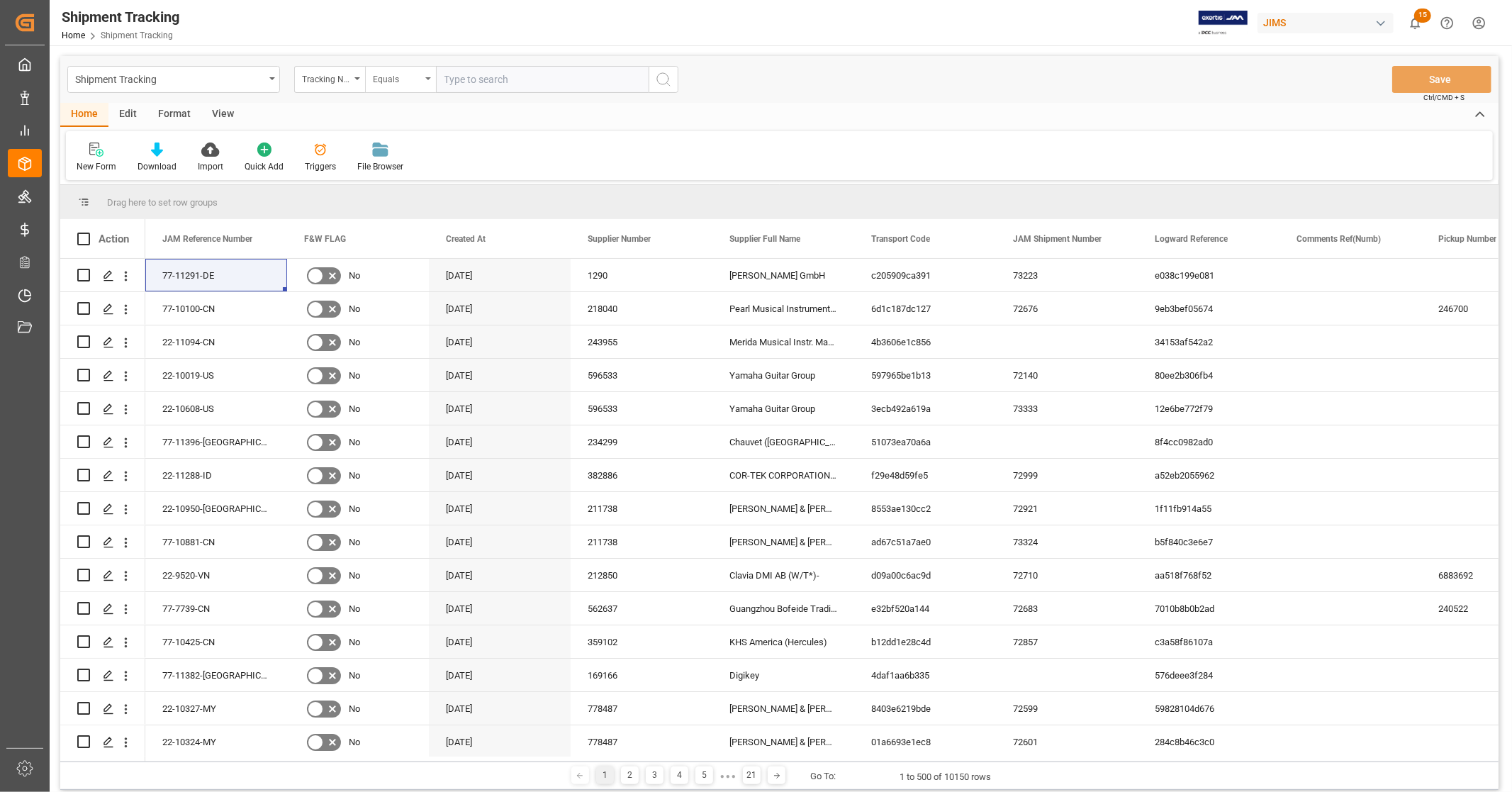
click at [388, 82] on div "Equals" at bounding box center [397, 77] width 48 height 16
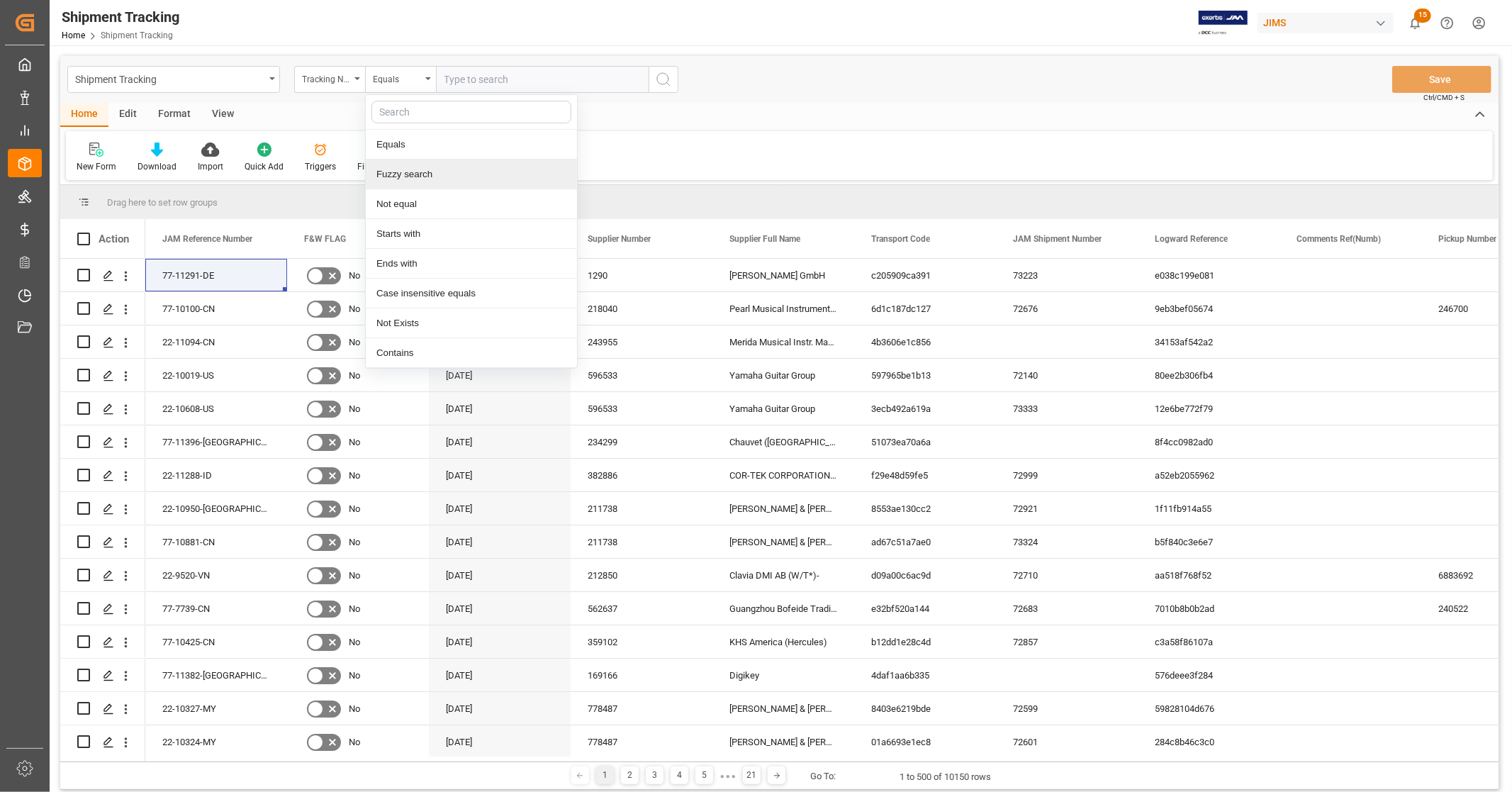
click at [429, 170] on div "Fuzzy search" at bounding box center [471, 174] width 212 height 29
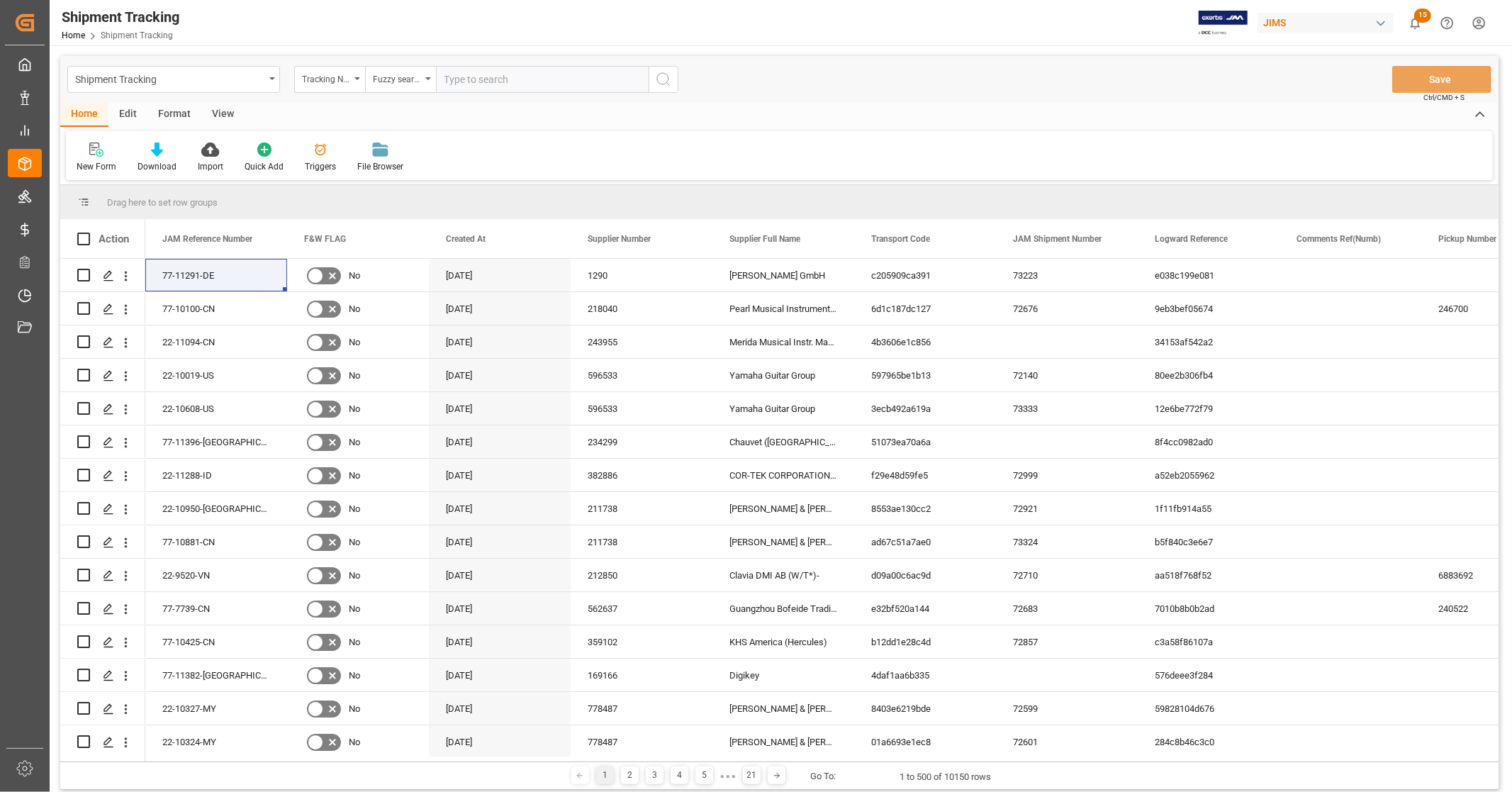
click at [511, 79] on input "text" at bounding box center [542, 79] width 212 height 27
paste input "24195792201"
type input "241957922"
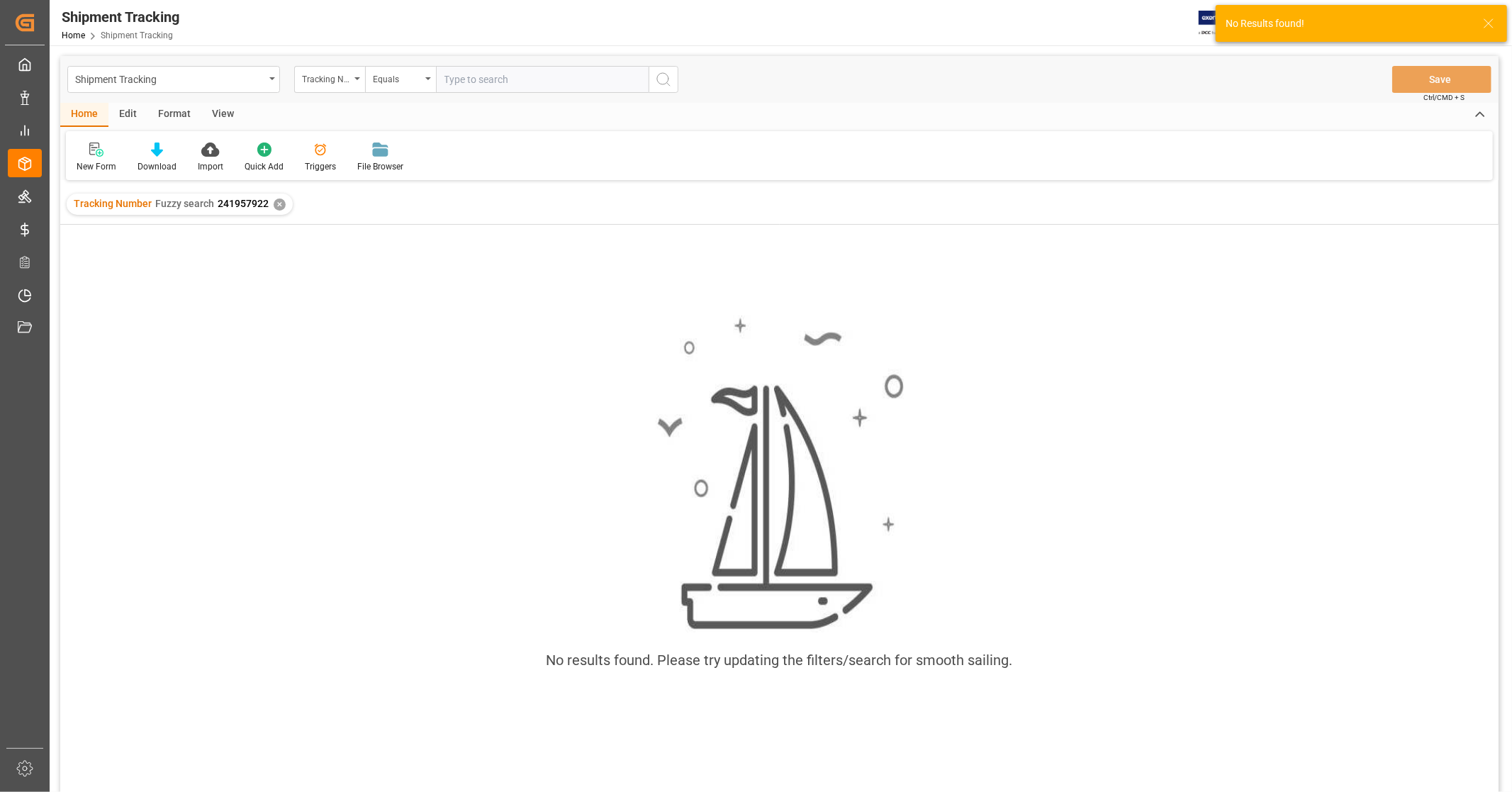
click at [279, 205] on div "✕" at bounding box center [280, 205] width 12 height 12
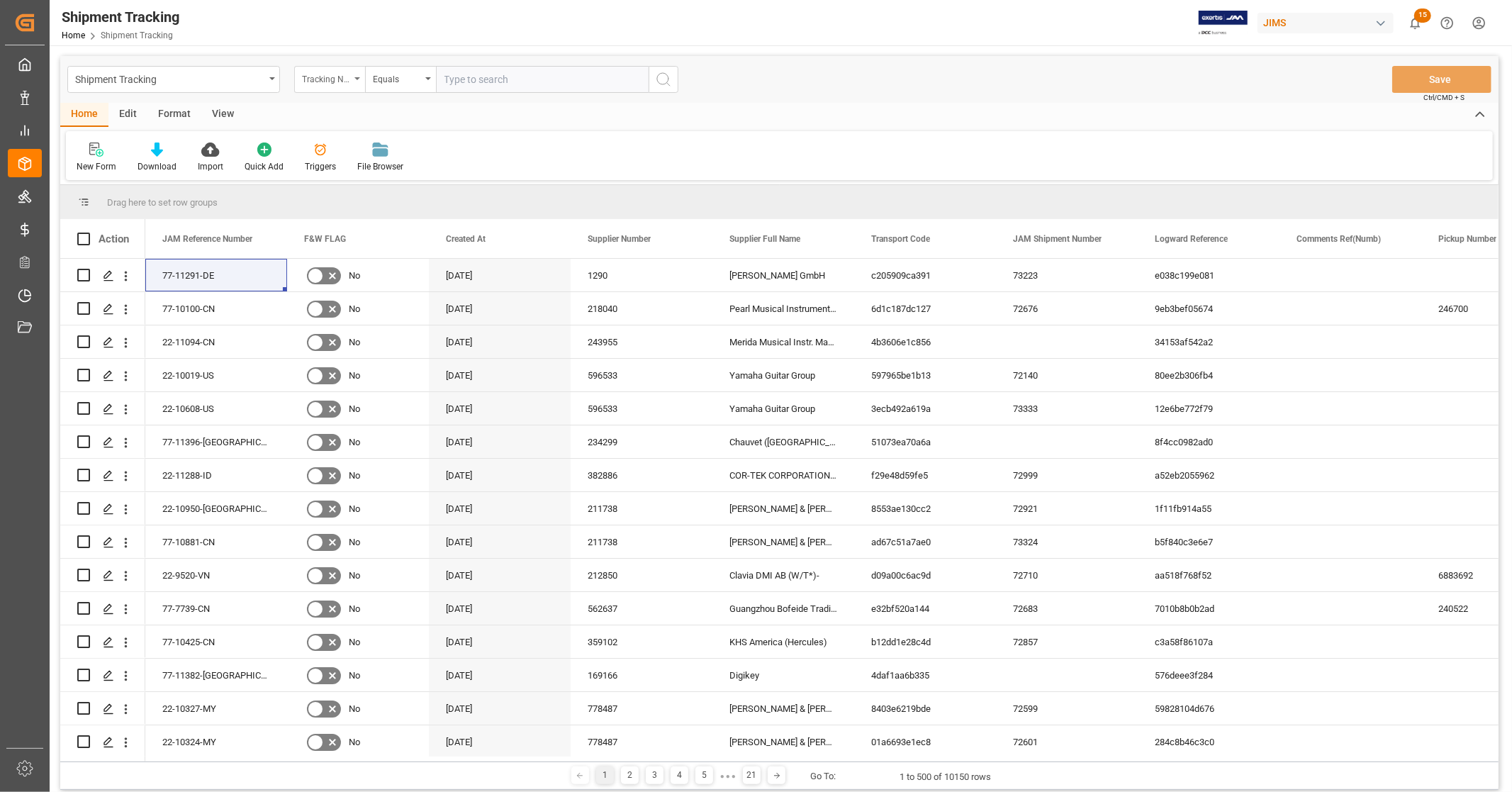
click at [352, 82] on div "Tracking Number" at bounding box center [329, 79] width 71 height 27
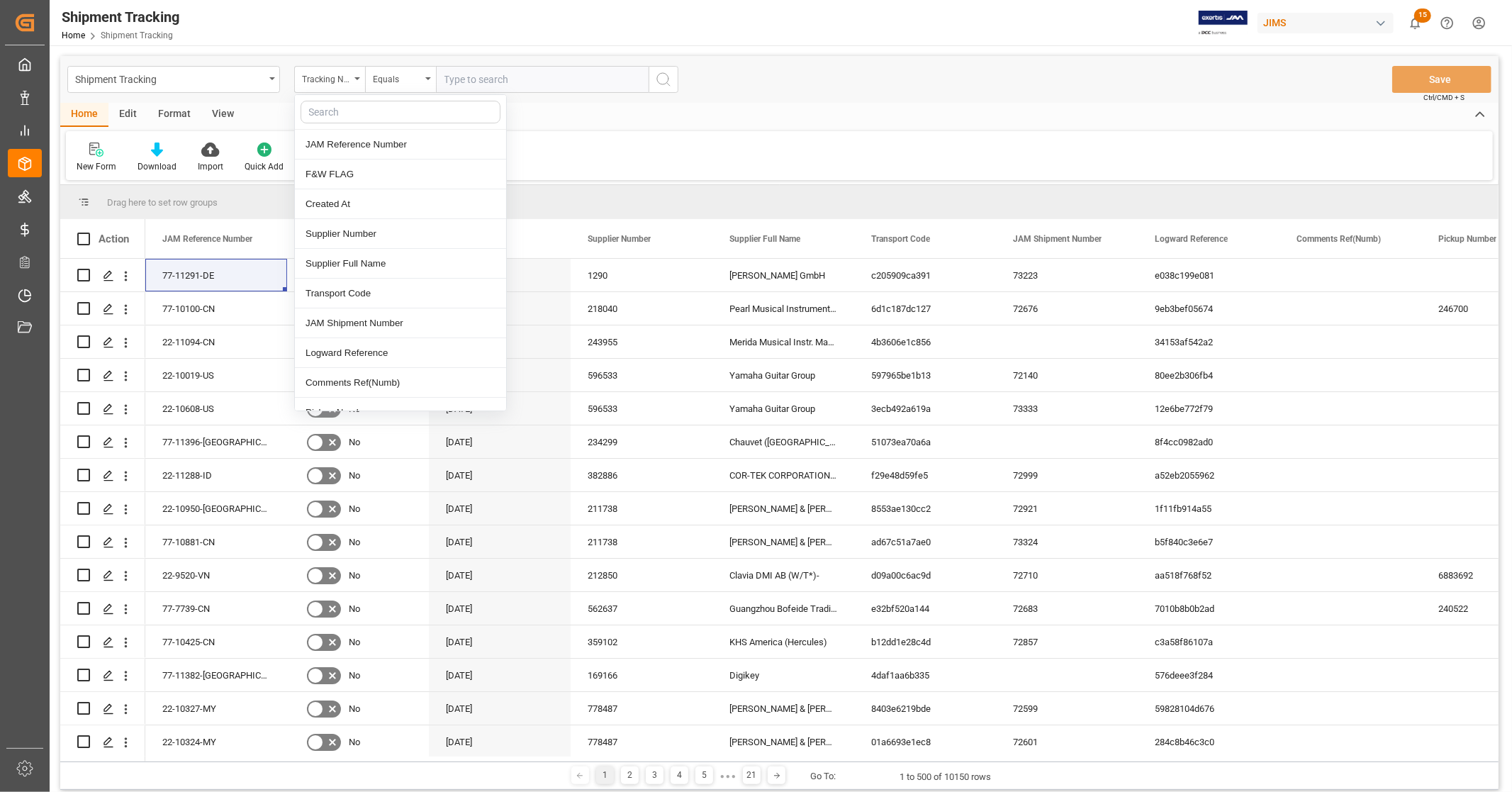
click at [806, 93] on div "Shipment Tracking Tracking Number JAM Reference Number F&W FLAG Created At Supp…" at bounding box center [780, 79] width 1438 height 46
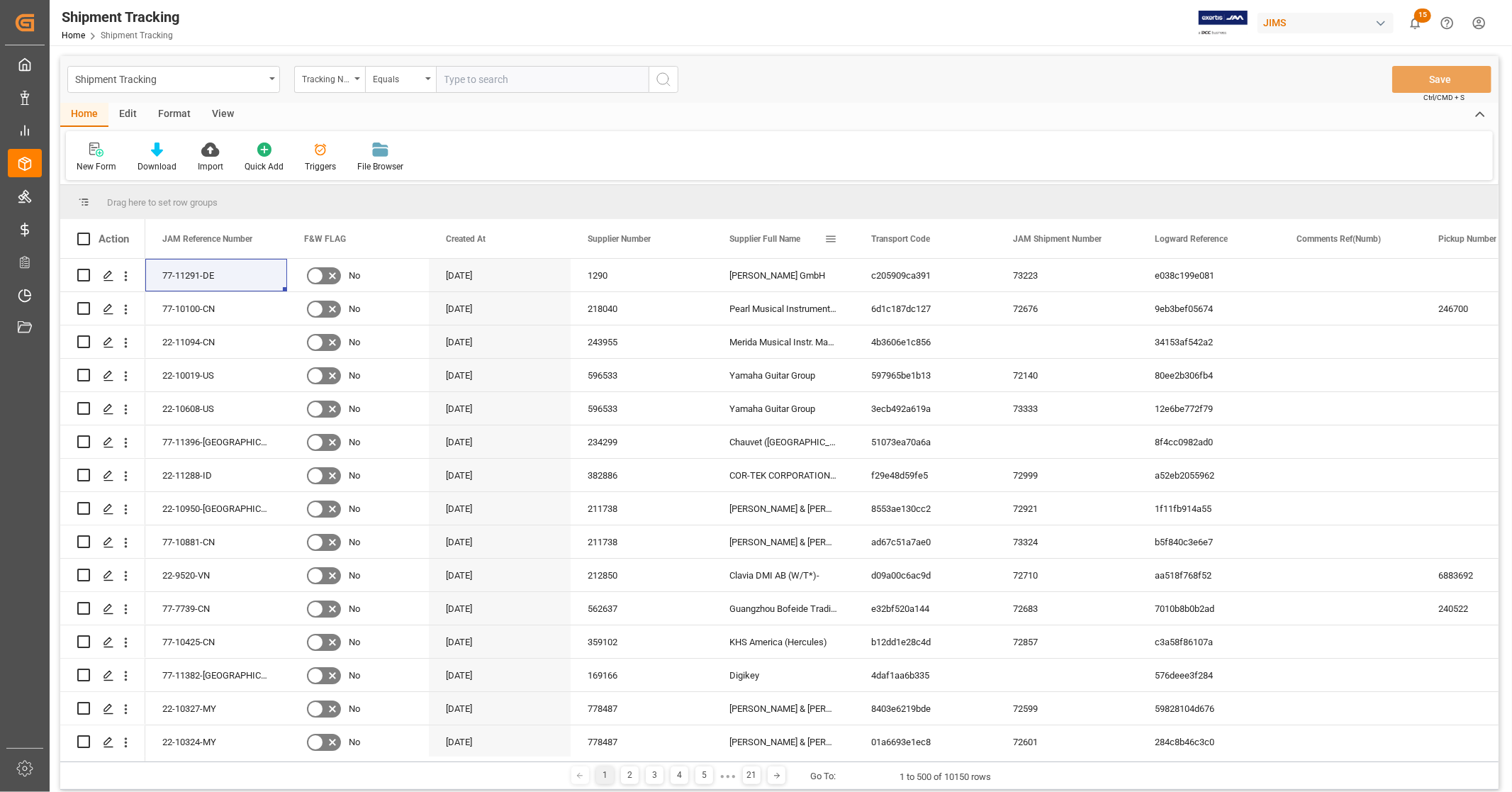
click at [833, 239] on span at bounding box center [831, 239] width 12 height 12
click at [912, 244] on span "filter" at bounding box center [910, 241] width 12 height 12
click at [862, 281] on div "Equals" at bounding box center [890, 280] width 119 height 11
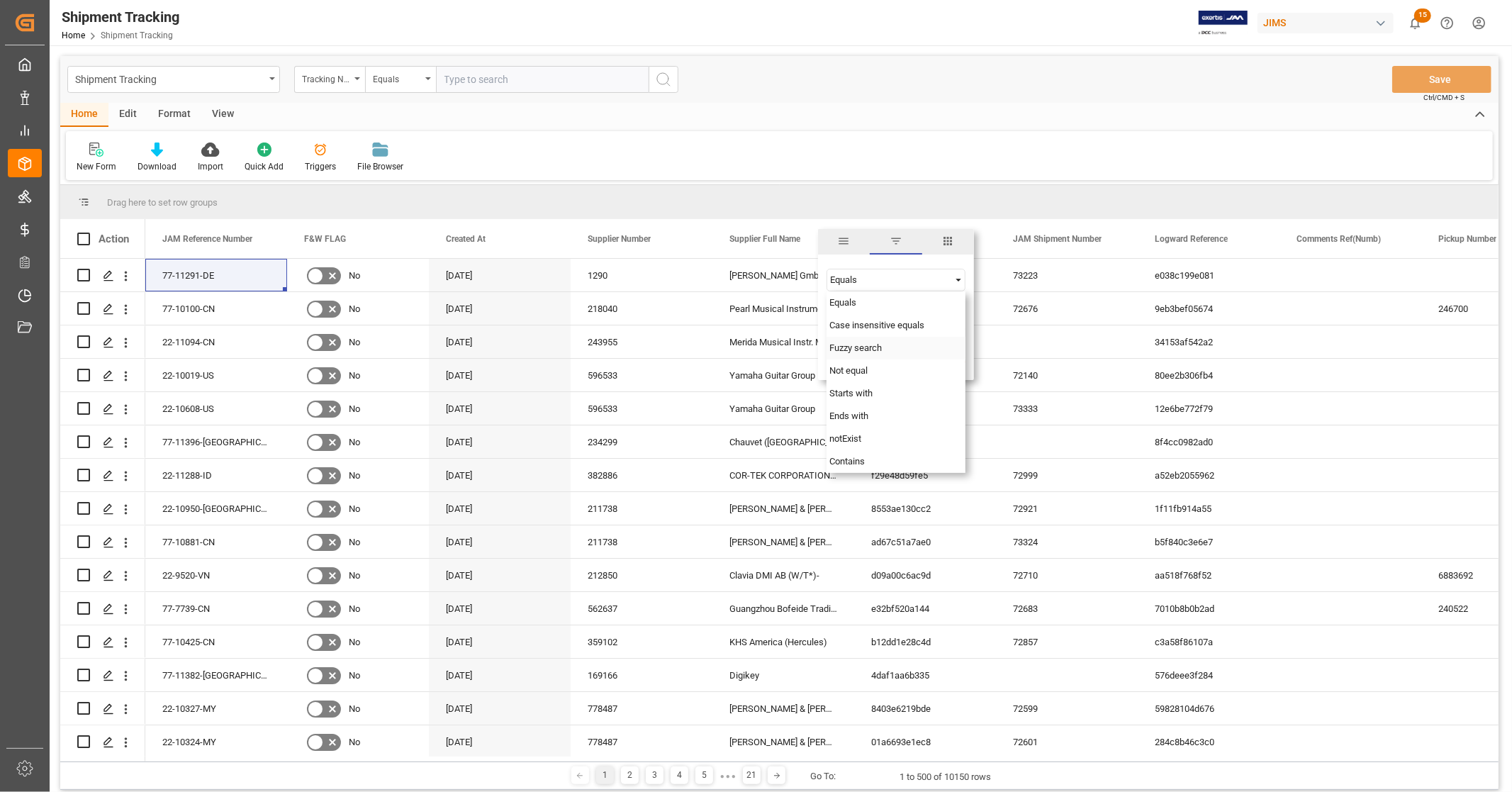
click at [854, 346] on span "Fuzzy search" at bounding box center [856, 348] width 53 height 11
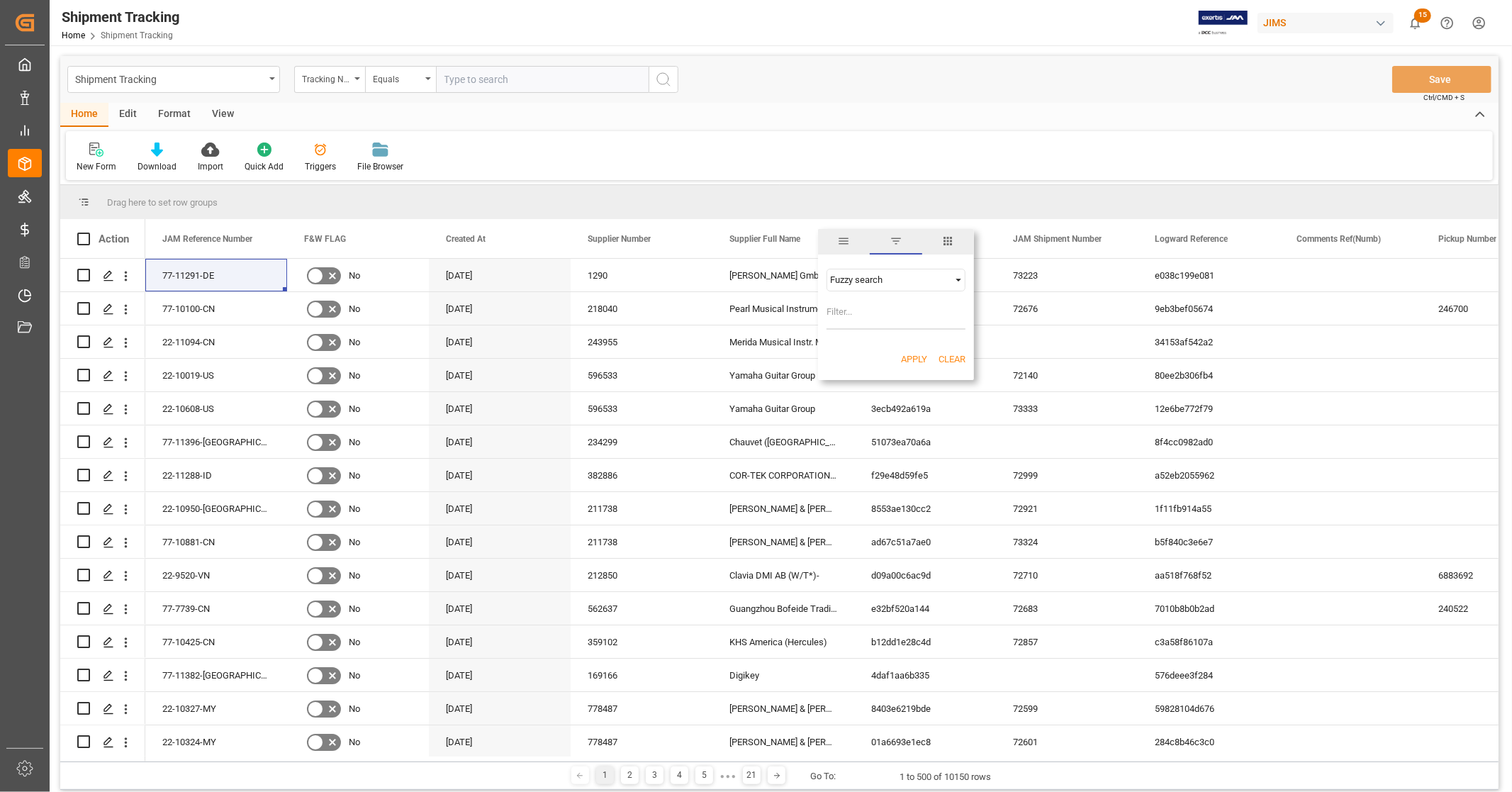
click at [851, 318] on input "Filter Value" at bounding box center [896, 315] width 139 height 29
type input "spendor"
click at [906, 359] on button "Apply" at bounding box center [914, 360] width 26 height 14
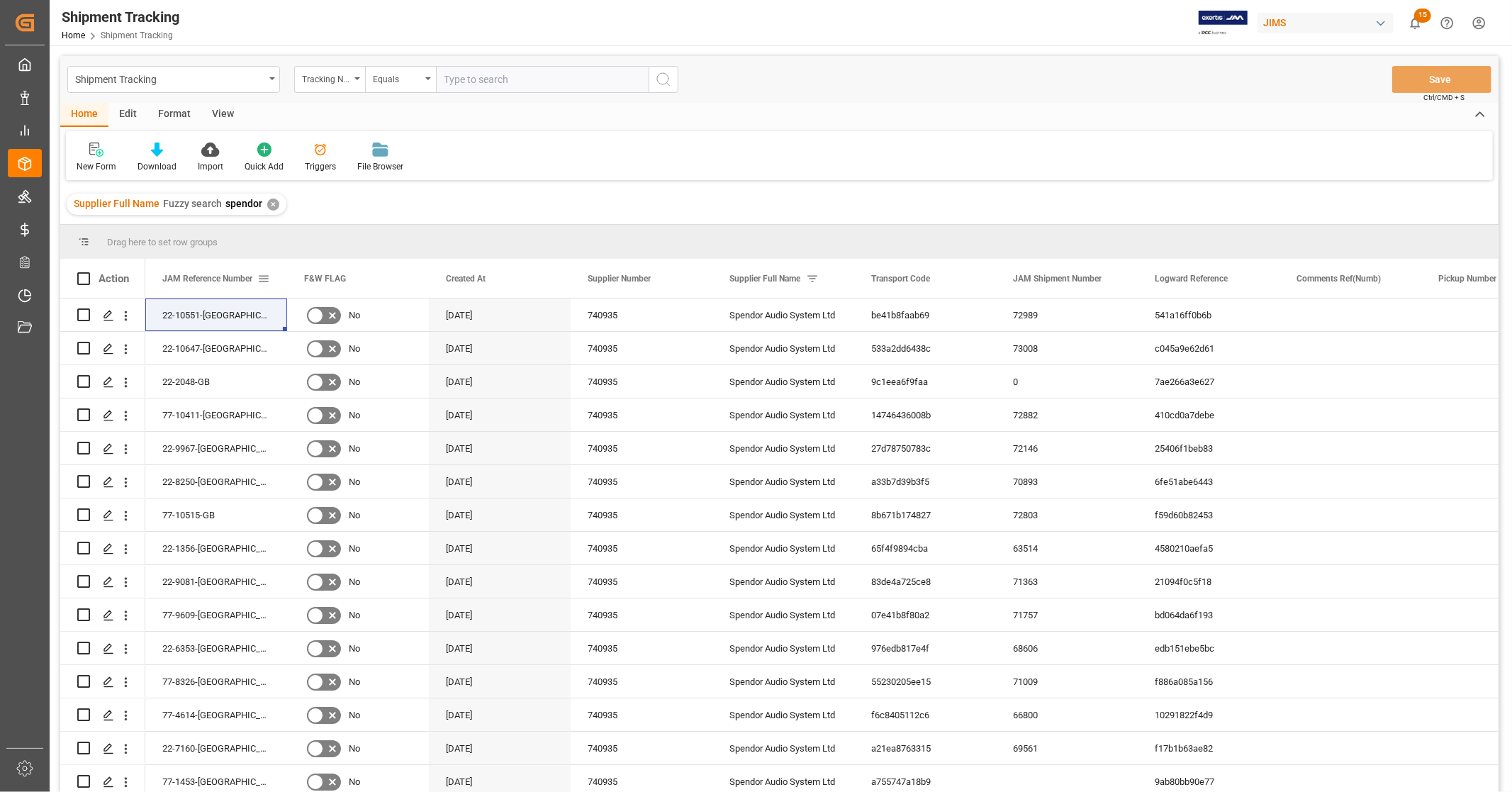
click at [246, 279] on span "JAM Reference Number" at bounding box center [208, 278] width 90 height 10
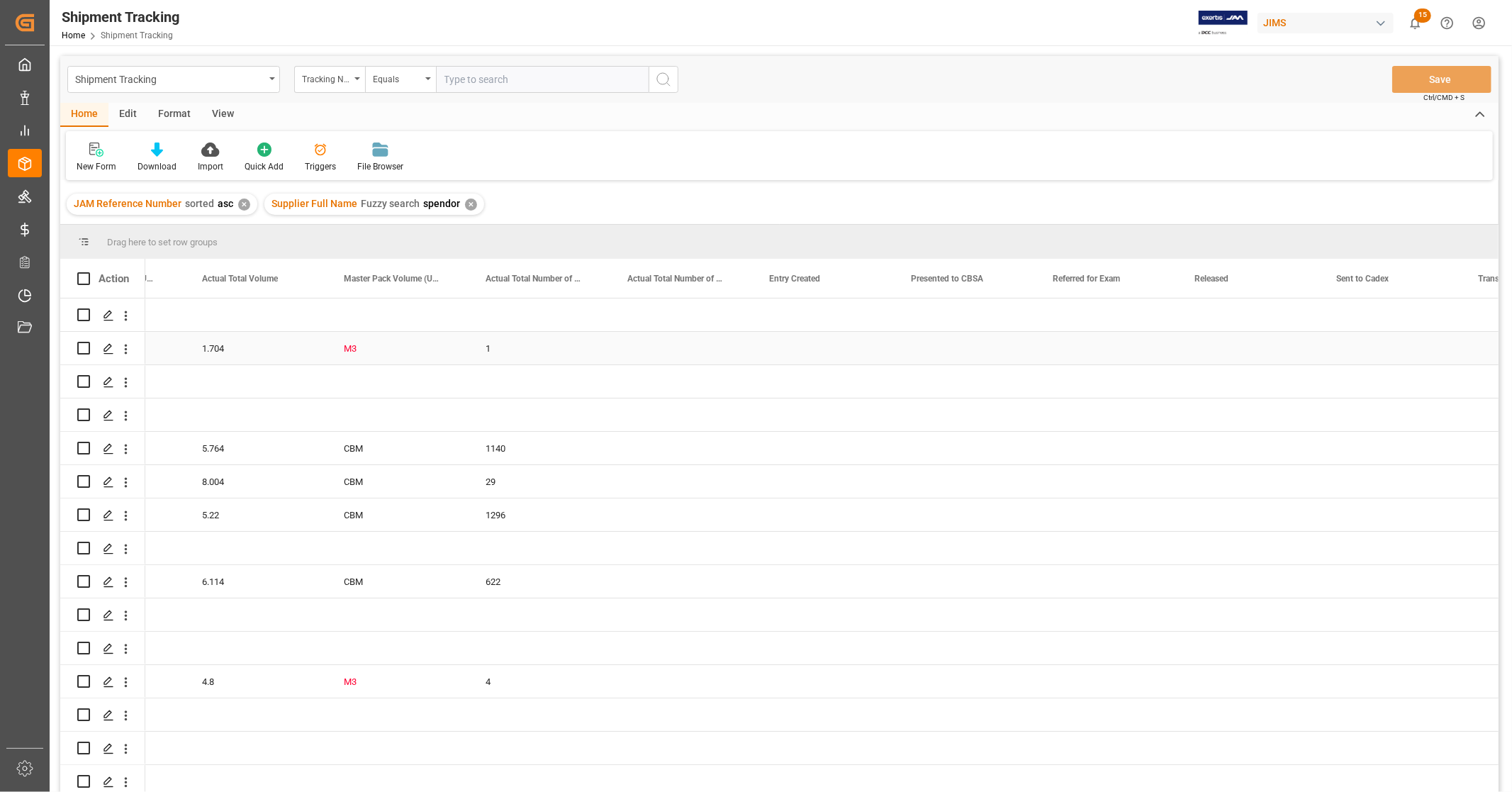
scroll to position [0, 17241]
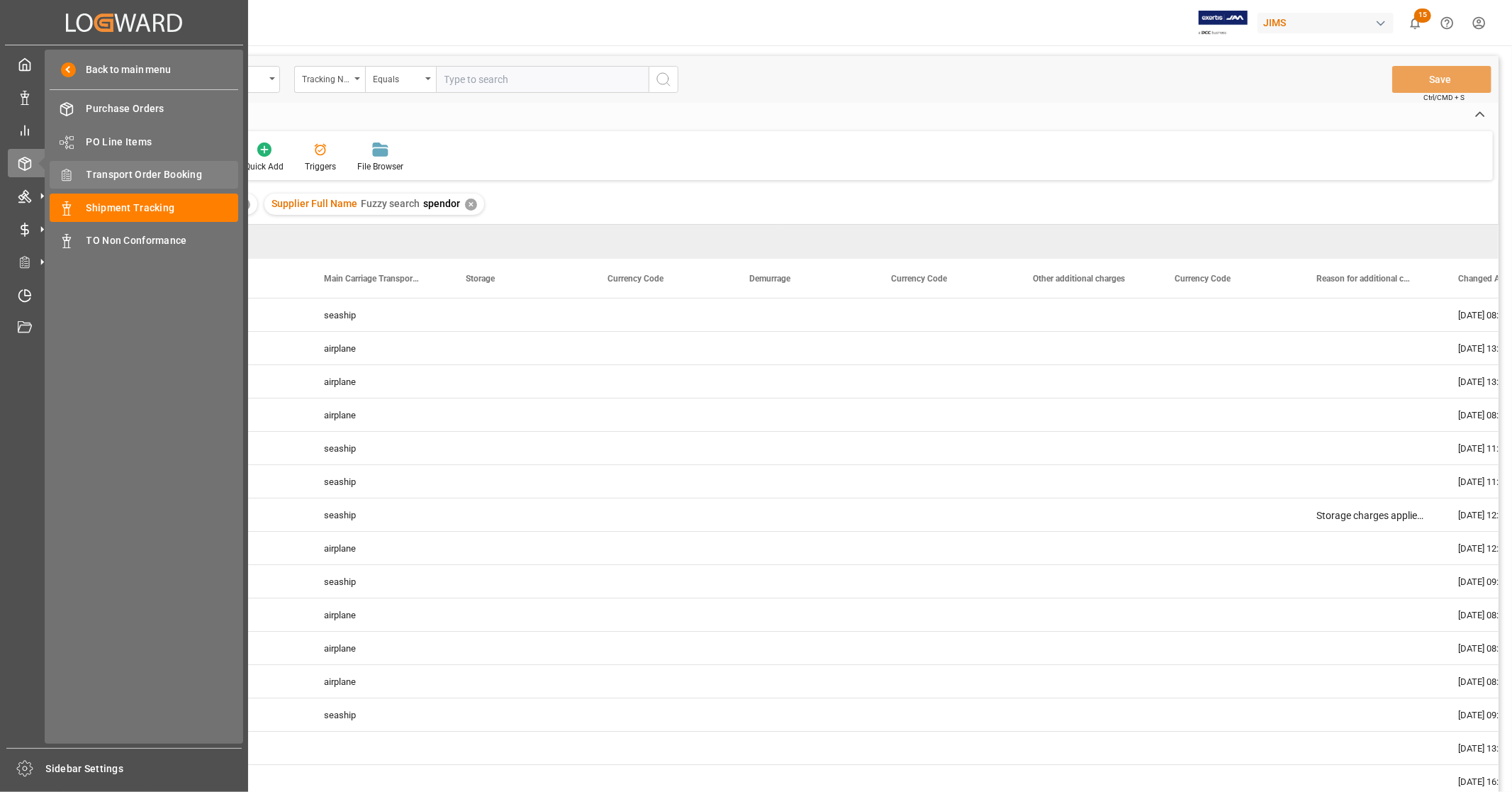
click at [156, 171] on span "Transport Order Booking" at bounding box center [163, 174] width 153 height 15
